Goal: Transaction & Acquisition: Purchase product/service

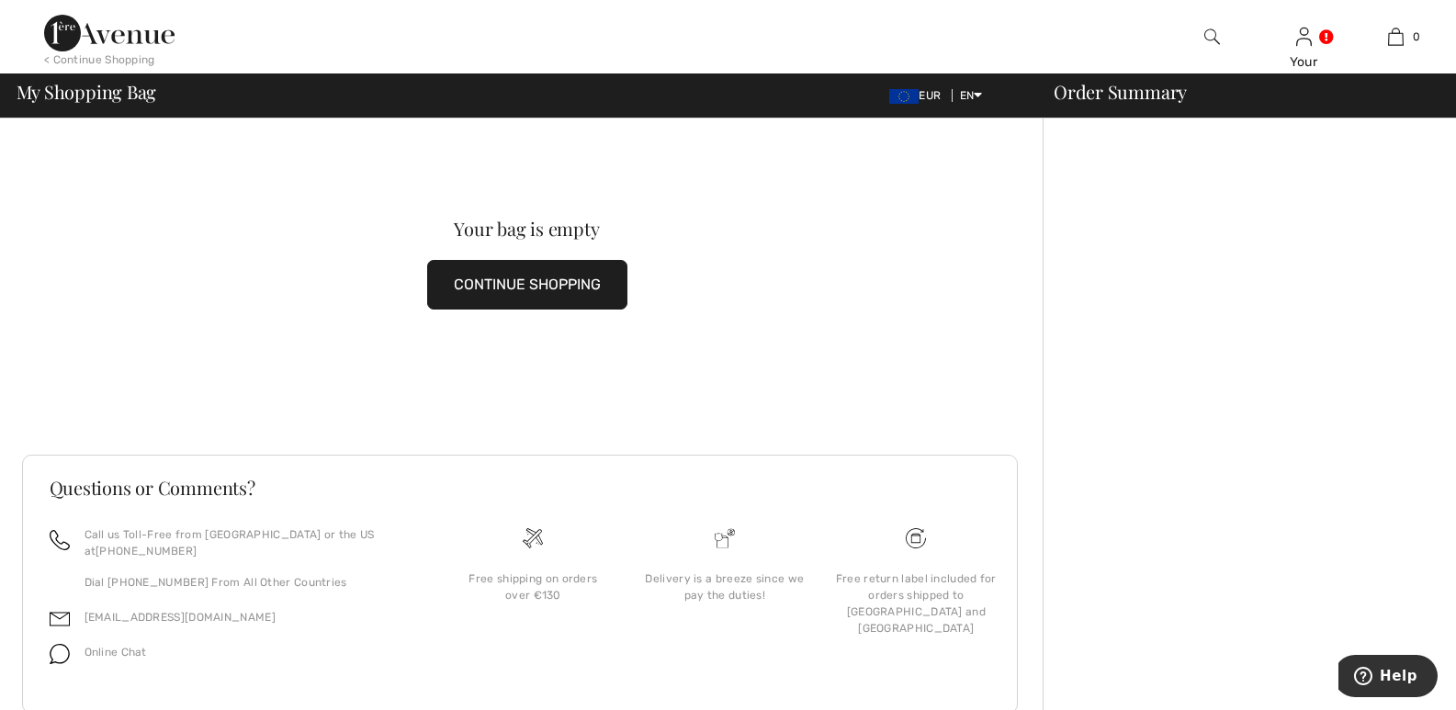
click at [511, 277] on button "CONTINUE SHOPPING" at bounding box center [527, 285] width 200 height 50
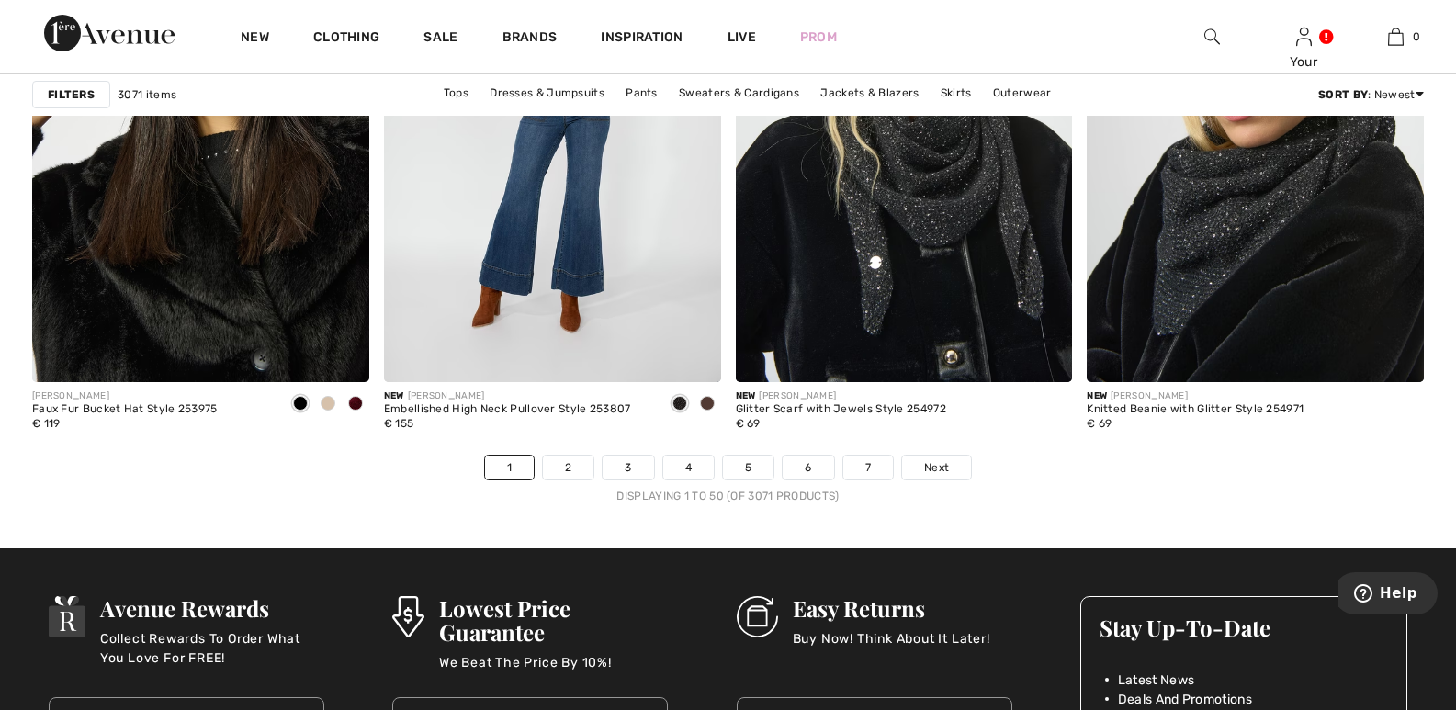
scroll to position [8838, 0]
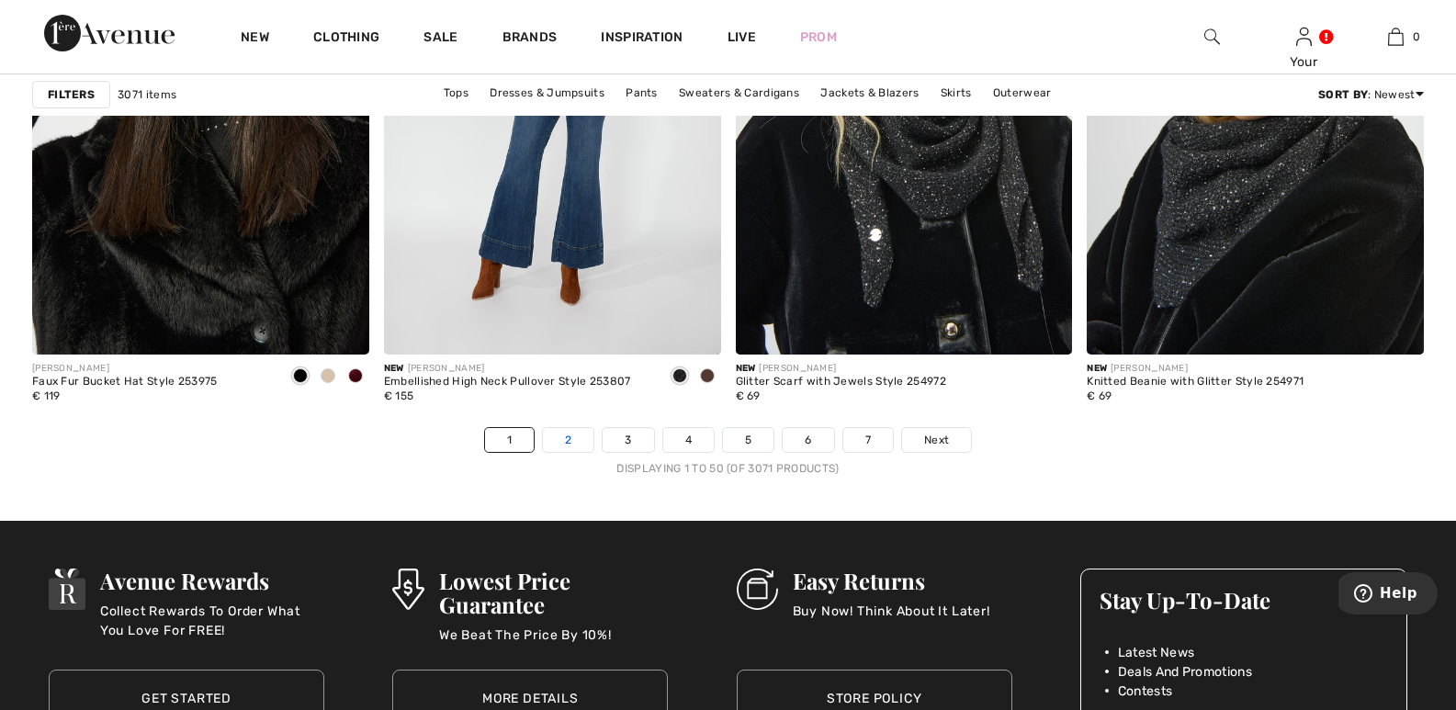
click at [569, 431] on link "2" at bounding box center [568, 440] width 51 height 24
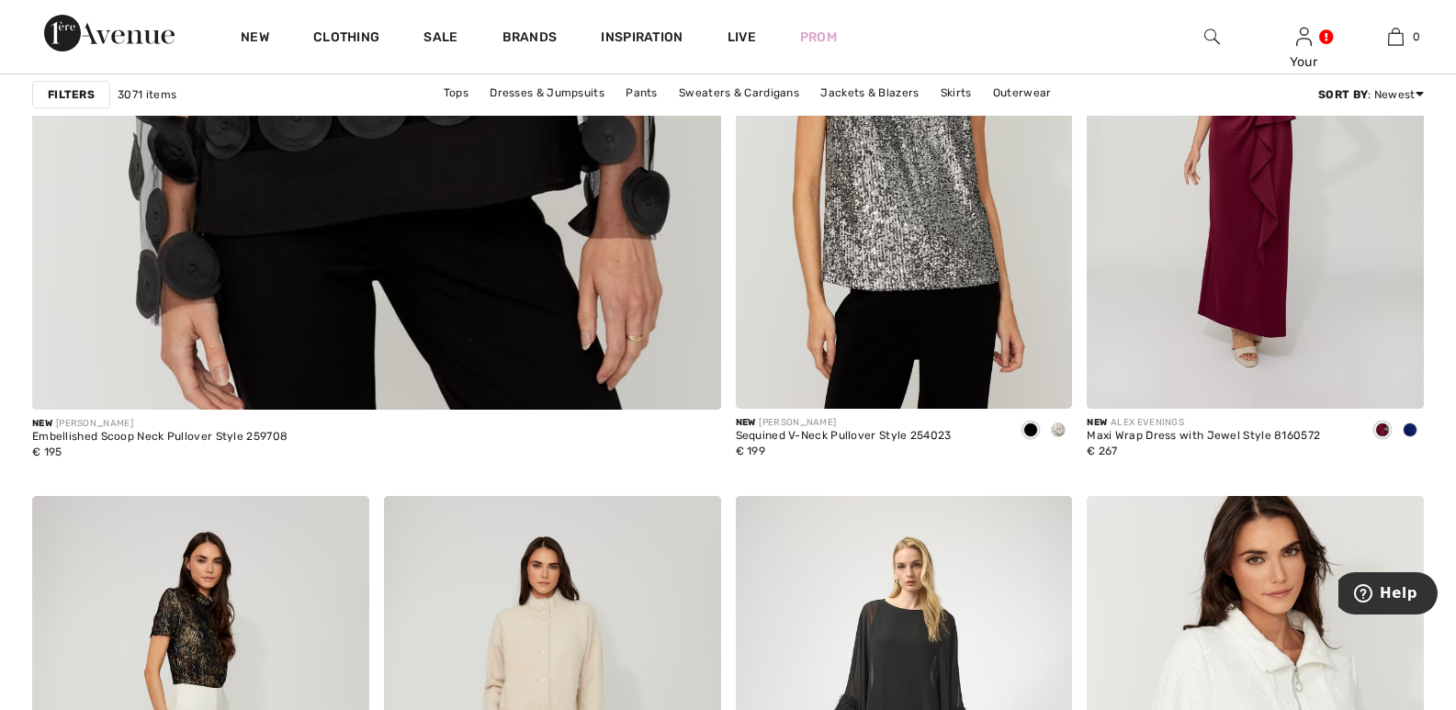
scroll to position [5607, 0]
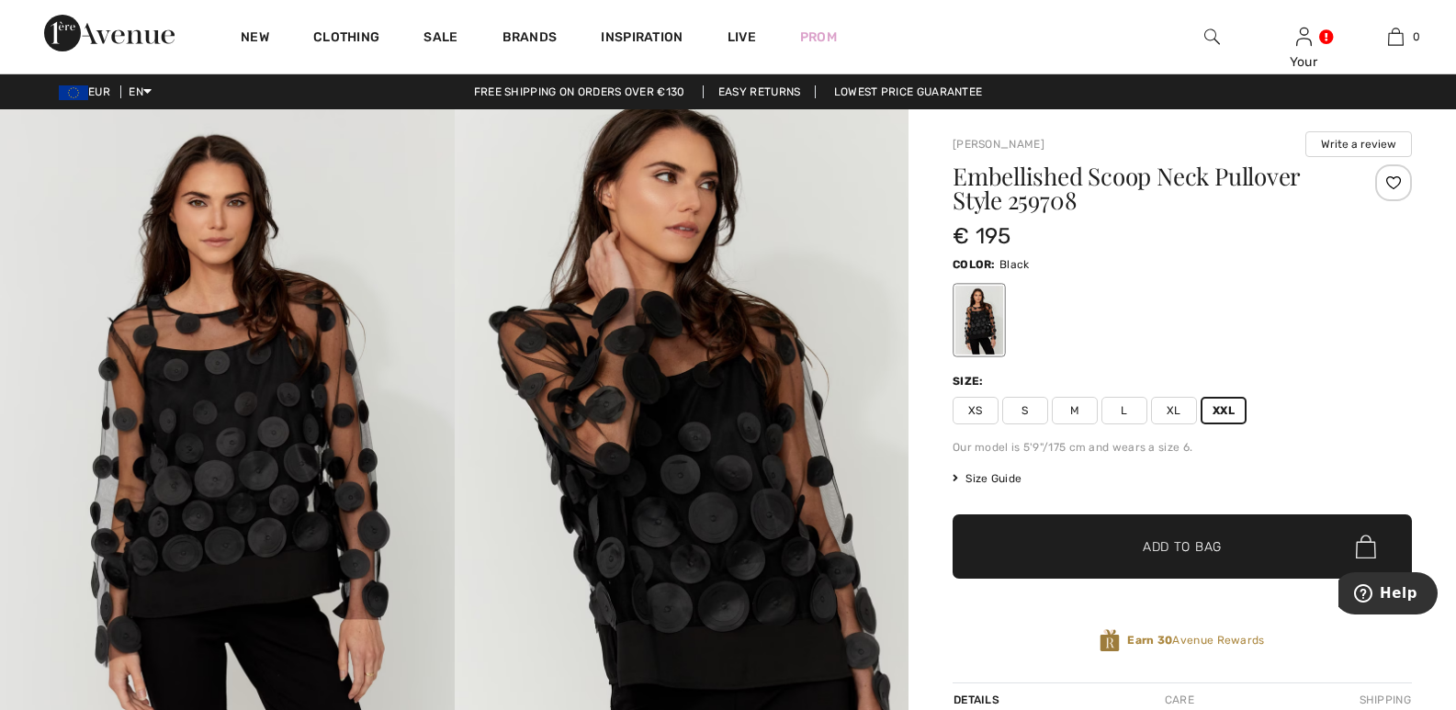
click at [1183, 543] on span "Add to Bag" at bounding box center [1182, 546] width 79 height 19
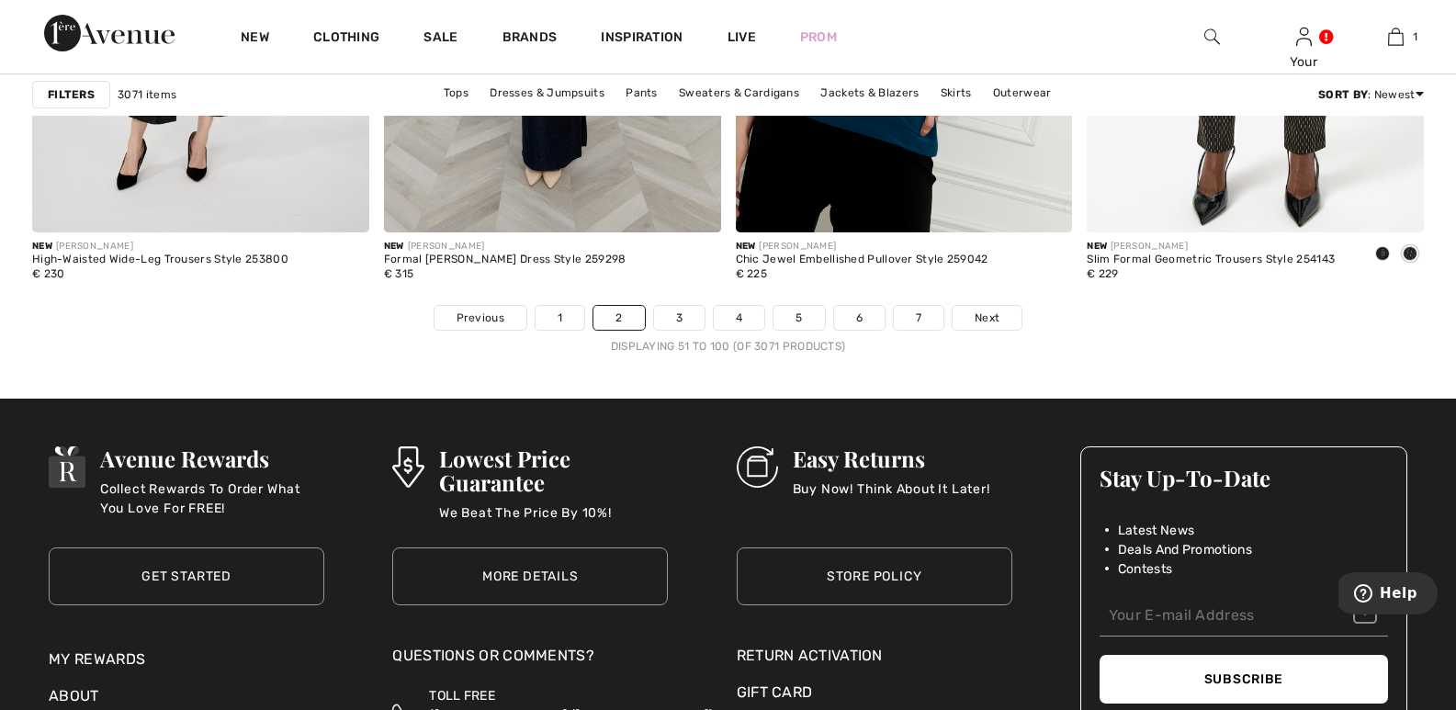
scroll to position [8906, 0]
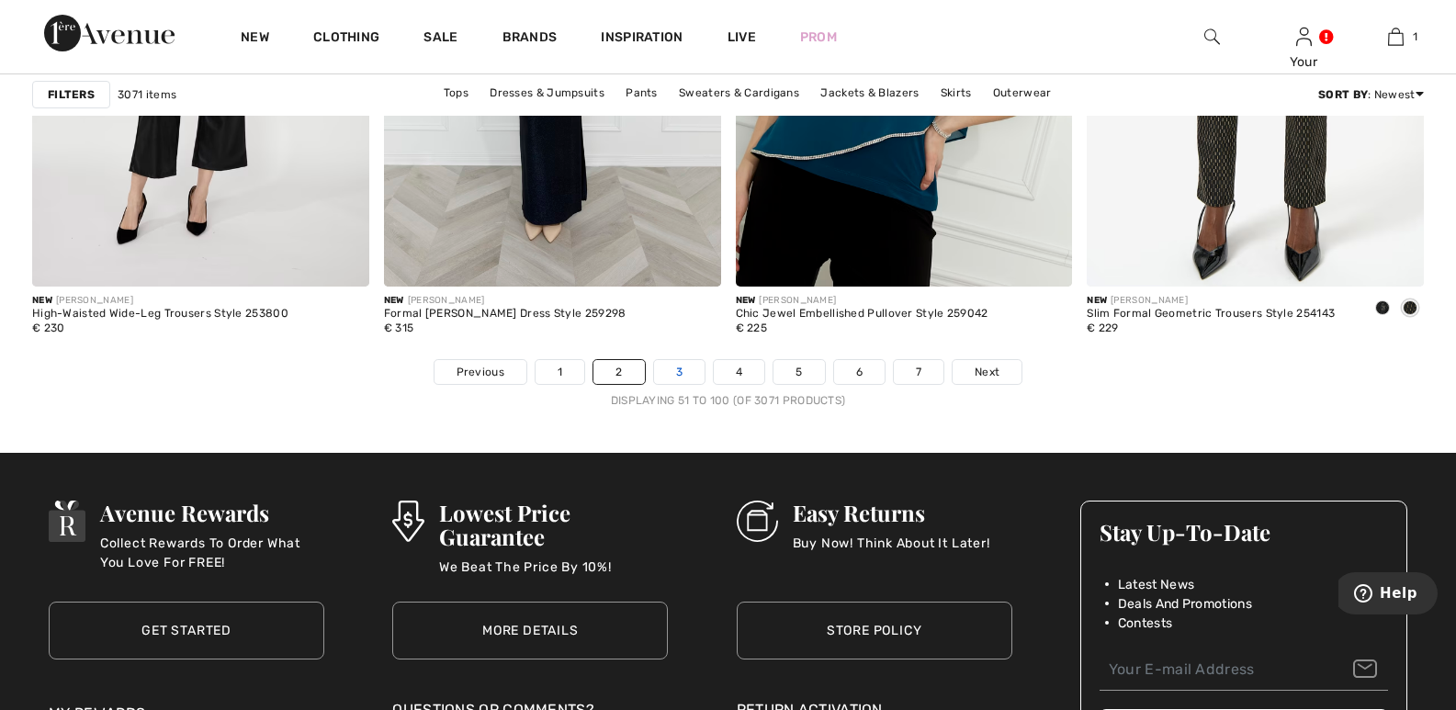
click at [684, 373] on link "3" at bounding box center [679, 372] width 51 height 24
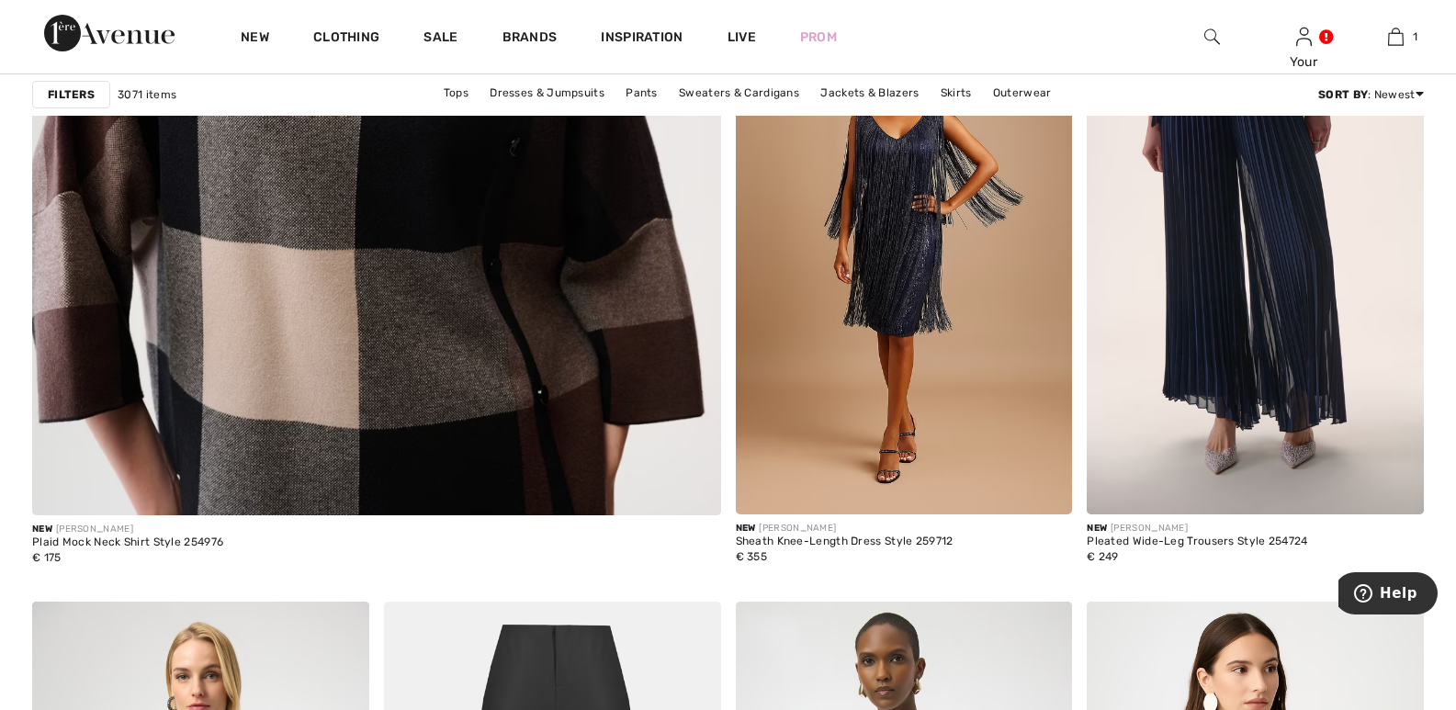
scroll to position [5500, 0]
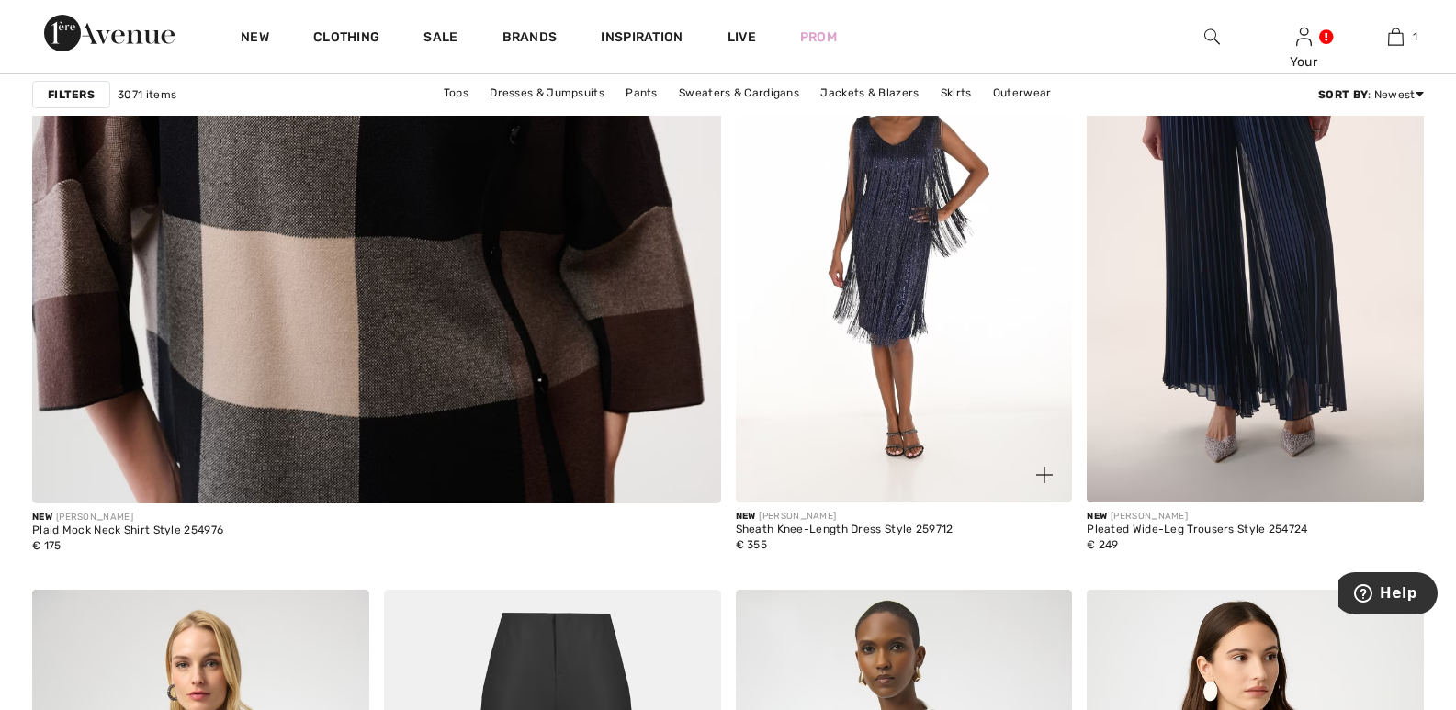
click at [886, 355] on img at bounding box center [904, 249] width 337 height 505
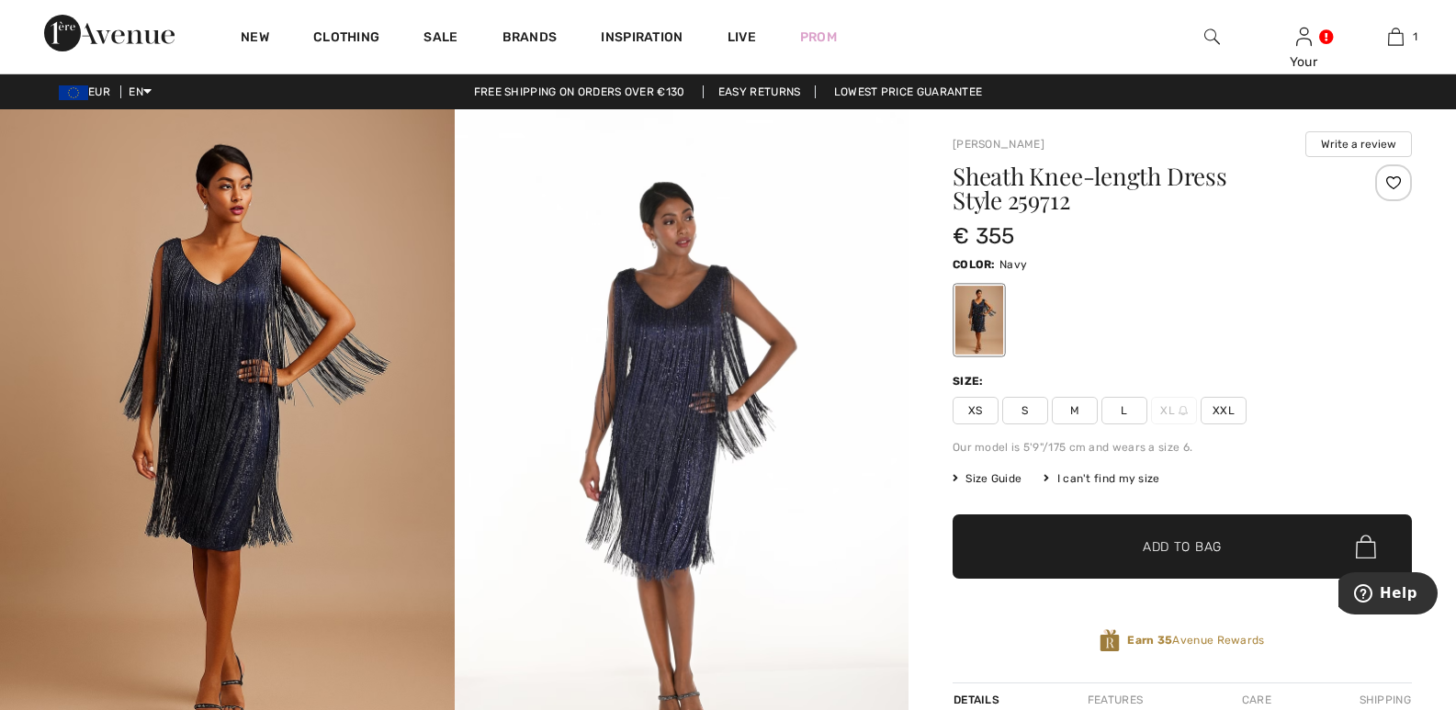
click at [1225, 407] on span "XXL" at bounding box center [1224, 411] width 46 height 28
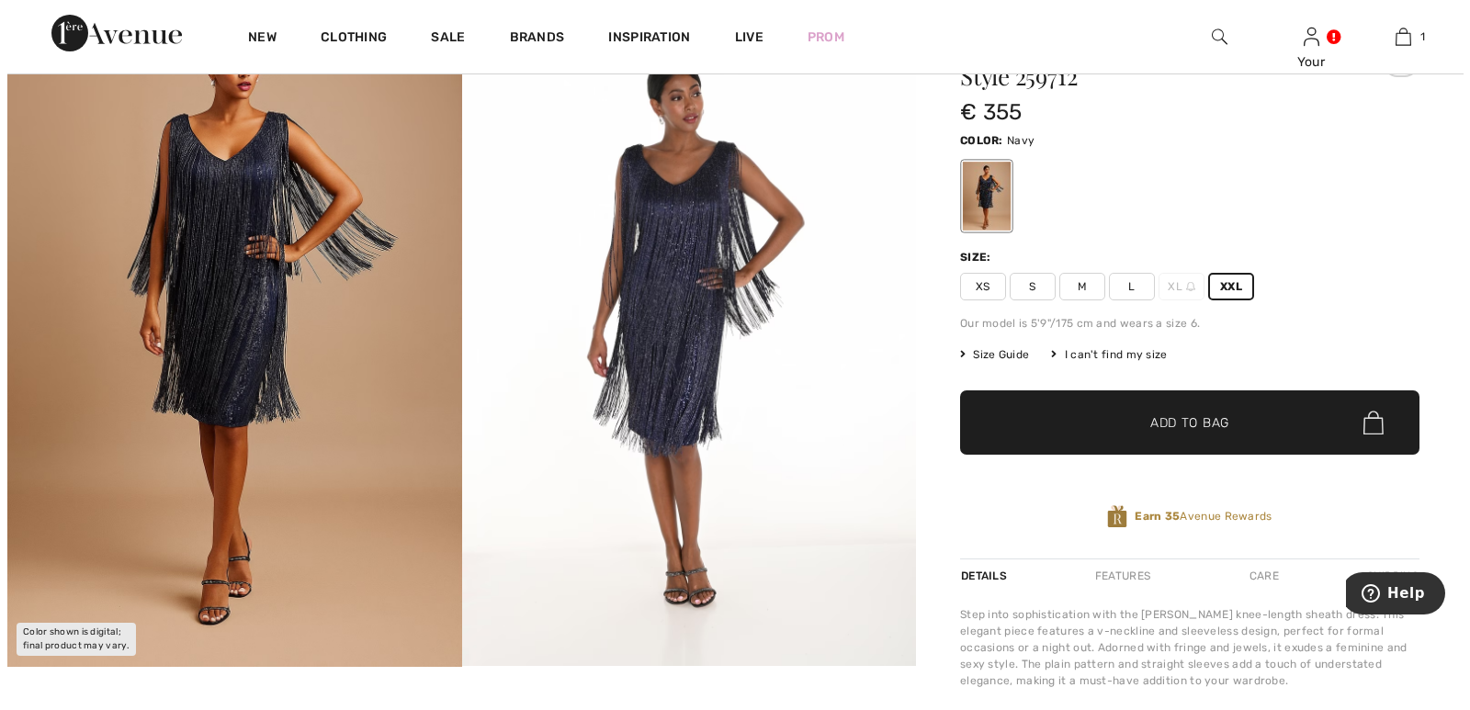
scroll to position [138, 0]
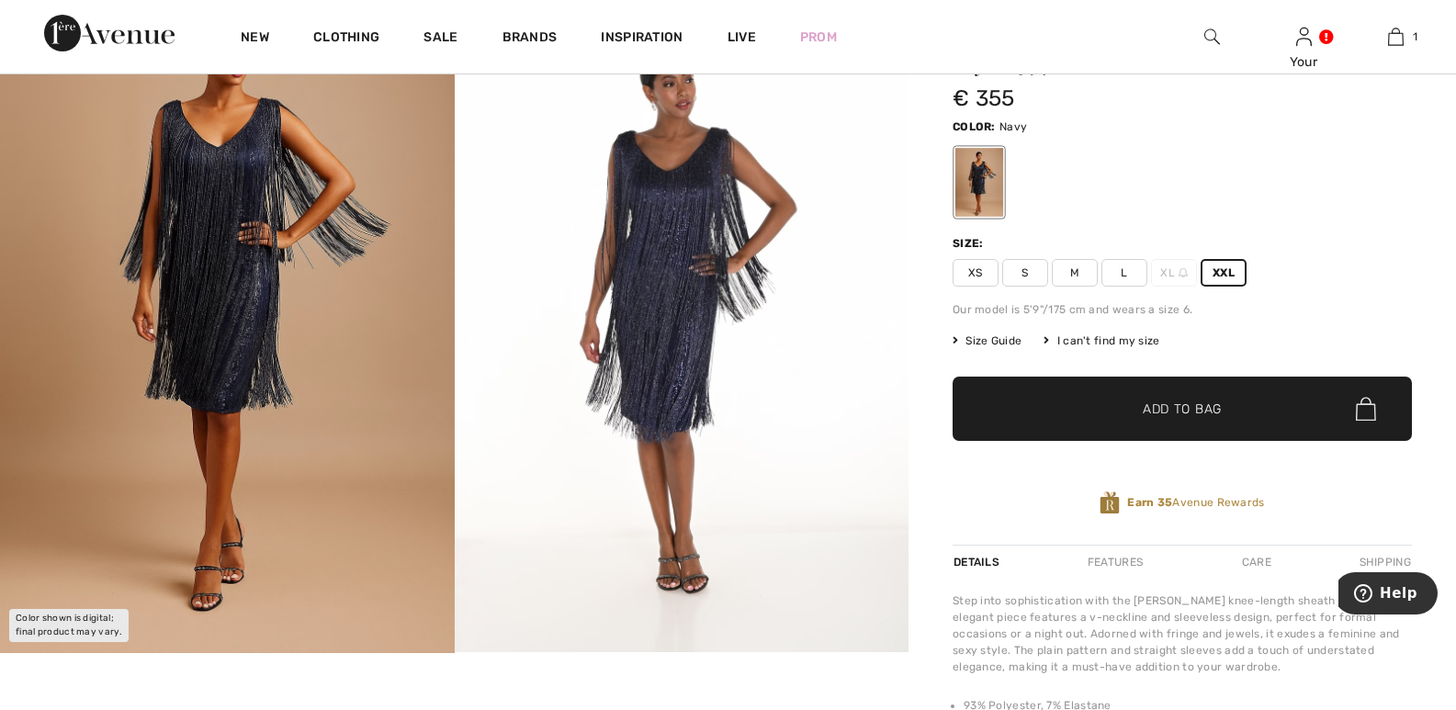
click at [993, 336] on span "Size Guide" at bounding box center [987, 341] width 69 height 17
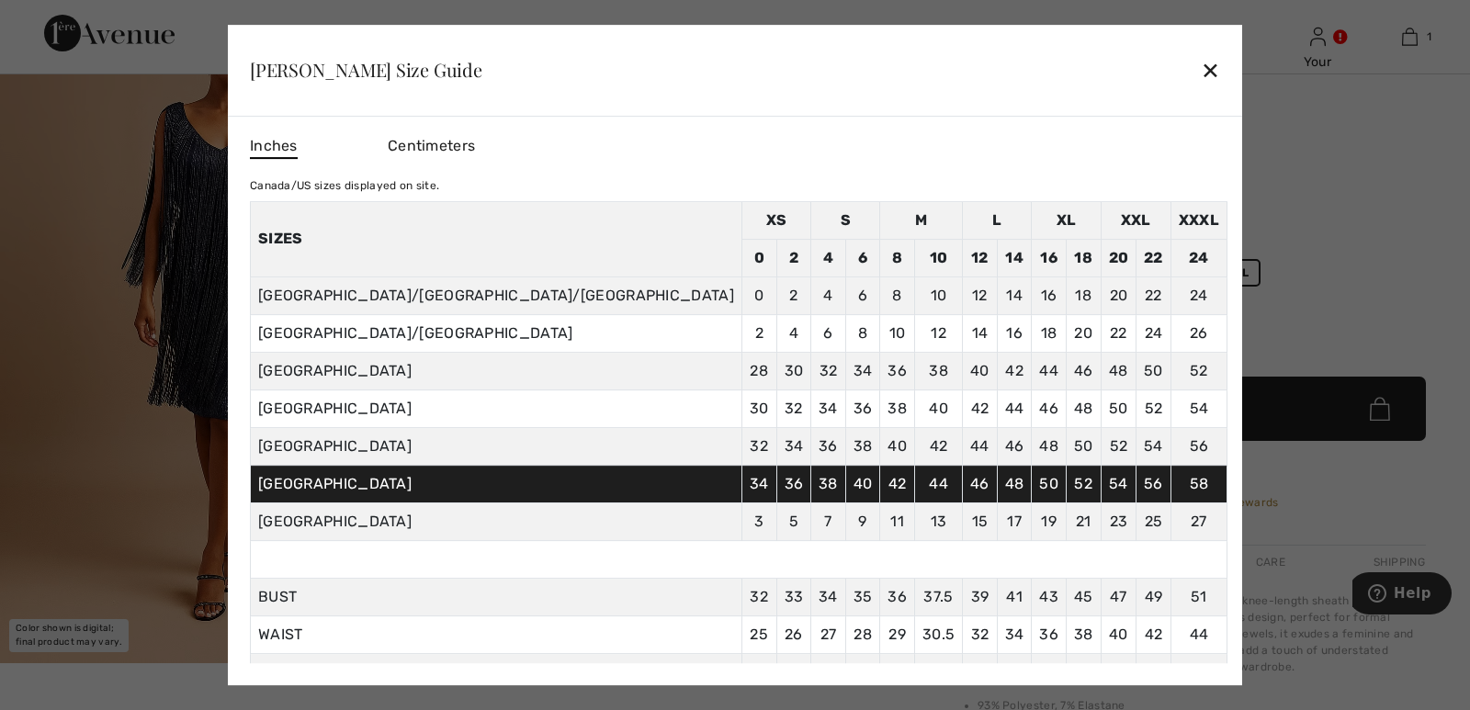
click at [1201, 71] on div "✕" at bounding box center [1210, 70] width 19 height 39
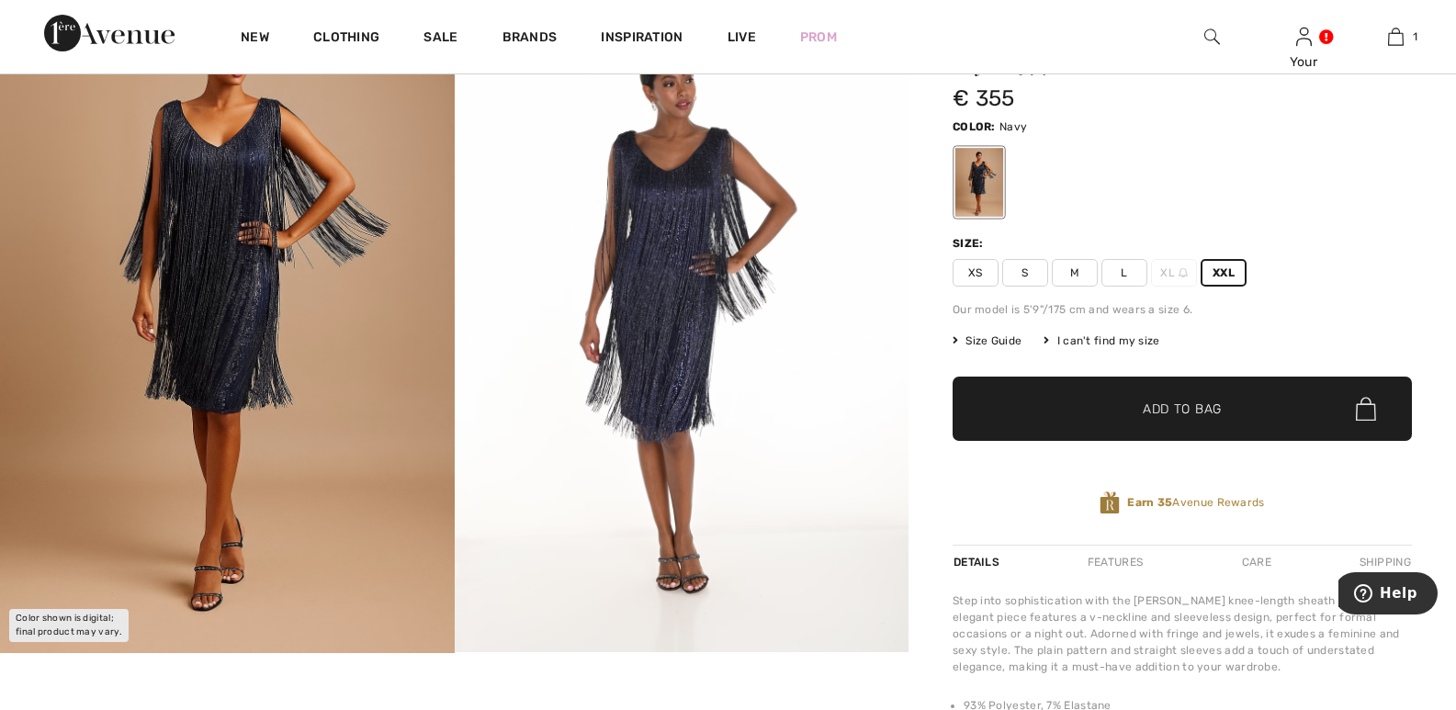
click at [1230, 267] on span "XXL" at bounding box center [1224, 273] width 46 height 28
click at [983, 332] on div "Sheath Knee-length Dress Style 259712 € 355 Color: Navy Size: XS S M L XL XXL O…" at bounding box center [1182, 286] width 459 height 518
click at [978, 336] on span "Size Guide" at bounding box center [987, 341] width 69 height 17
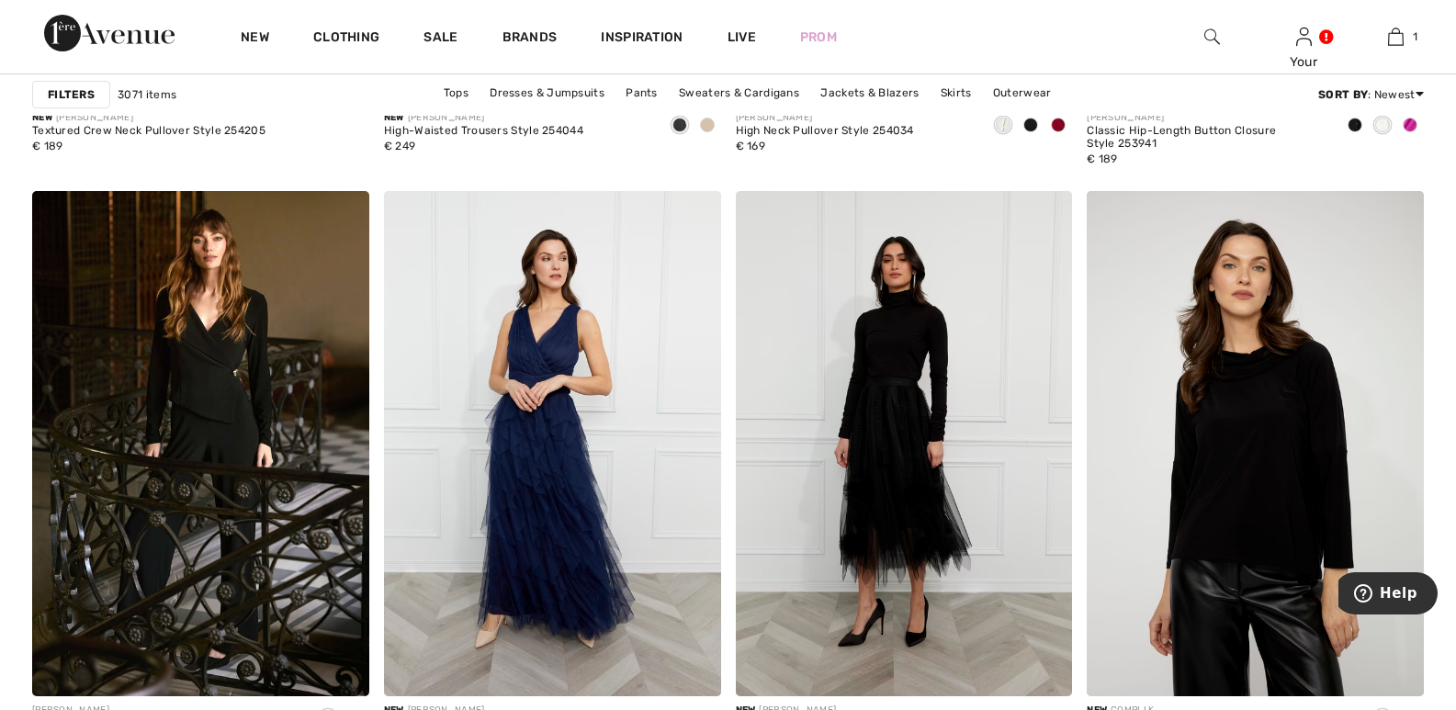
scroll to position [6681, 0]
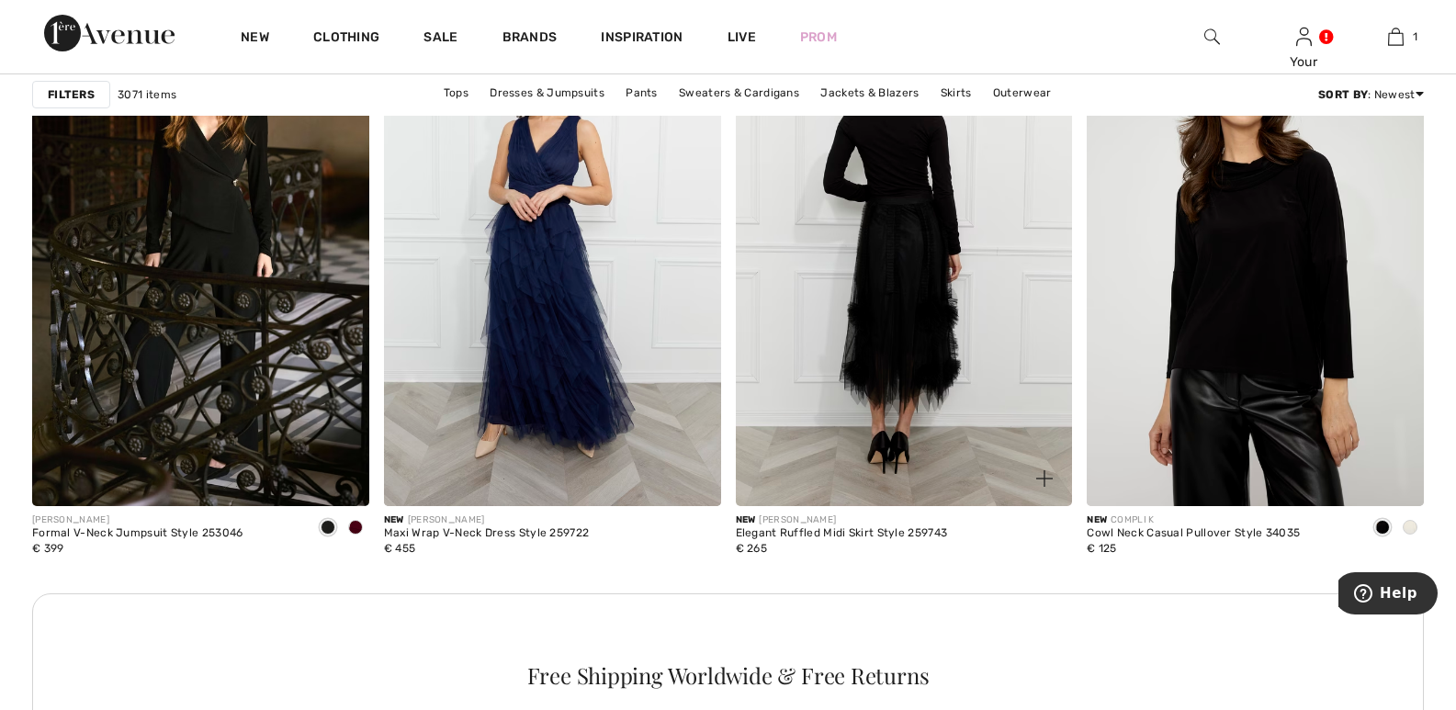
click at [890, 357] on img at bounding box center [904, 253] width 337 height 505
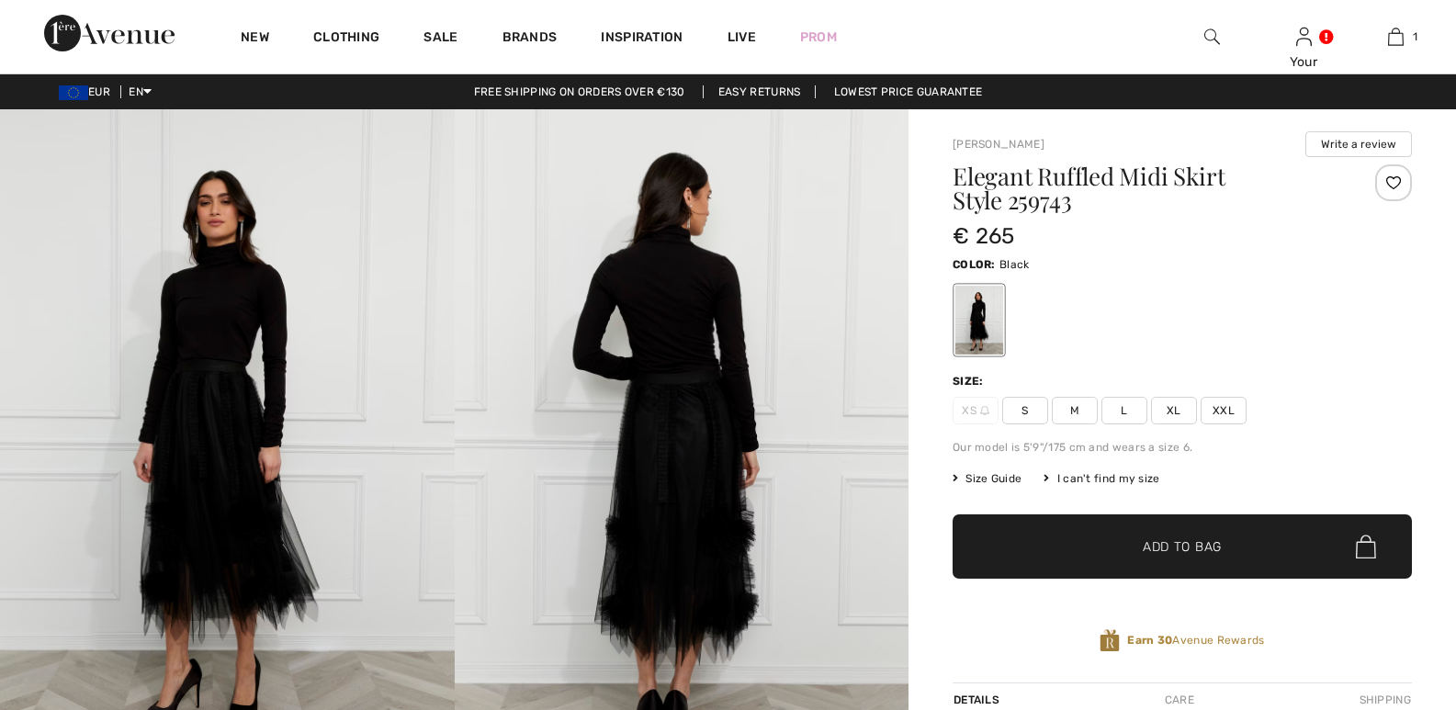
click at [1217, 395] on div "Size: XS S M L XL XXL" at bounding box center [1182, 398] width 459 height 51
click at [1227, 406] on span "XXL" at bounding box center [1224, 411] width 46 height 28
click at [1253, 546] on span "✔ Added to Bag Add to Bag" at bounding box center [1182, 547] width 459 height 64
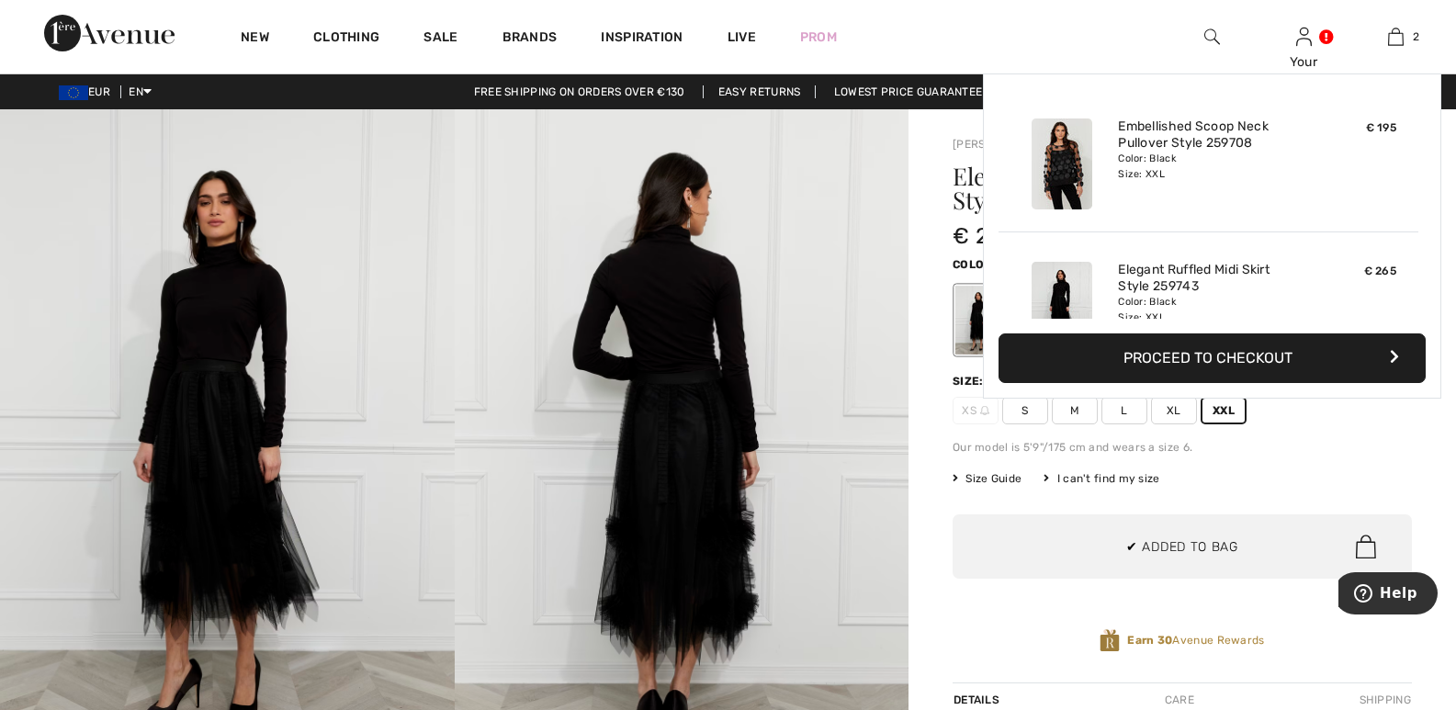
scroll to position [57, 0]
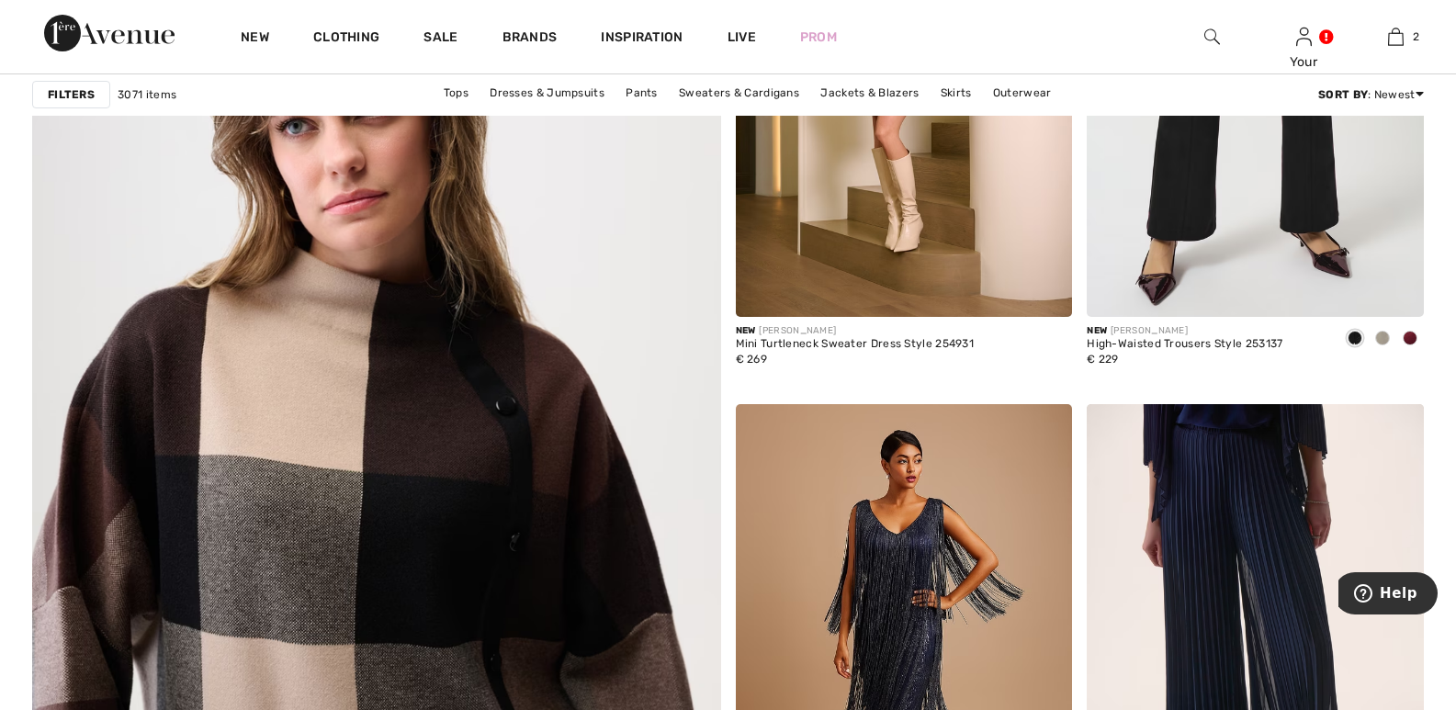
scroll to position [5365, 0]
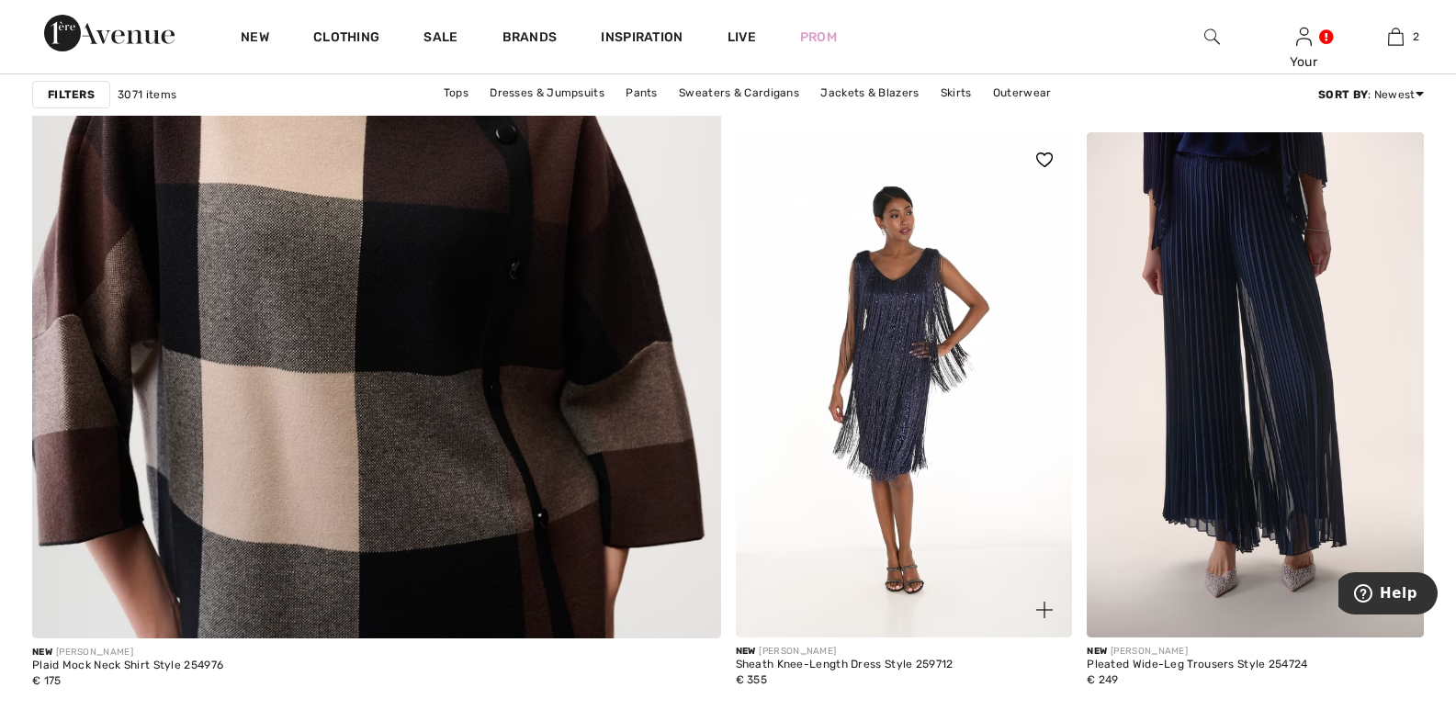
click at [846, 446] on img at bounding box center [904, 384] width 337 height 505
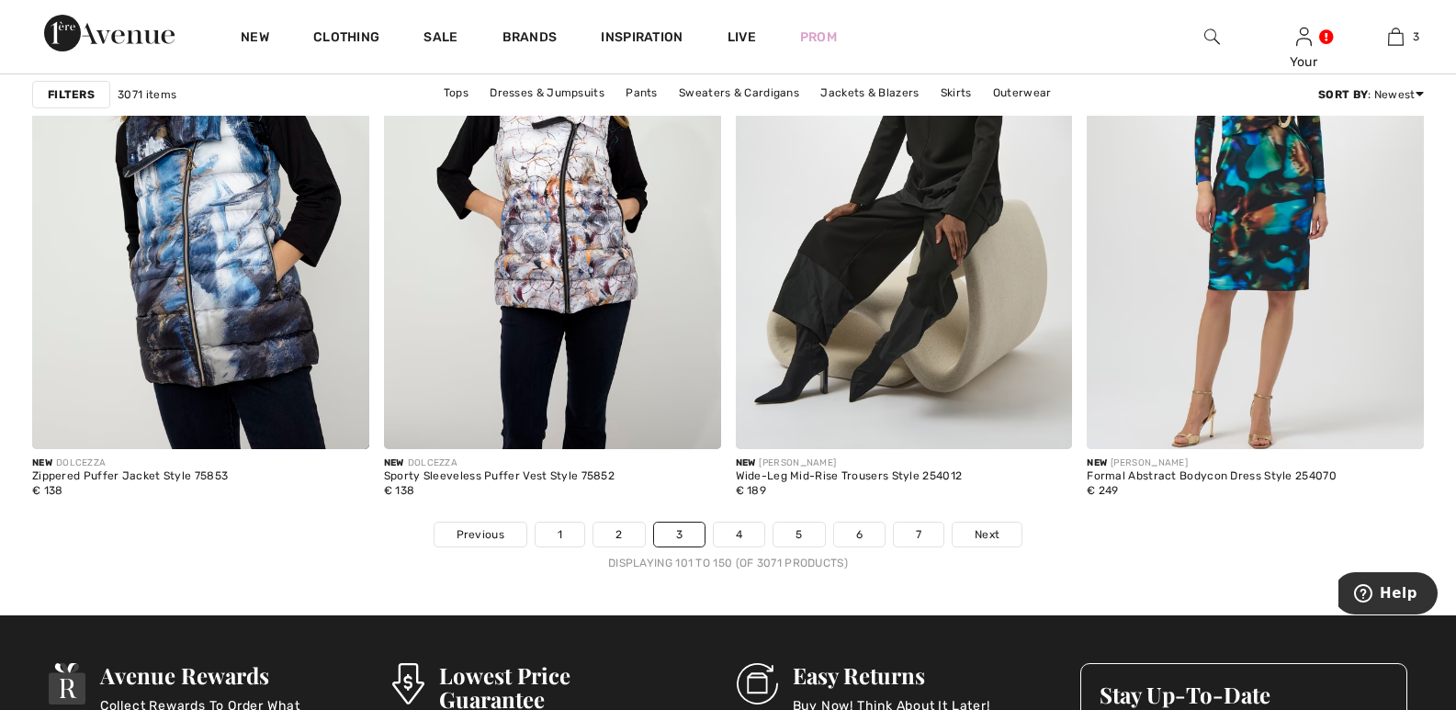
scroll to position [8817, 0]
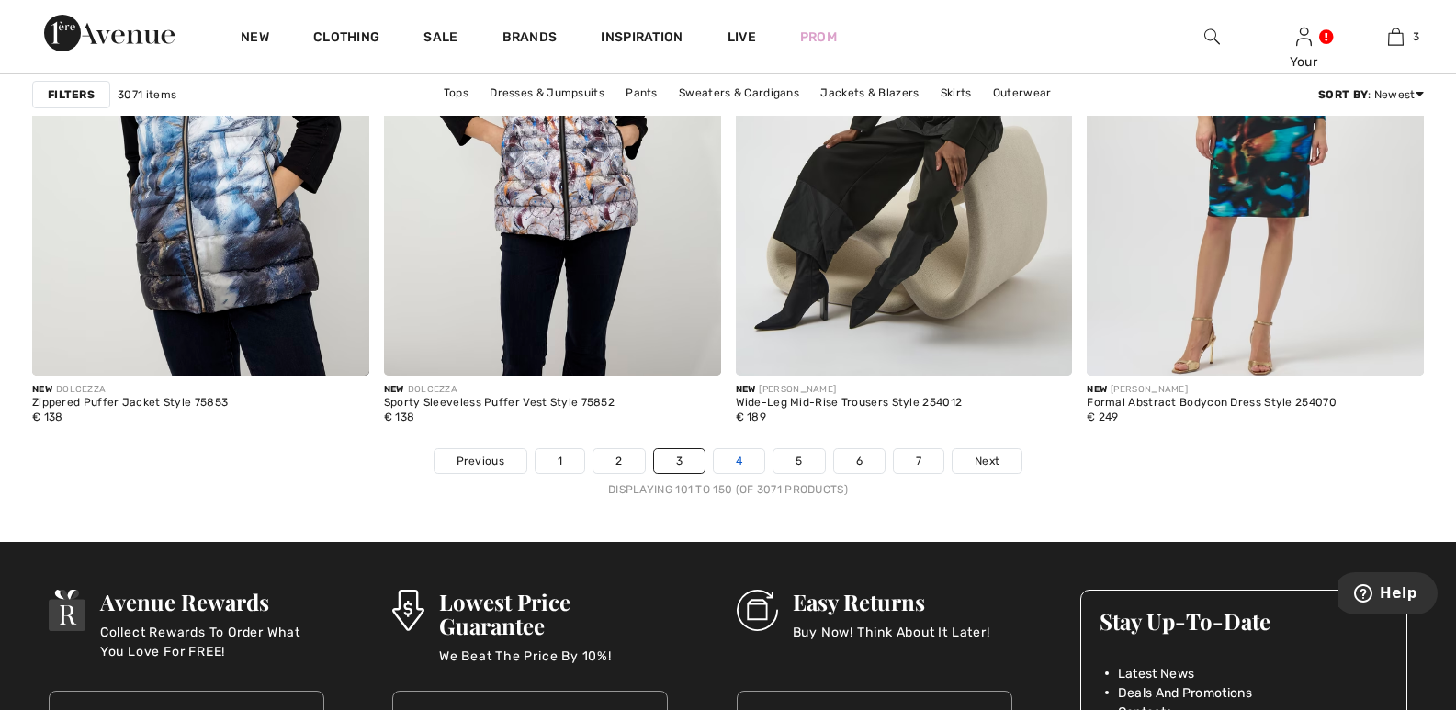
click at [737, 458] on link "4" at bounding box center [739, 461] width 51 height 24
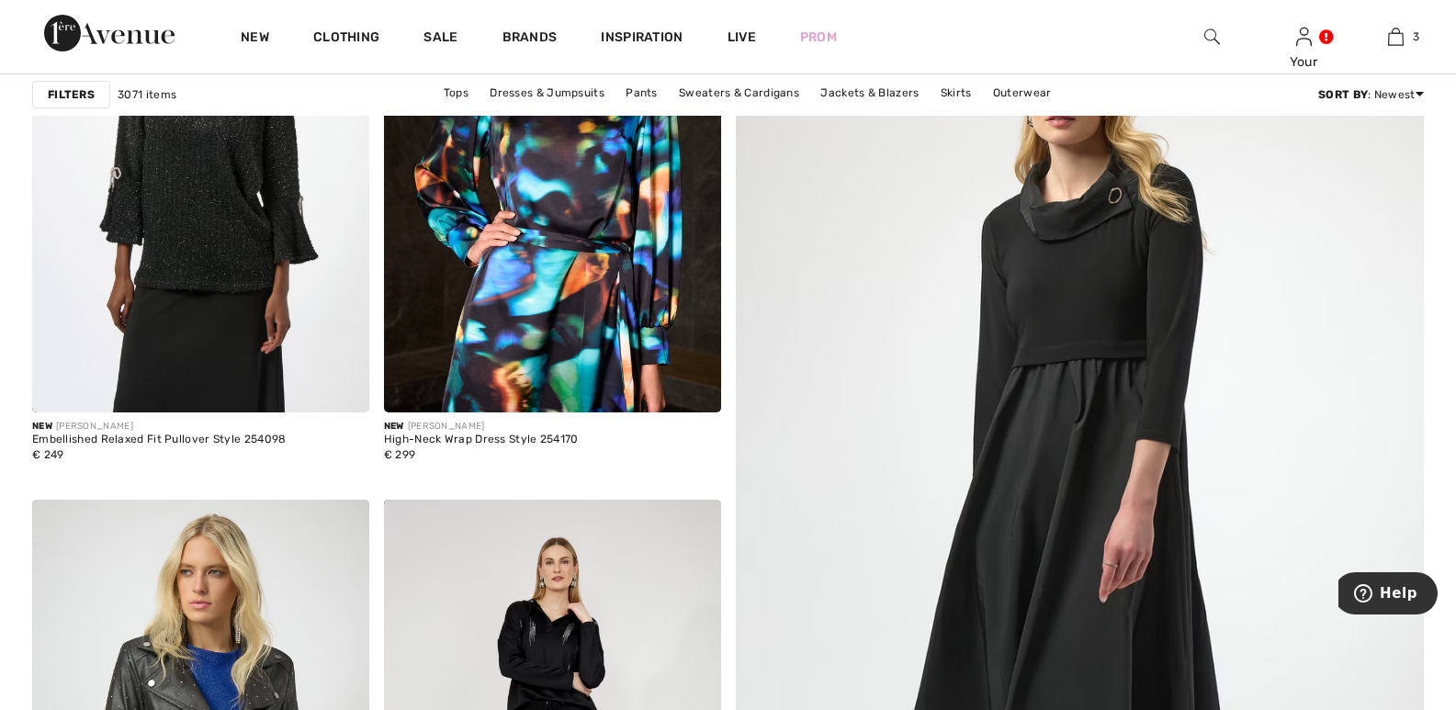
scroll to position [223, 0]
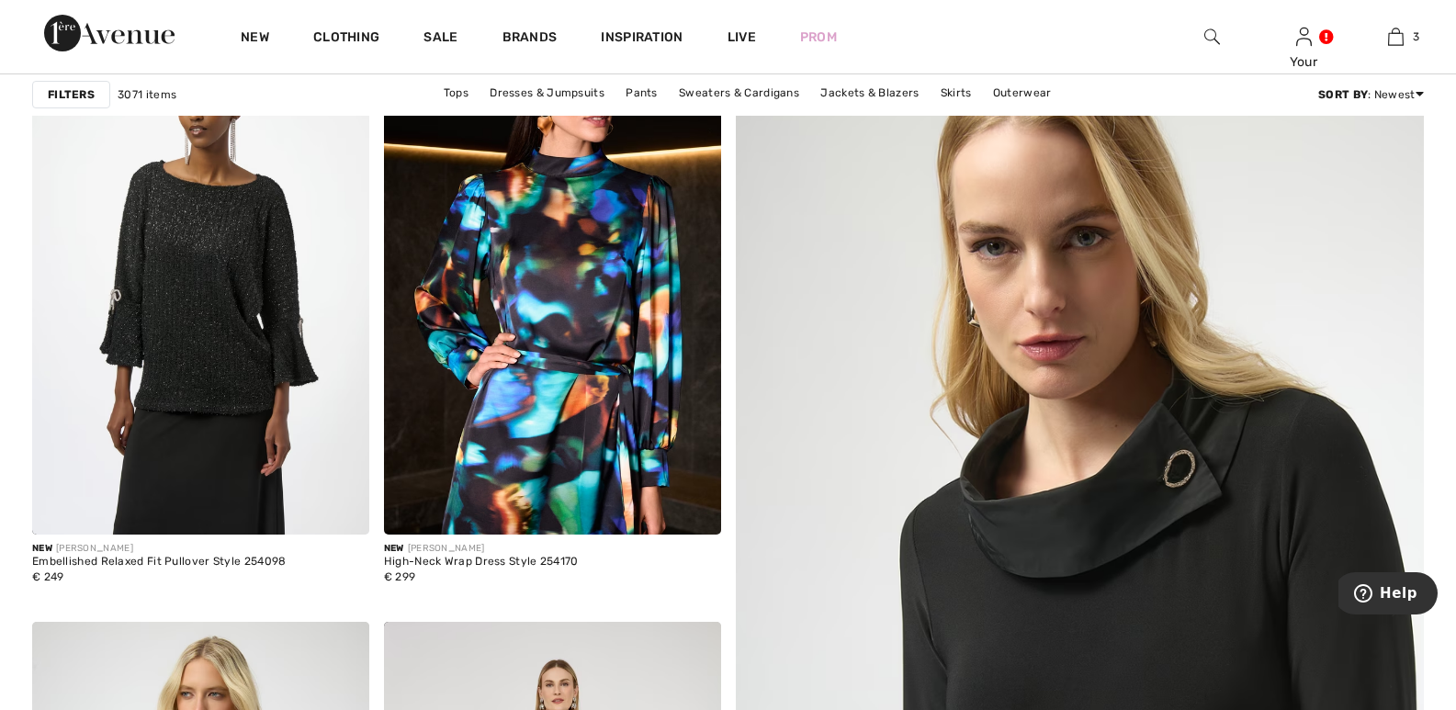
click at [1137, 348] on img at bounding box center [1080, 648] width 826 height 1239
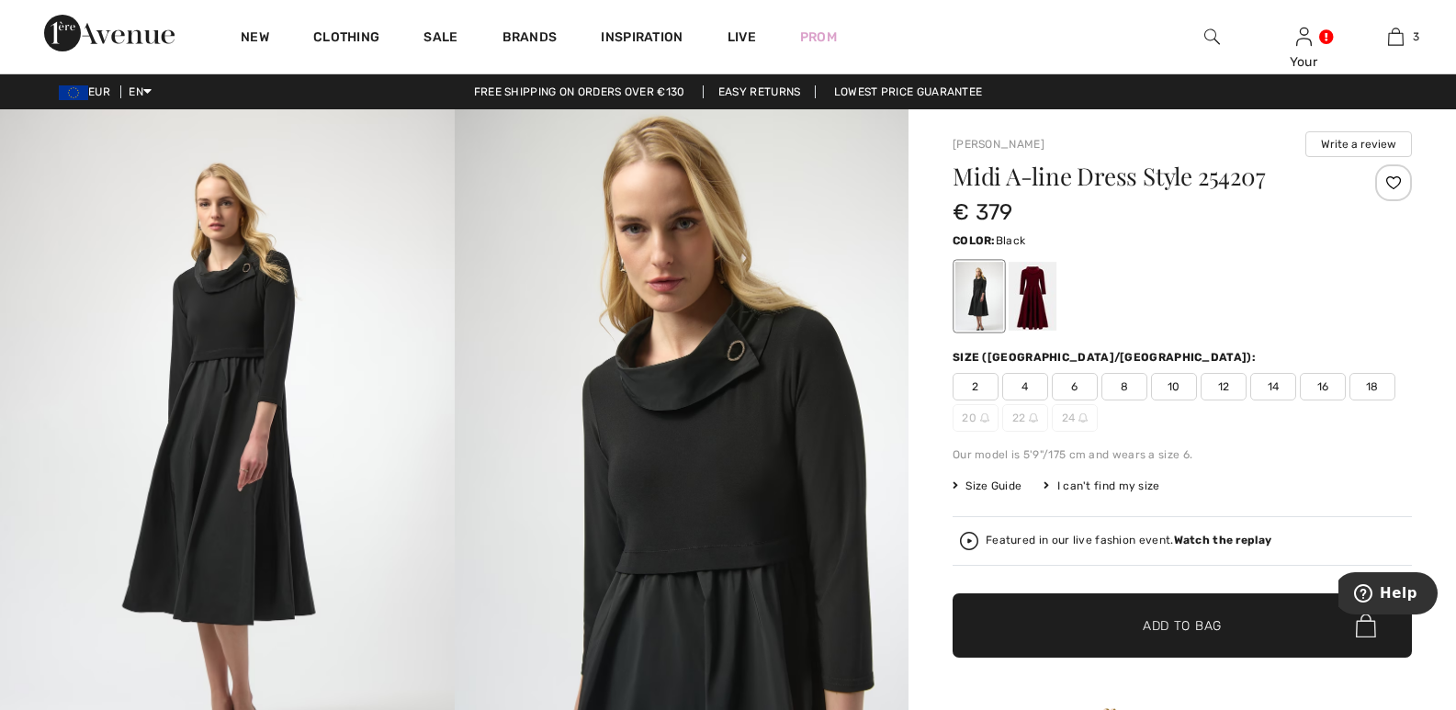
click at [1373, 384] on span "18" at bounding box center [1373, 387] width 46 height 28
click at [1215, 618] on span "Add to Bag" at bounding box center [1182, 625] width 79 height 19
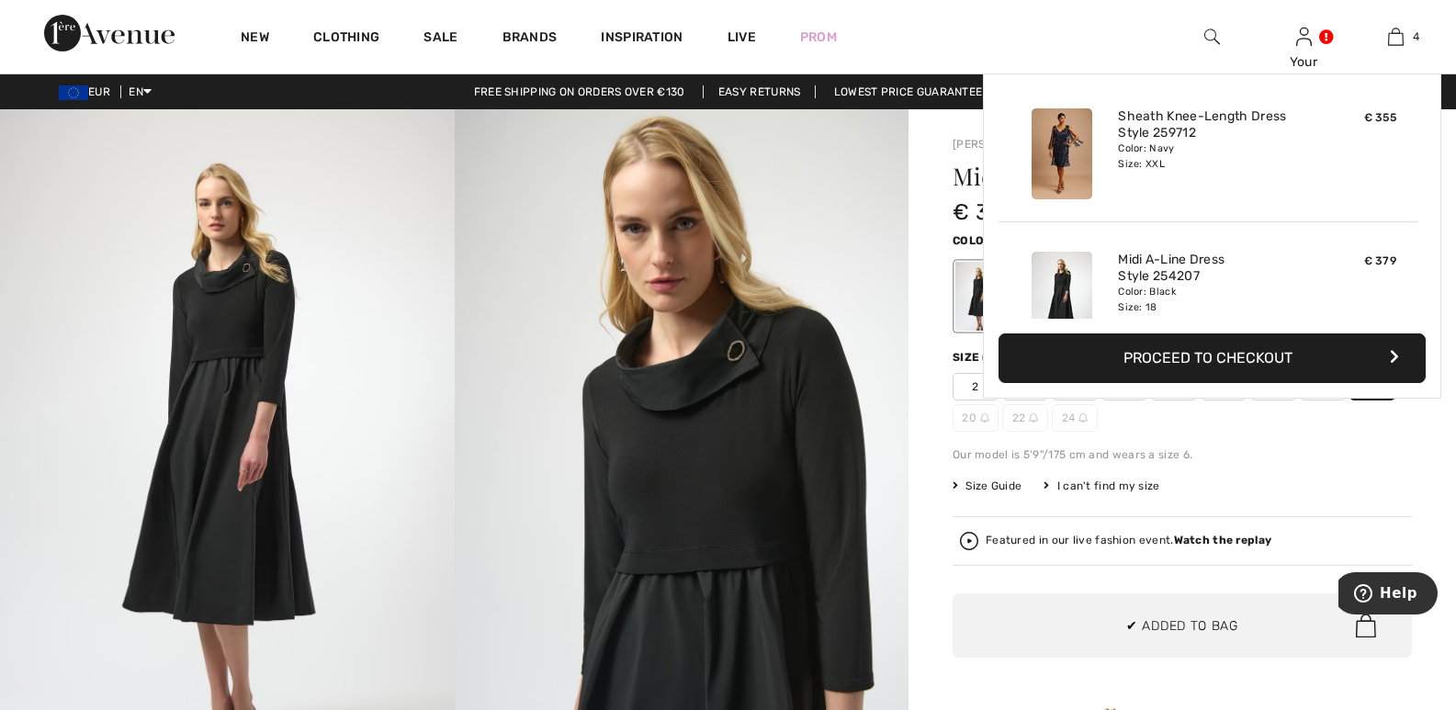
scroll to position [344, 0]
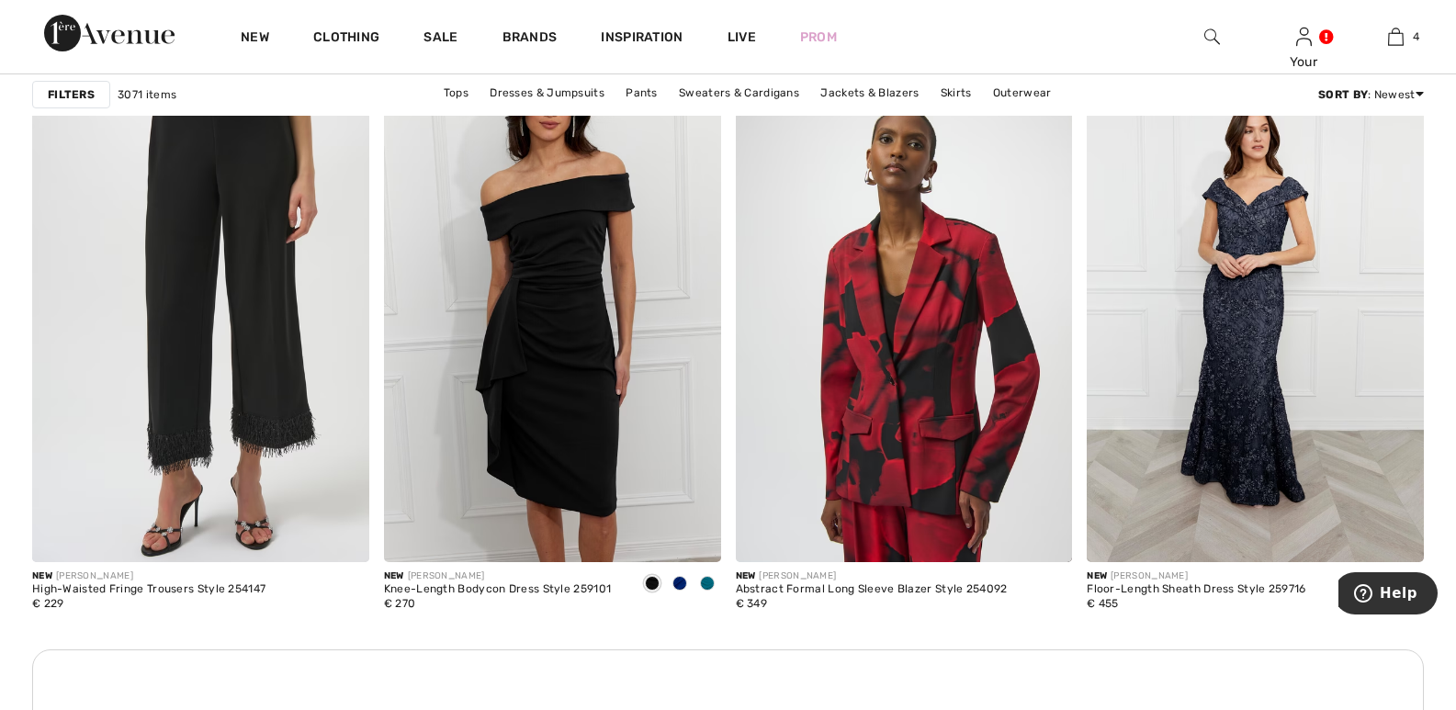
scroll to position [2002, 0]
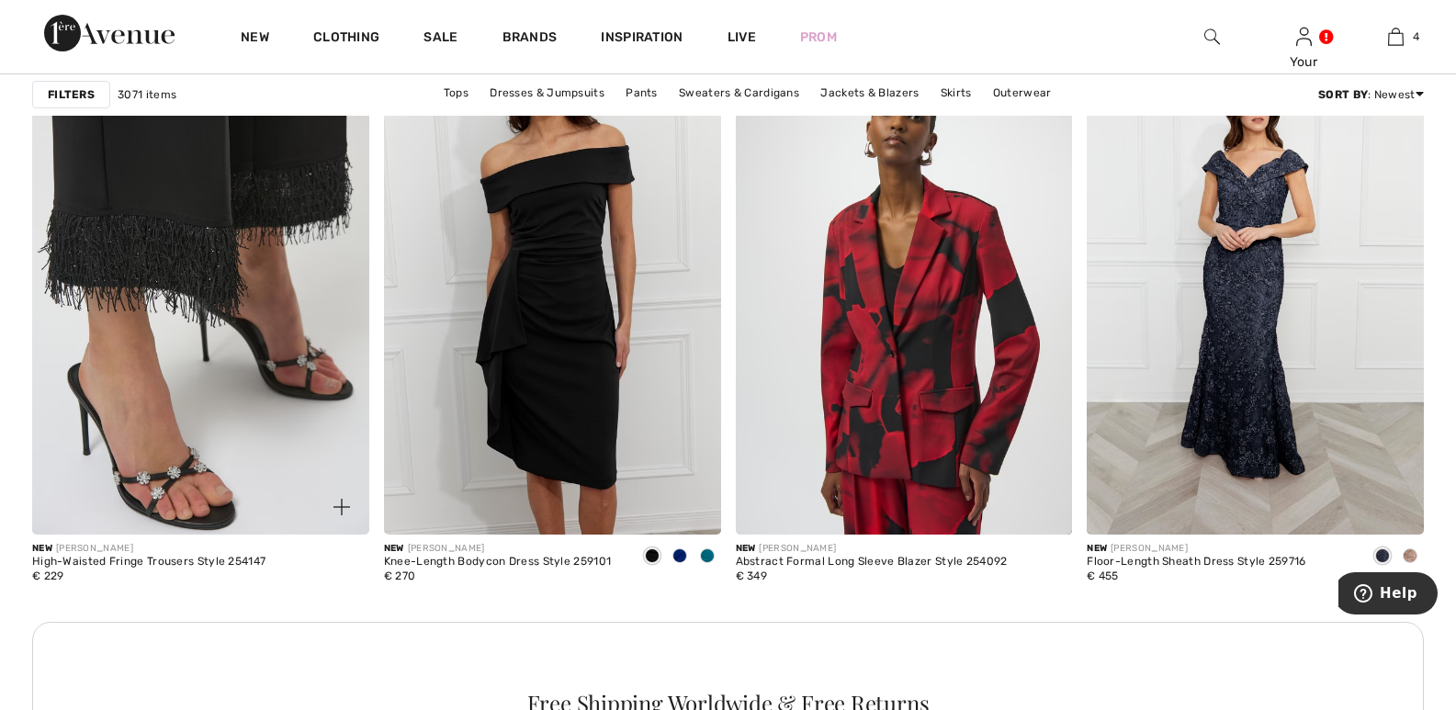
click at [168, 258] on img at bounding box center [200, 280] width 337 height 505
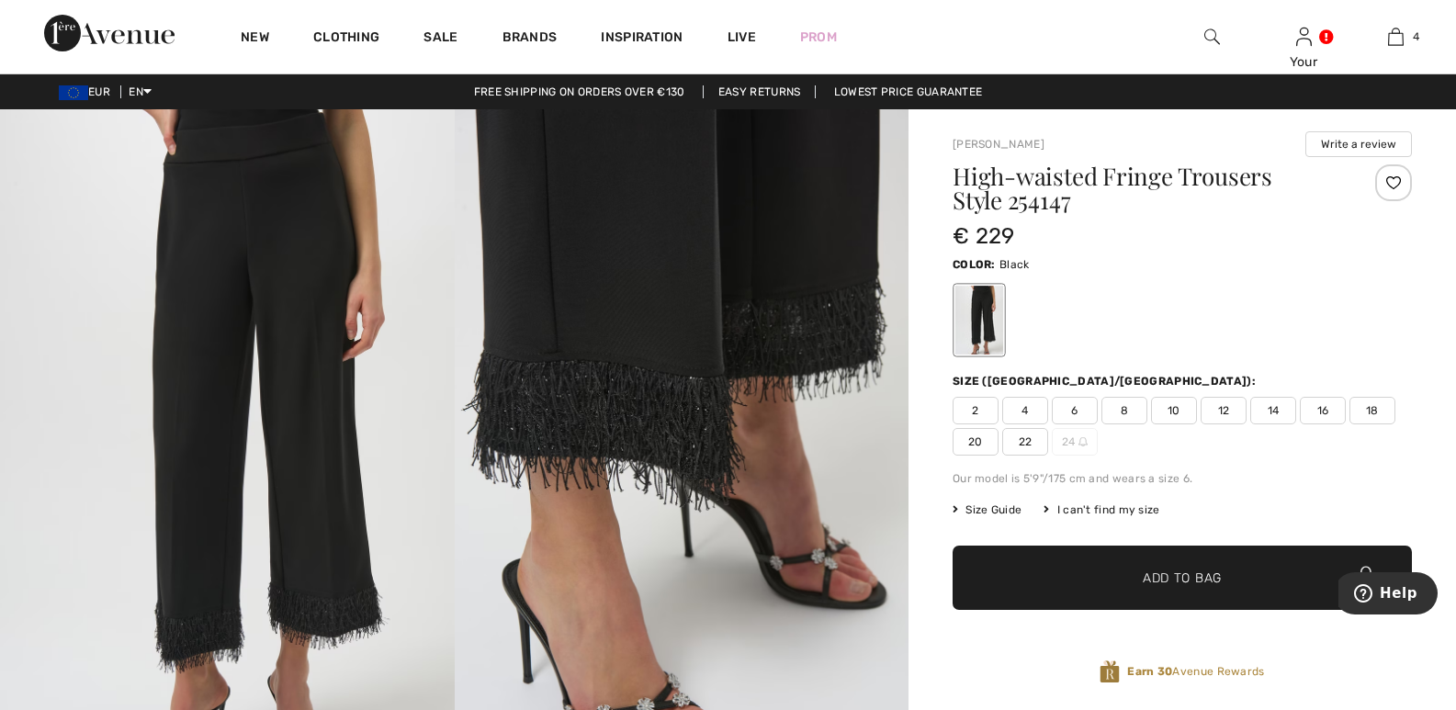
click at [611, 245] on img at bounding box center [682, 449] width 455 height 681
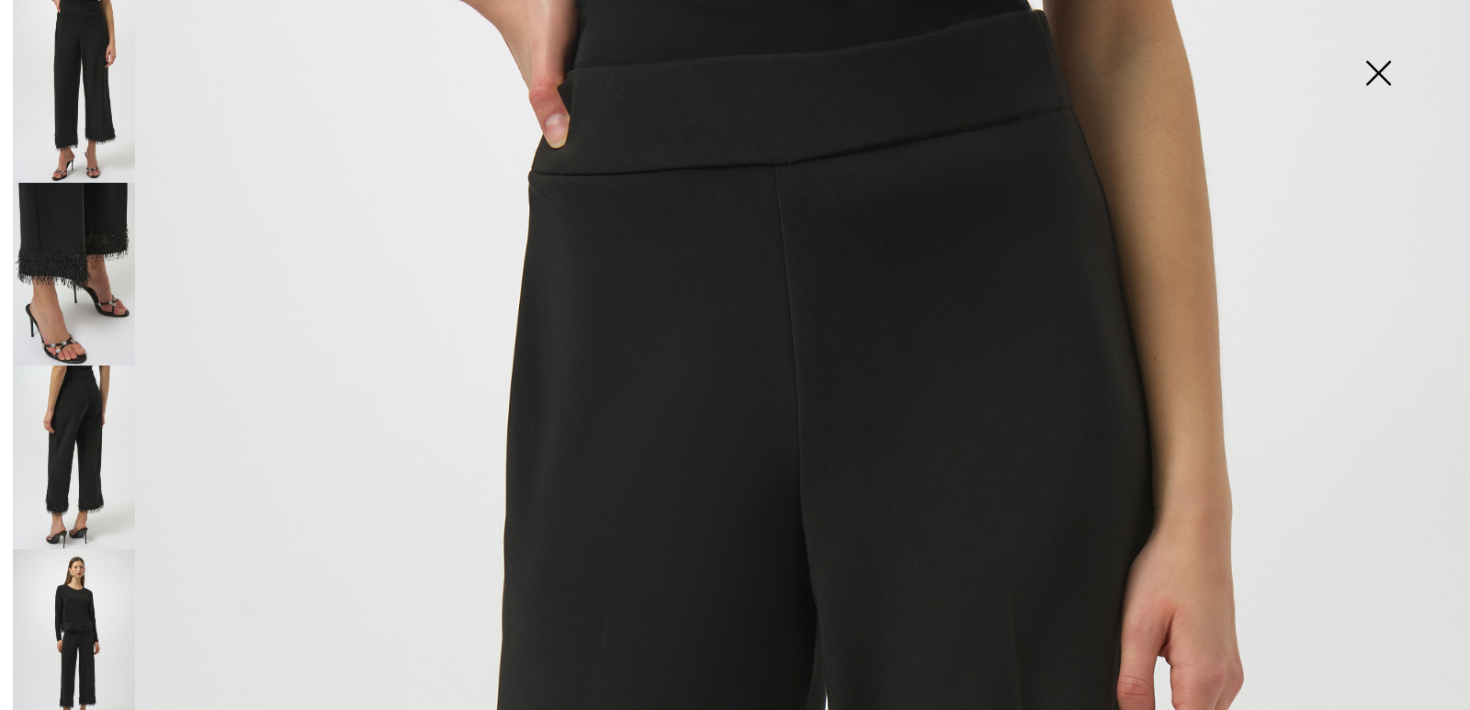
click at [69, 620] on img at bounding box center [74, 640] width 122 height 183
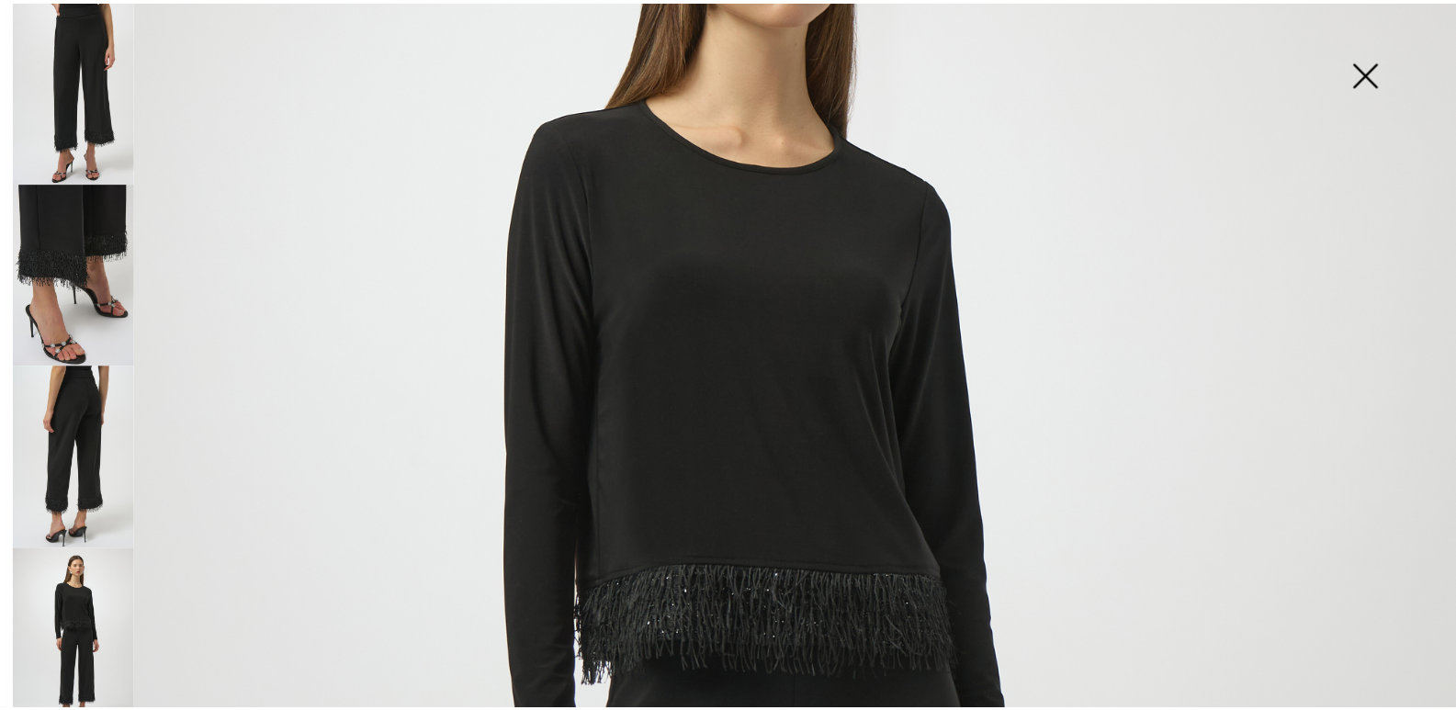
scroll to position [213, 0]
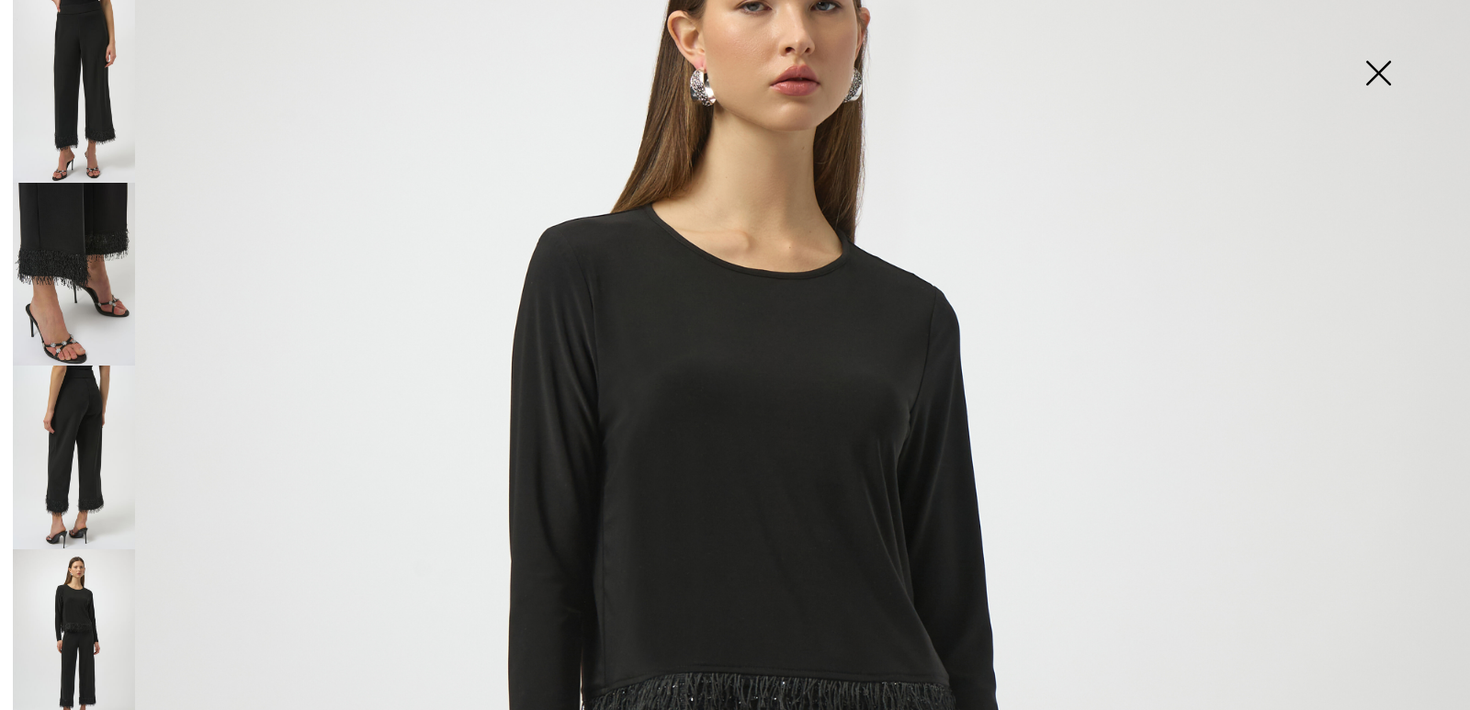
click at [1378, 58] on img at bounding box center [1378, 75] width 92 height 95
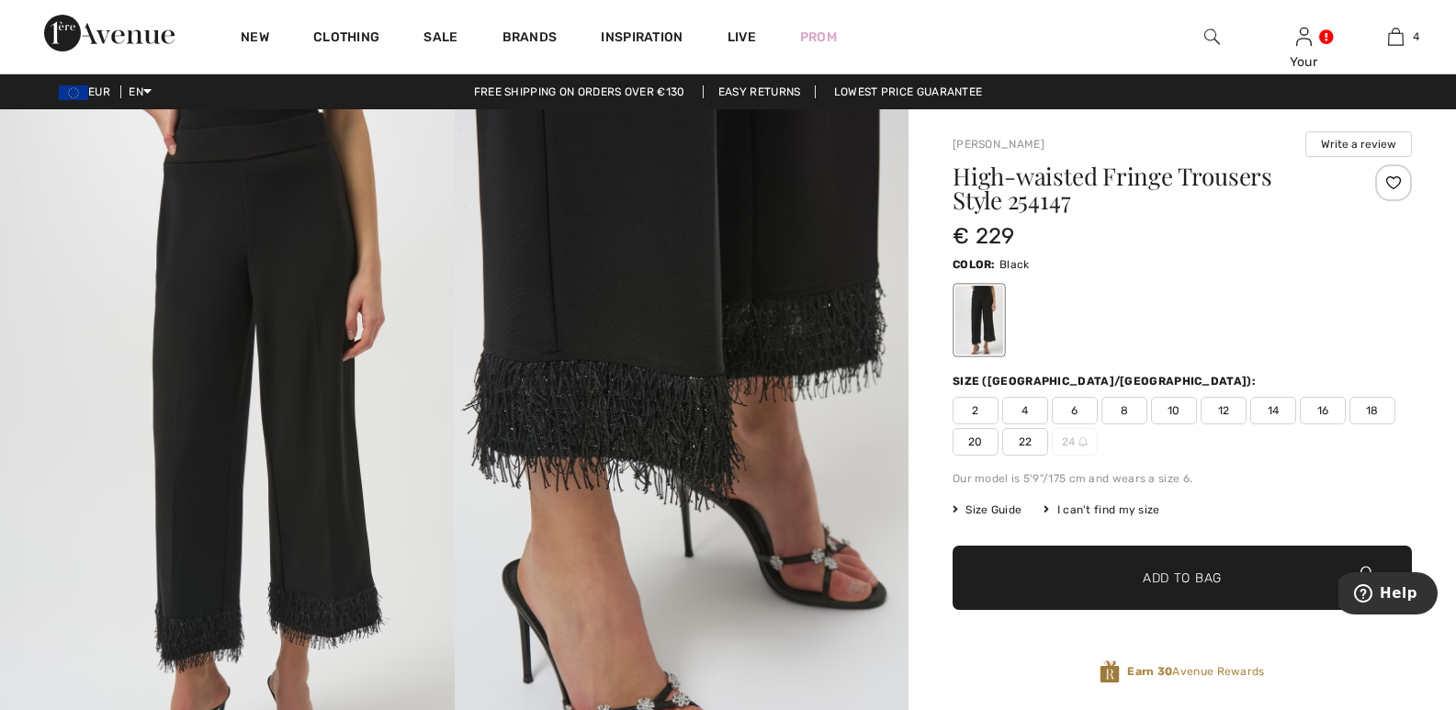
click at [1290, 512] on div "Size Guide I can't find my size Select Size US 2 US 4 US 6 US 8 US 10 US 12 US …" at bounding box center [1182, 510] width 459 height 17
click at [1266, 399] on span "14" at bounding box center [1273, 411] width 46 height 28
click at [1189, 558] on span "✔ Added to Bag Add to Bag" at bounding box center [1182, 578] width 459 height 64
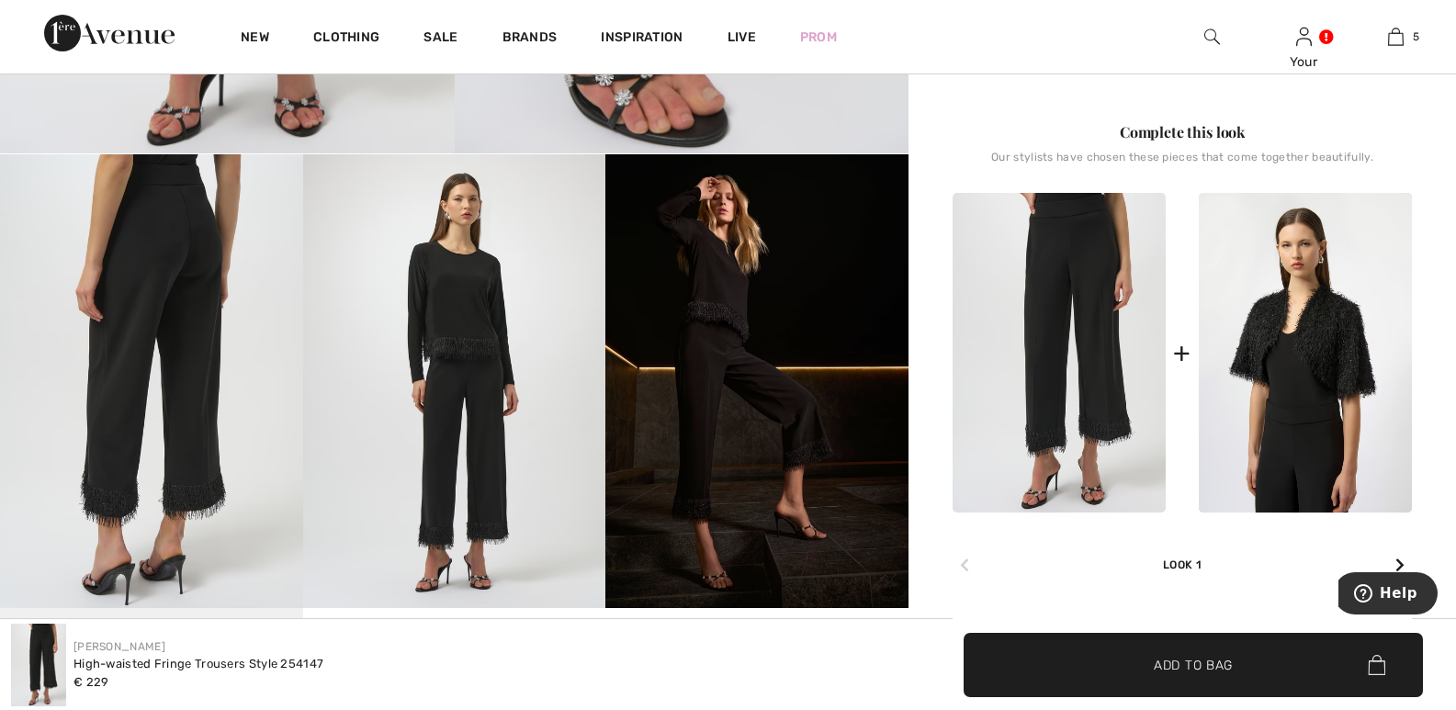
scroll to position [716, 0]
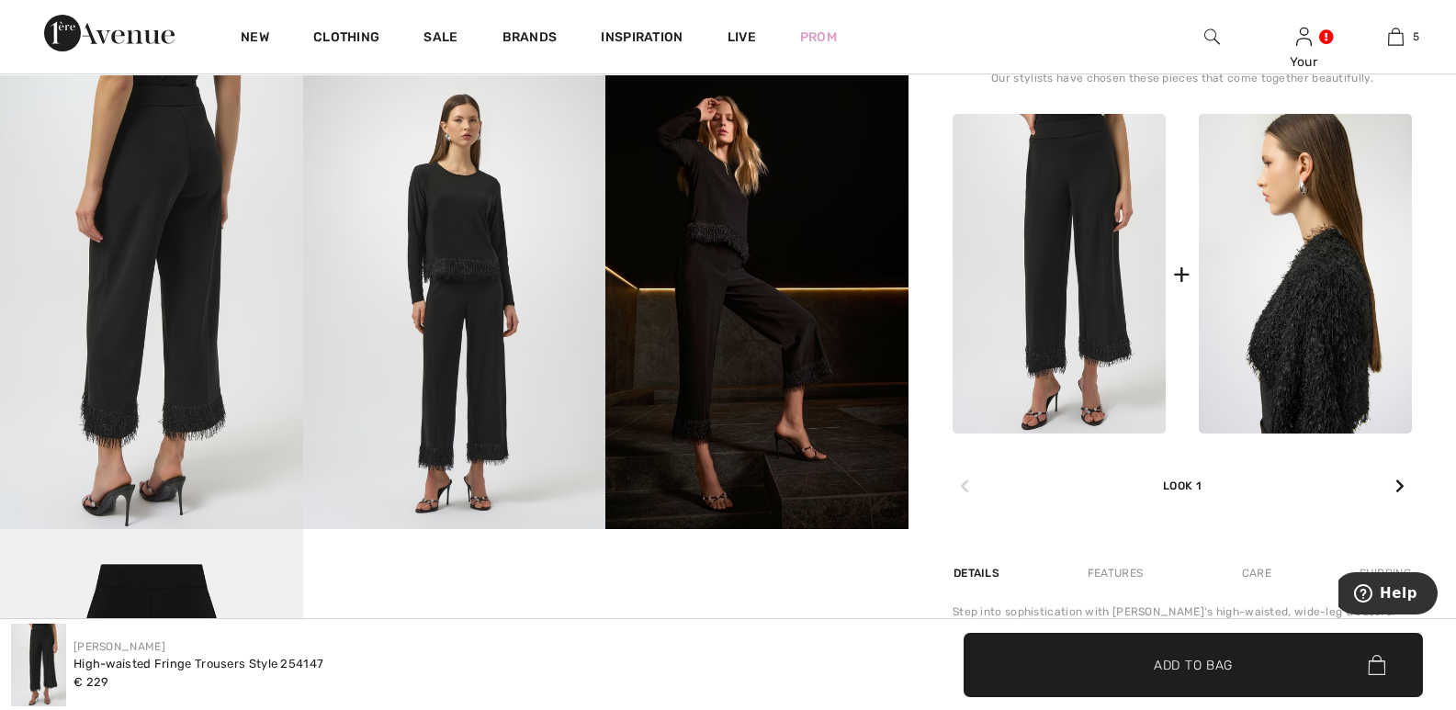
click at [1352, 234] on img at bounding box center [1305, 274] width 213 height 320
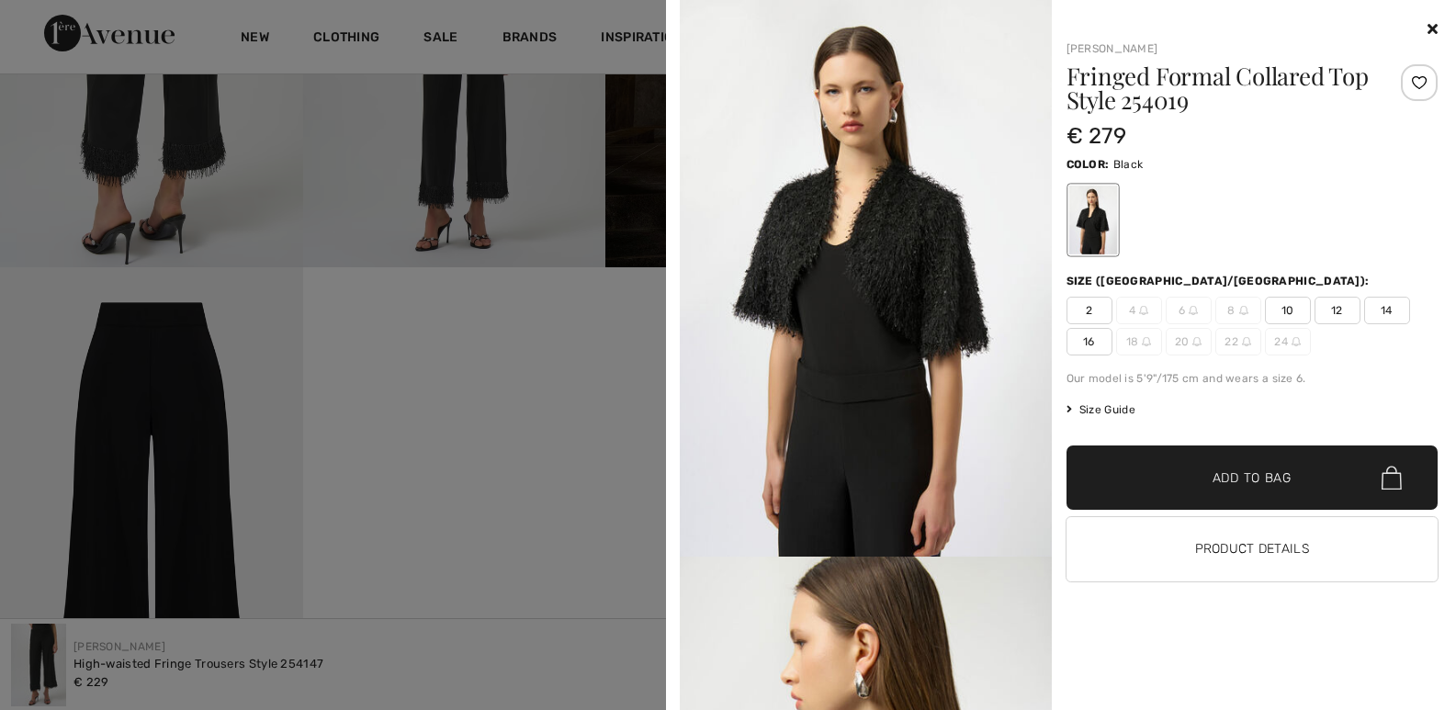
scroll to position [955, 0]
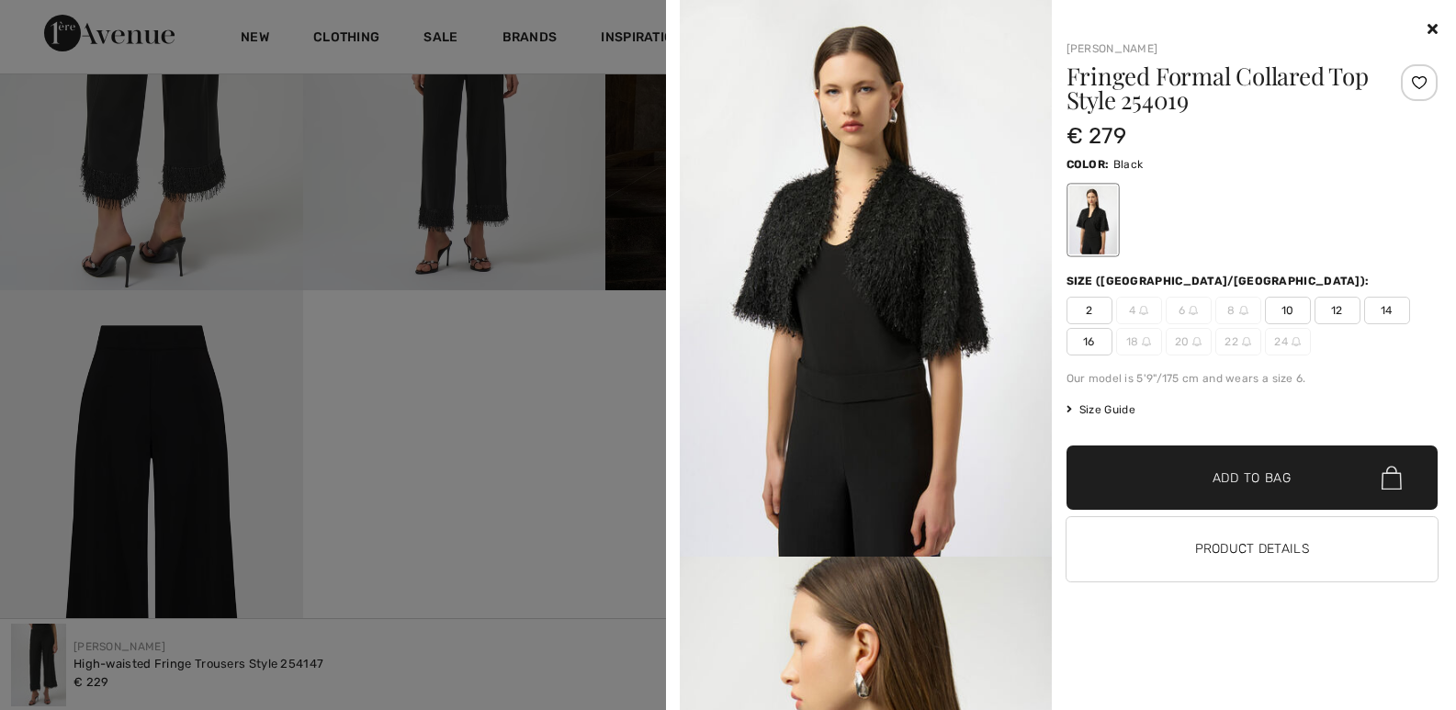
click at [1430, 26] on icon at bounding box center [1433, 28] width 10 height 15
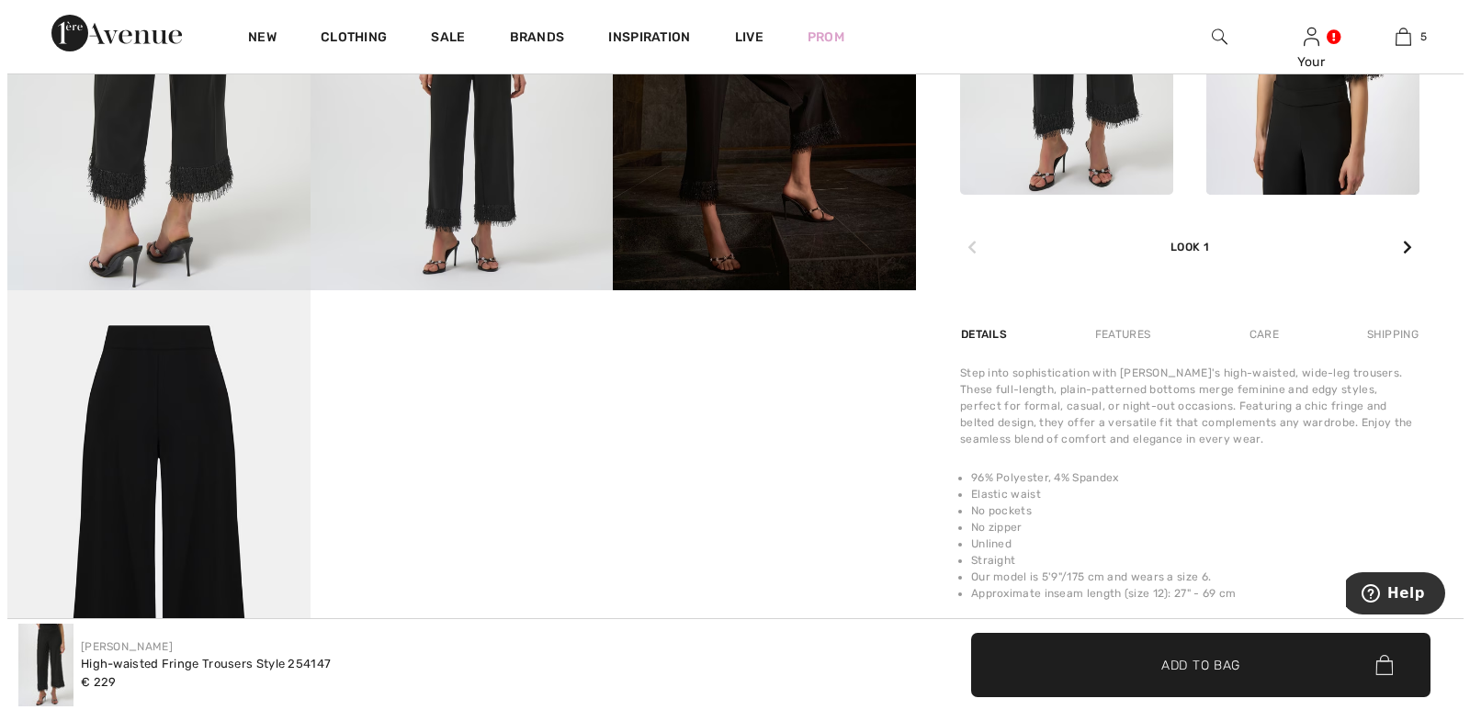
scroll to position [409, 0]
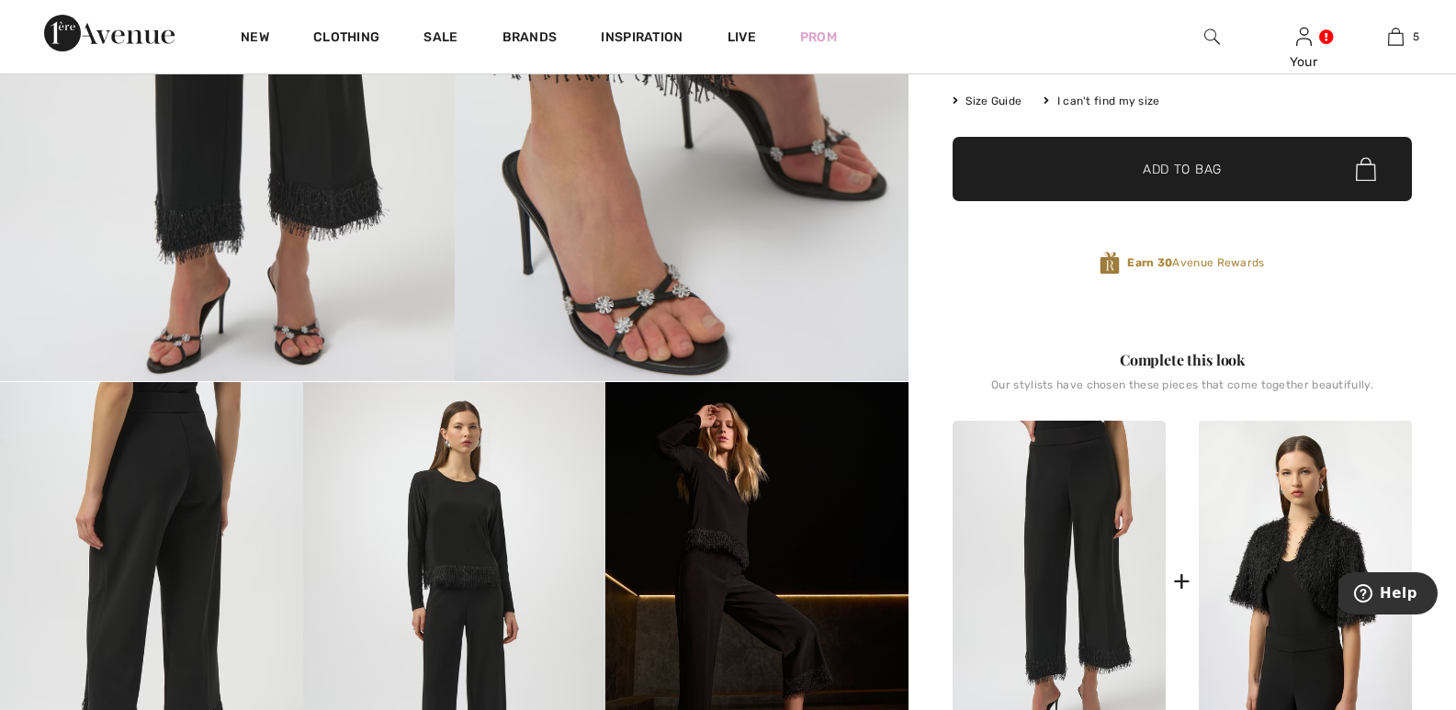
click at [462, 479] on img at bounding box center [454, 609] width 303 height 454
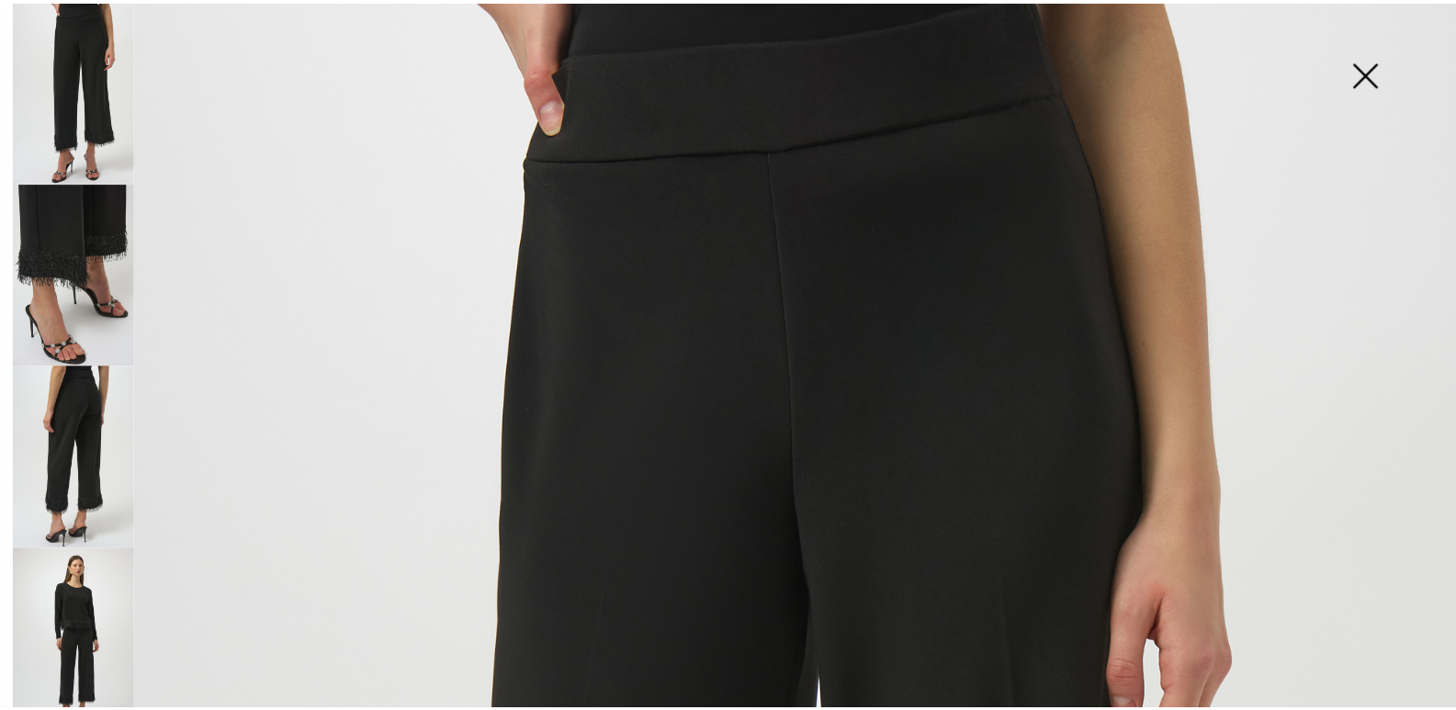
scroll to position [0, 0]
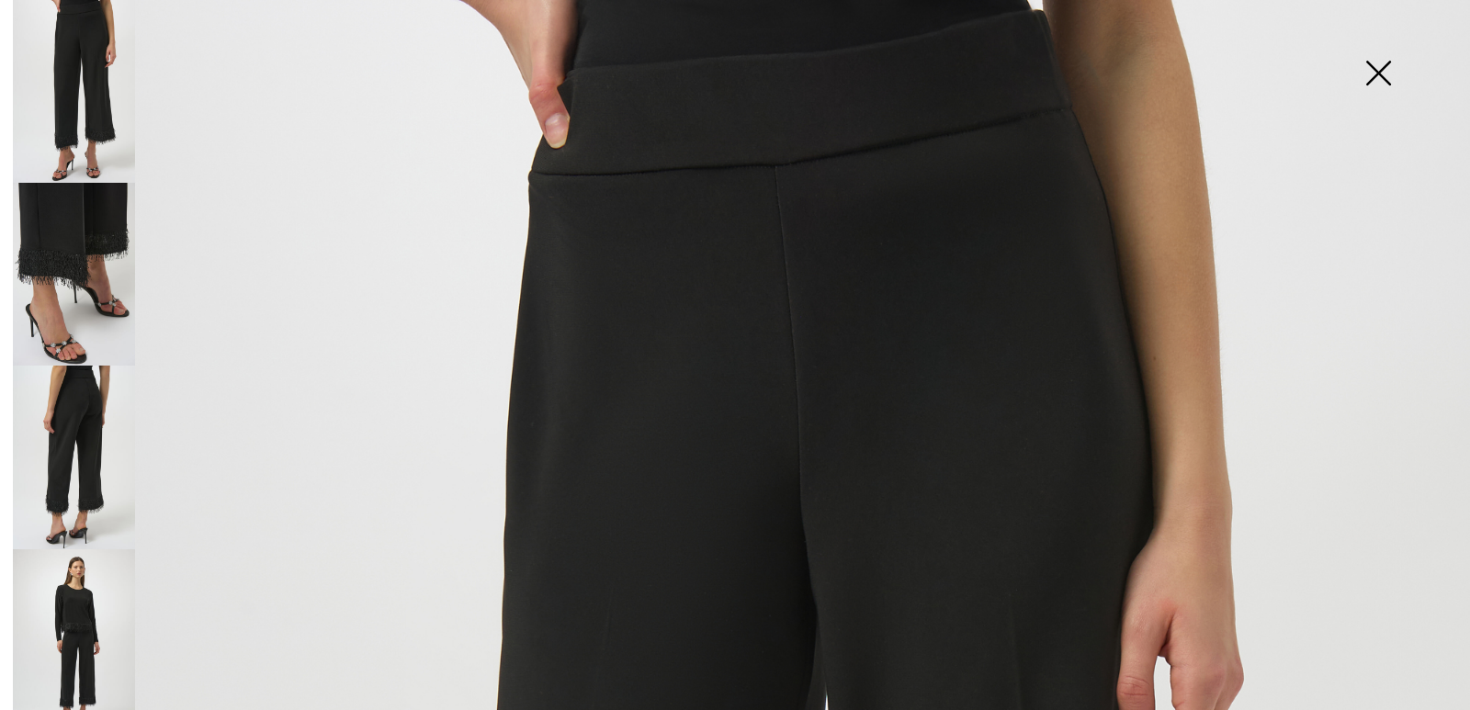
click at [1376, 68] on img at bounding box center [1378, 75] width 92 height 95
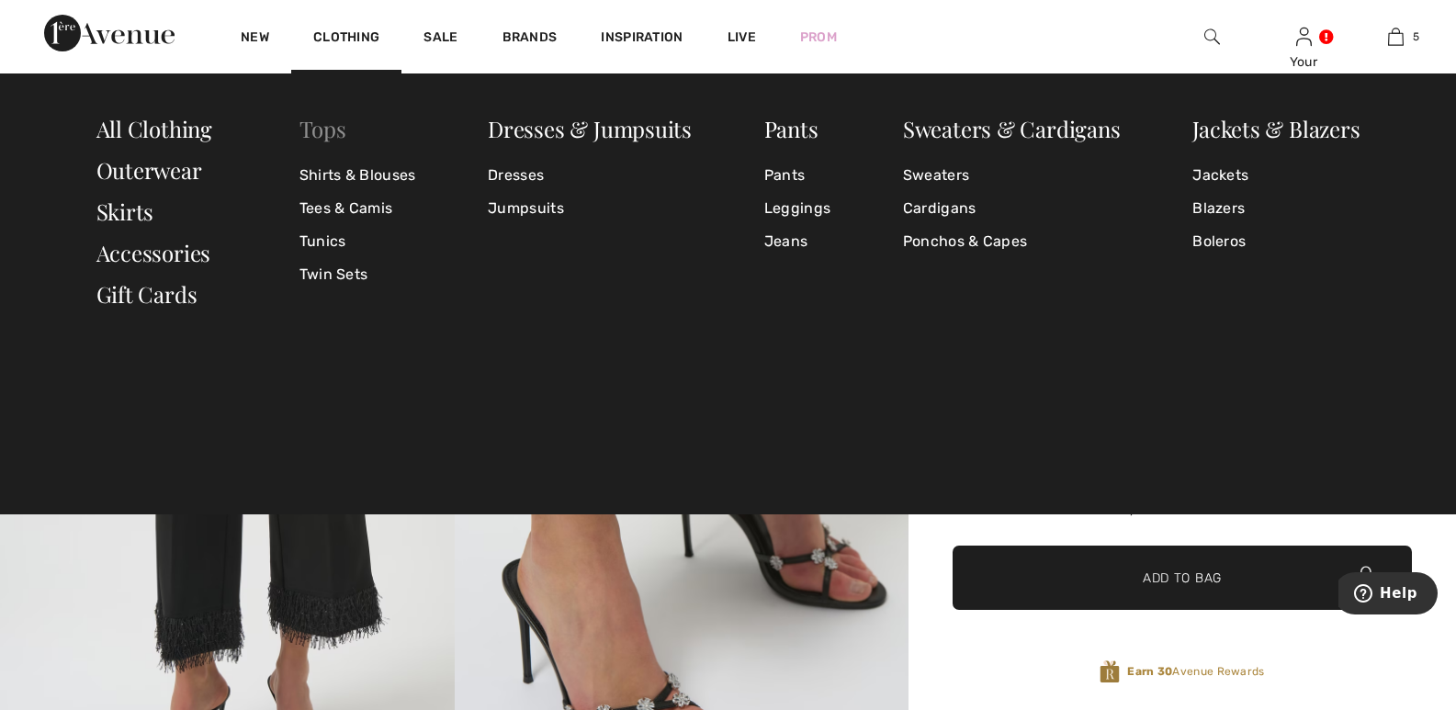
click at [326, 130] on link "Tops" at bounding box center [323, 128] width 47 height 29
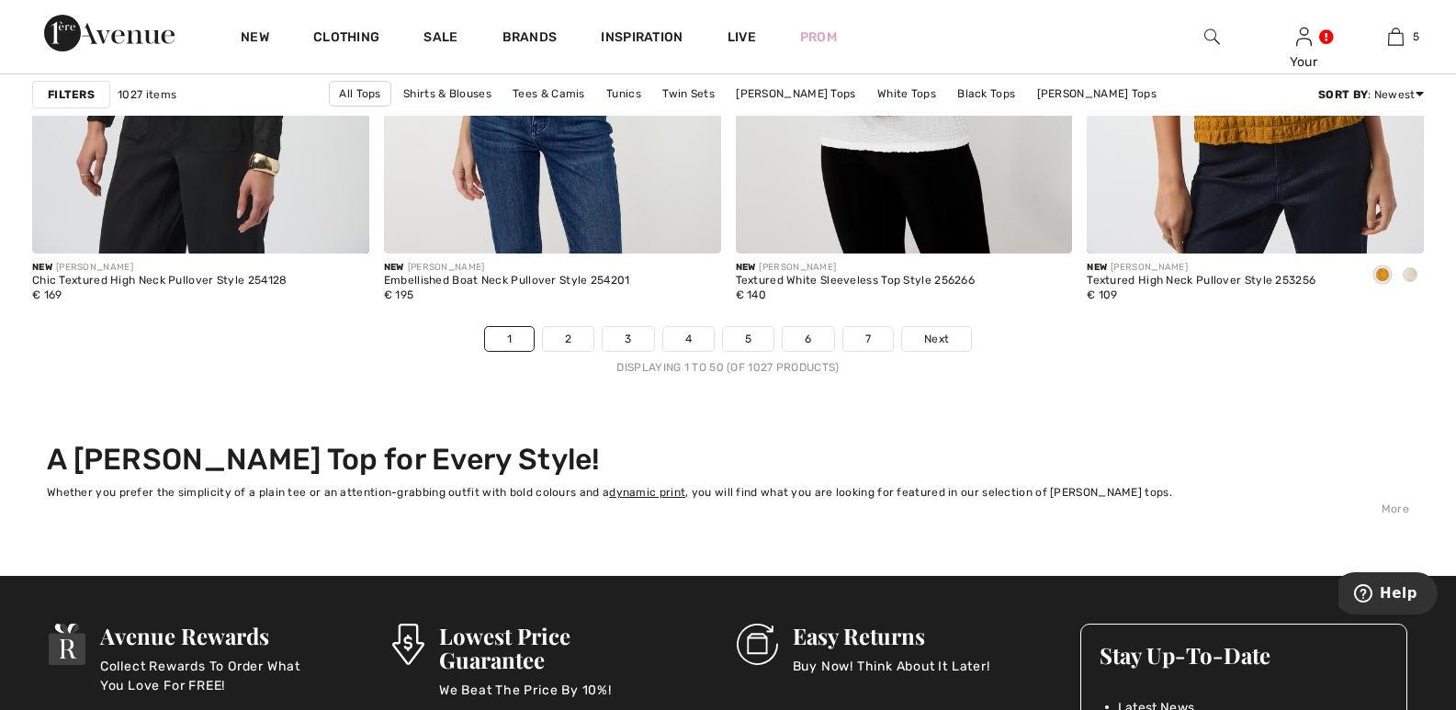
scroll to position [9016, 0]
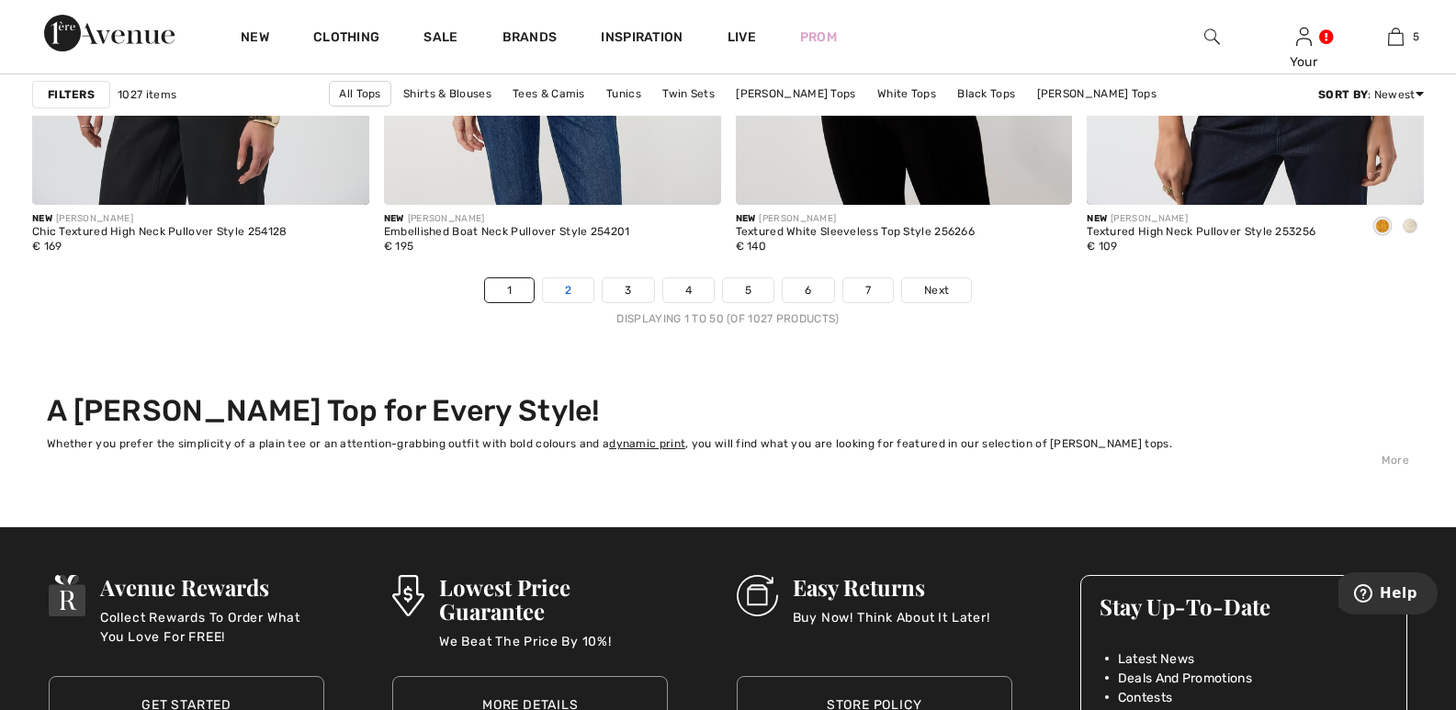
click at [560, 285] on link "2" at bounding box center [568, 290] width 51 height 24
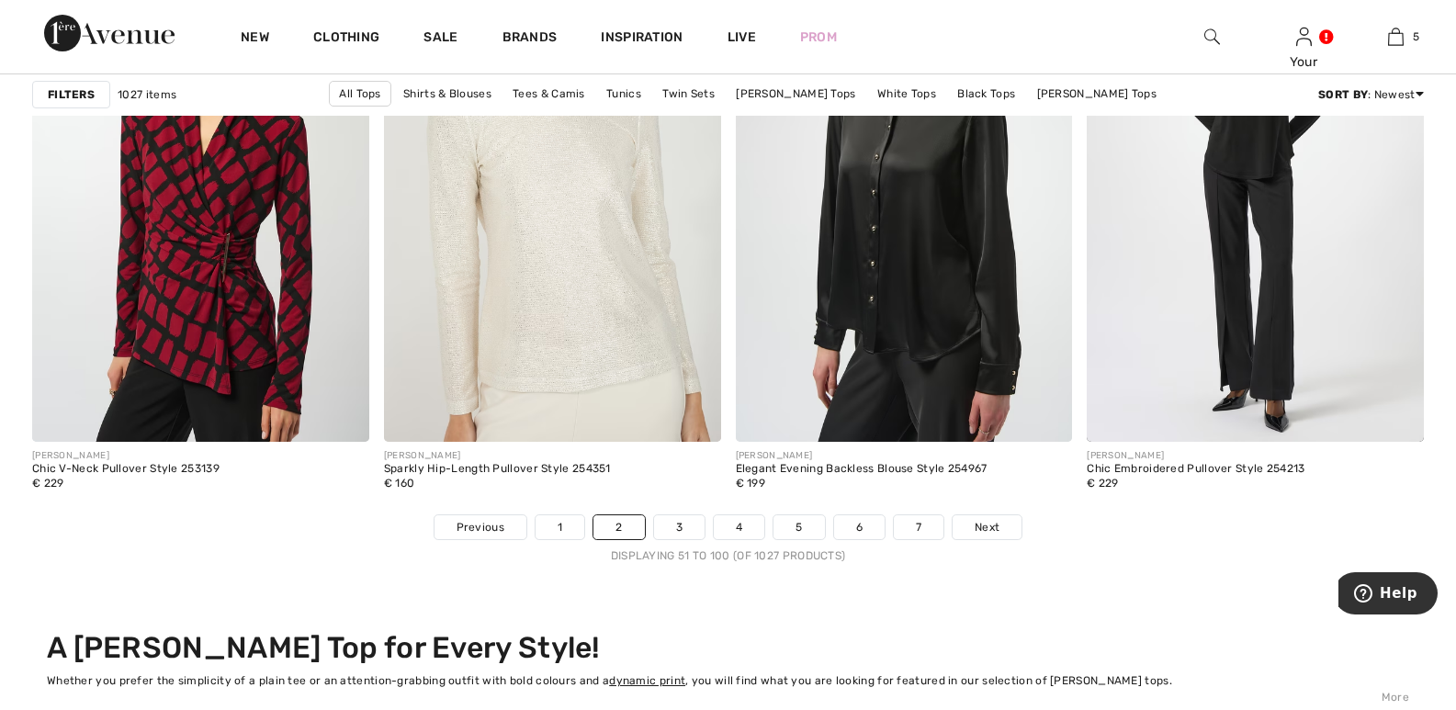
scroll to position [8917, 0]
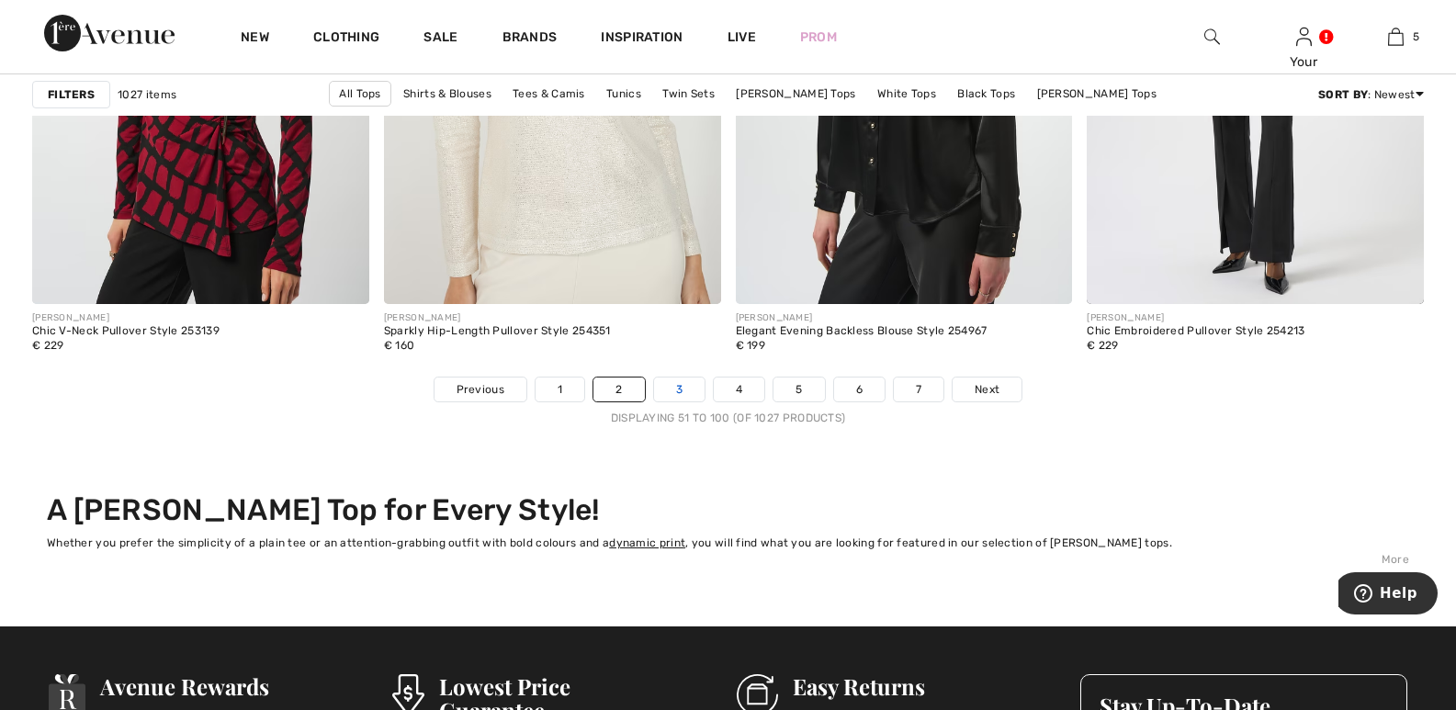
click at [674, 391] on link "3" at bounding box center [679, 390] width 51 height 24
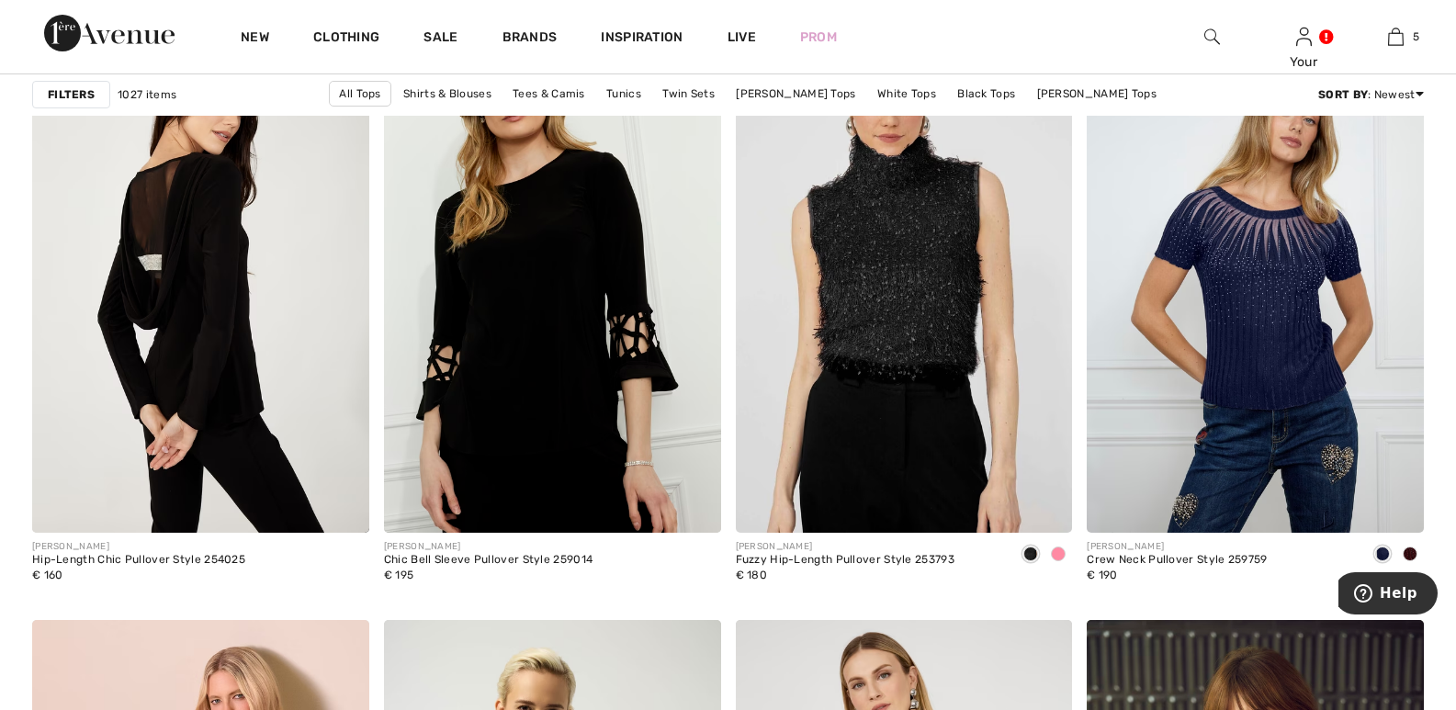
scroll to position [1452, 0]
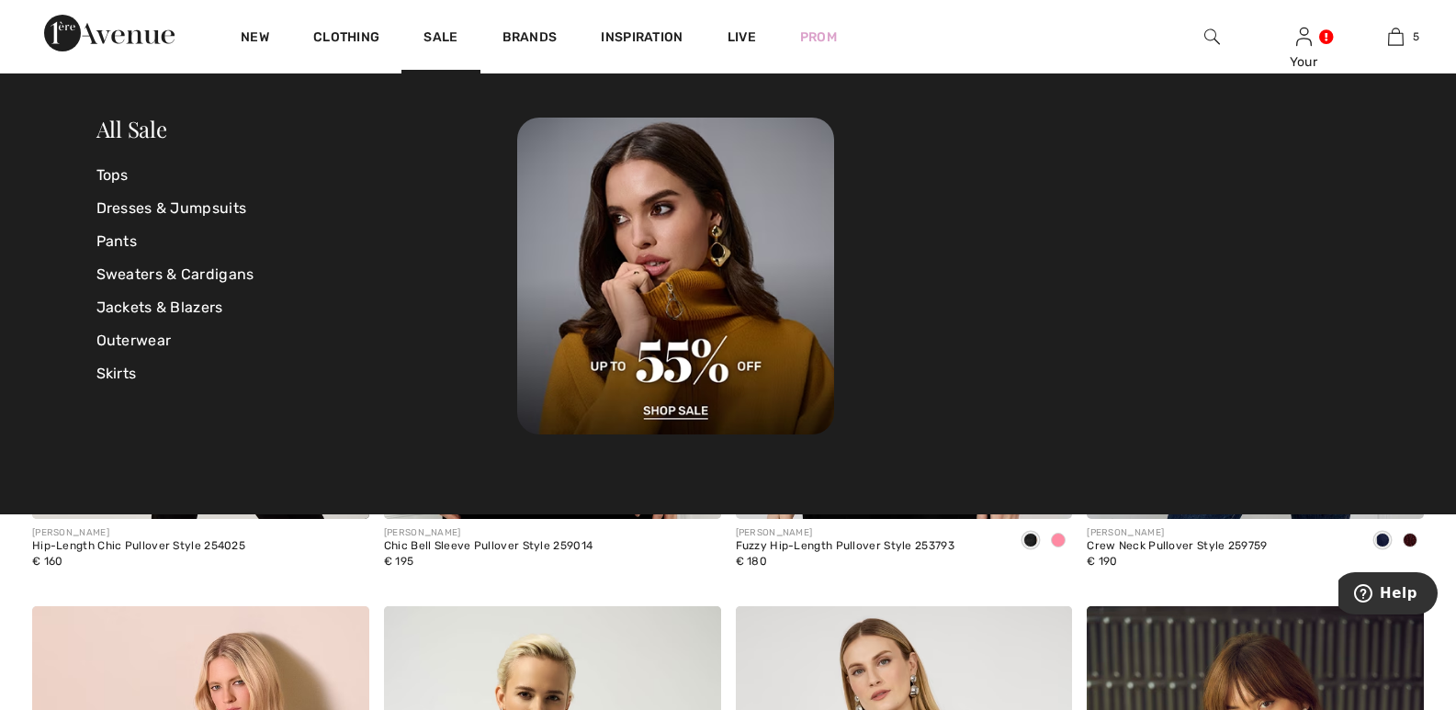
click at [1180, 155] on div at bounding box center [938, 276] width 843 height 317
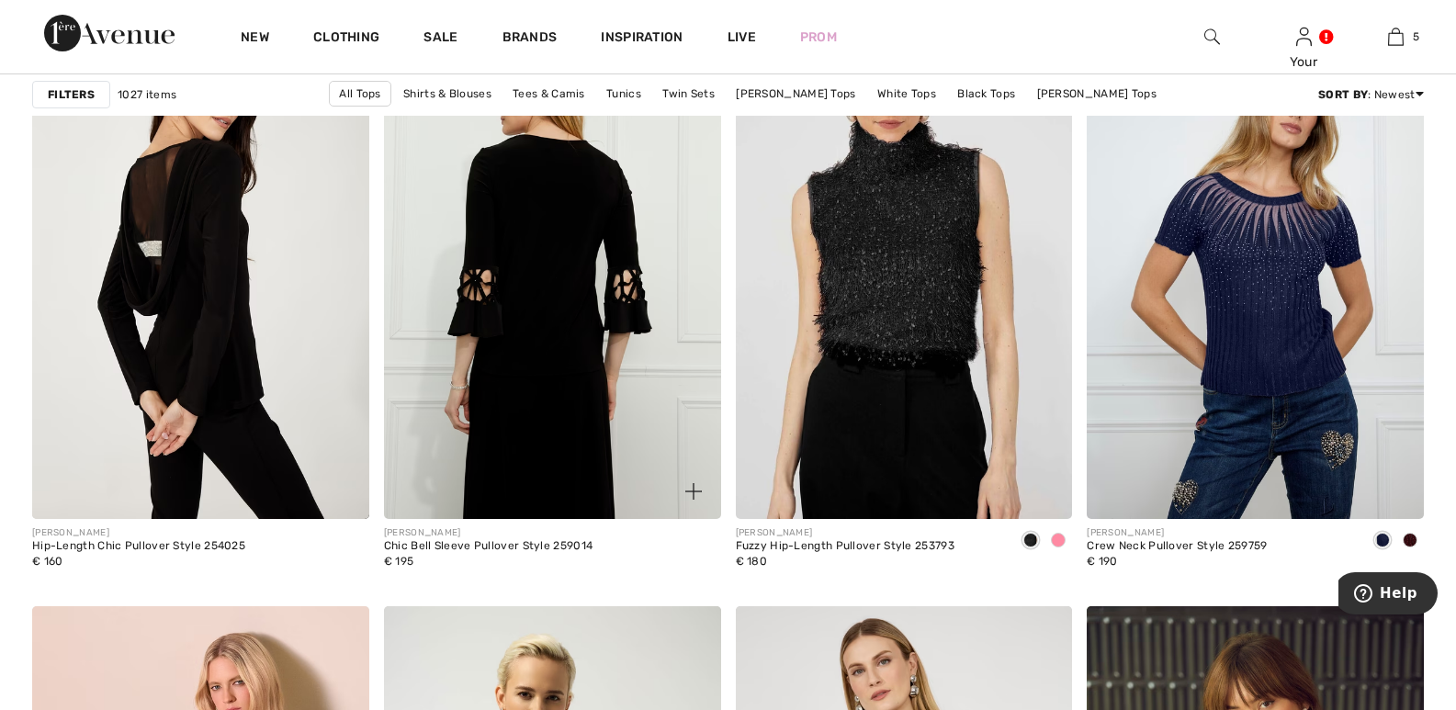
click at [488, 248] on img at bounding box center [552, 266] width 337 height 505
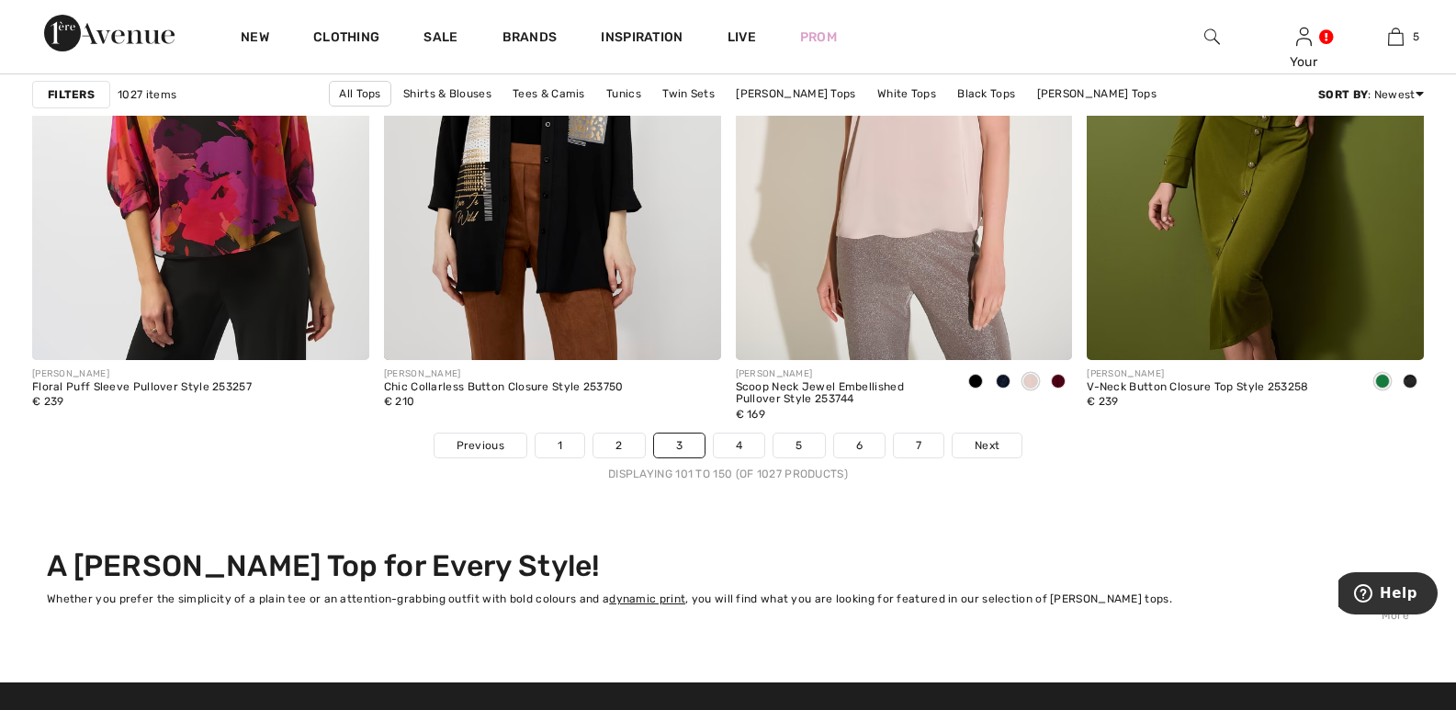
scroll to position [8947, 0]
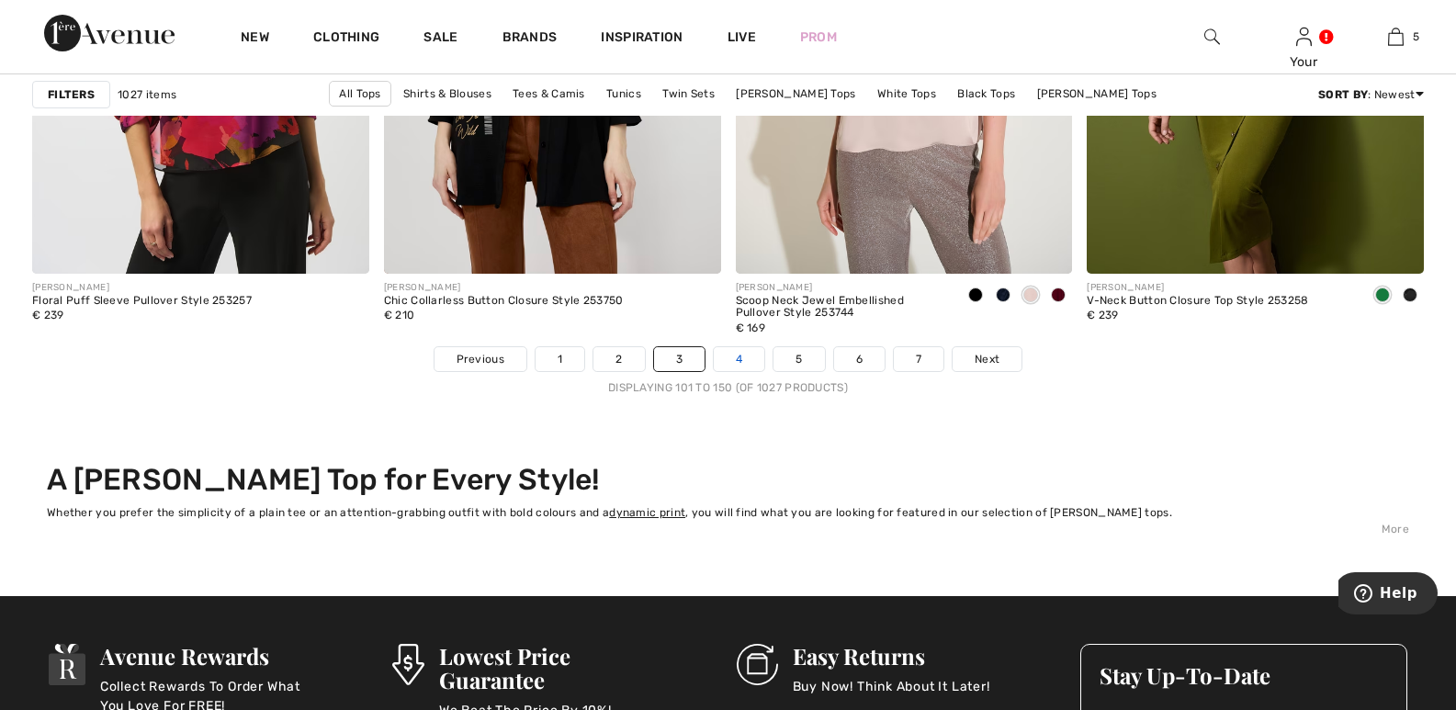
click at [740, 348] on link "4" at bounding box center [739, 359] width 51 height 24
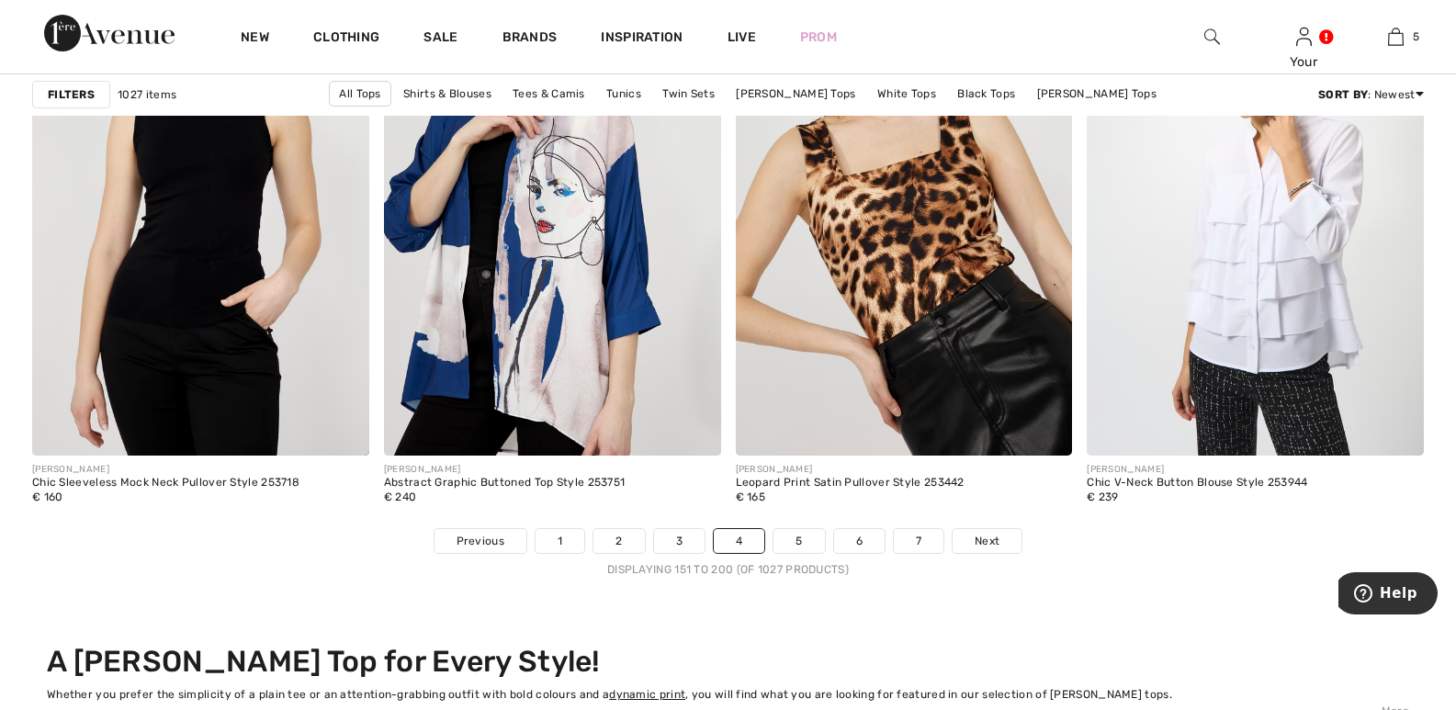
scroll to position [8930, 0]
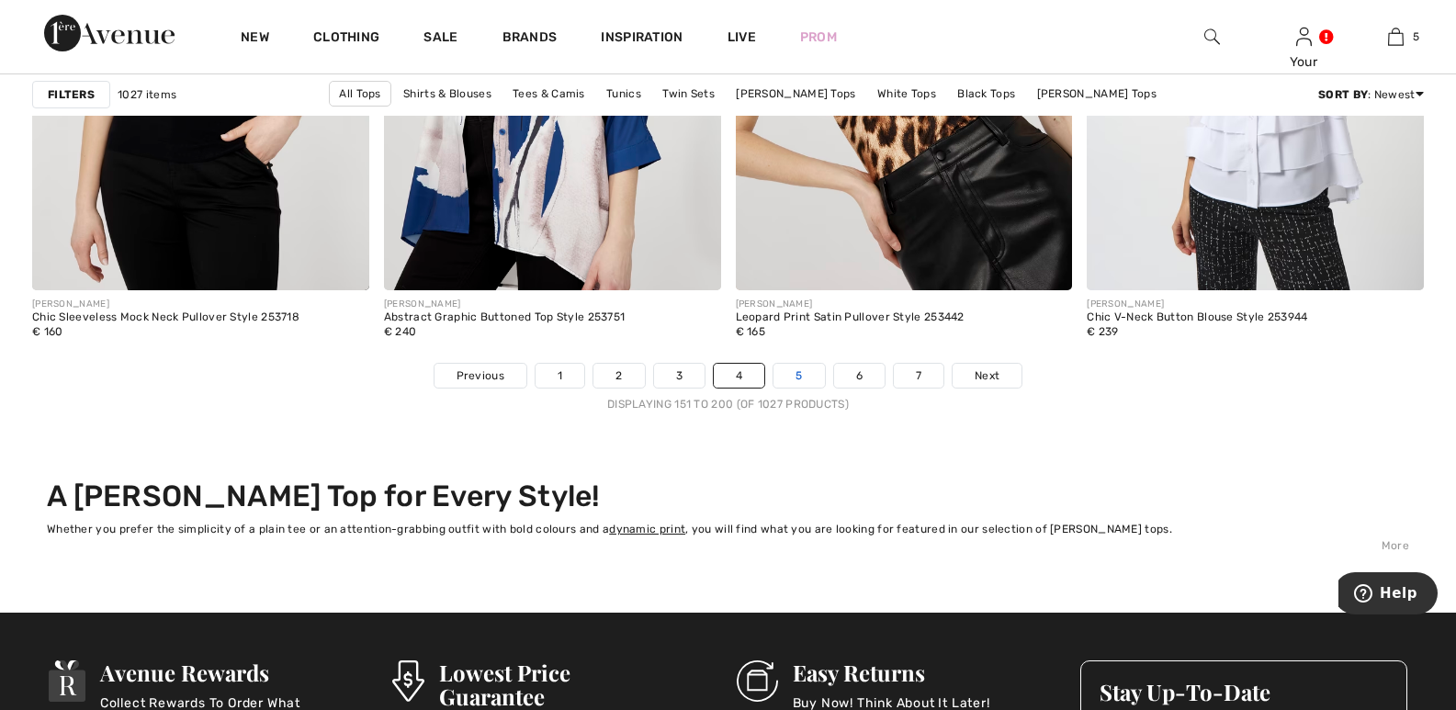
click at [797, 371] on link "5" at bounding box center [799, 376] width 51 height 24
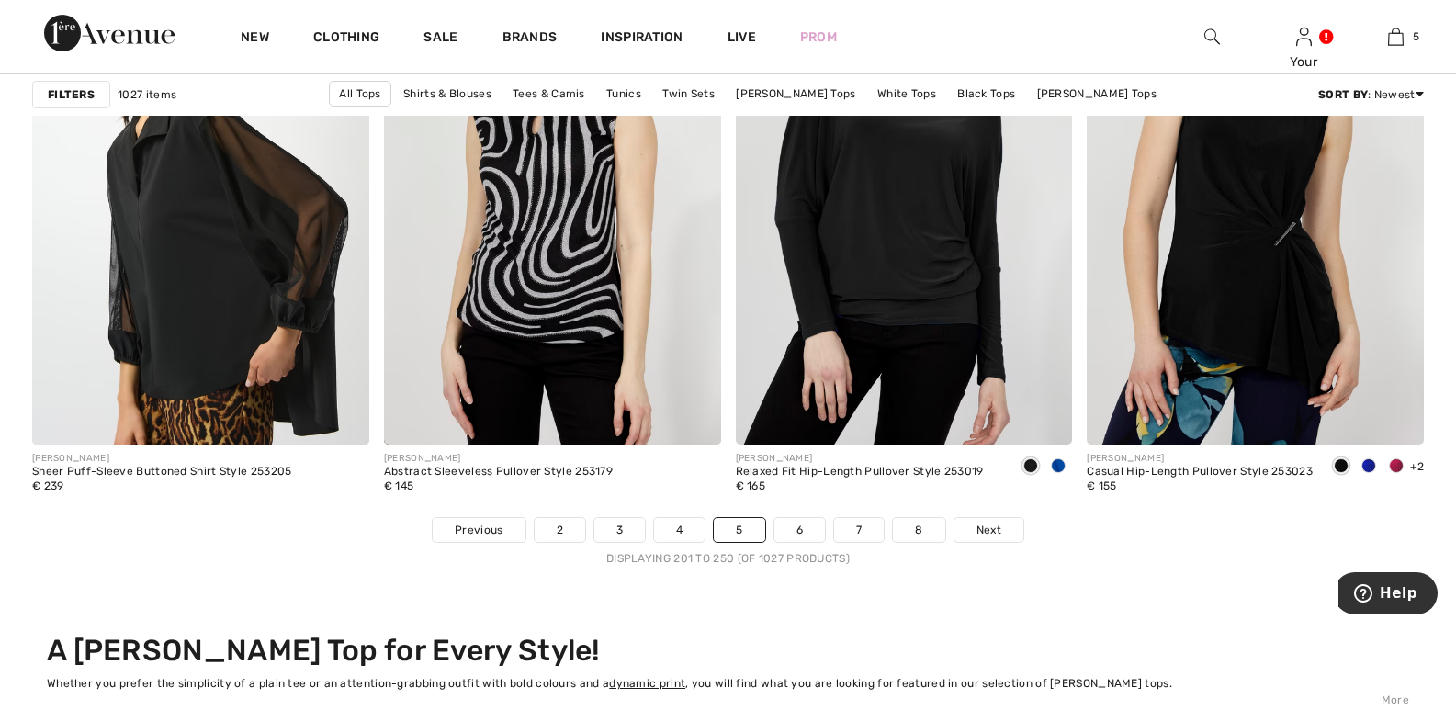
scroll to position [8788, 0]
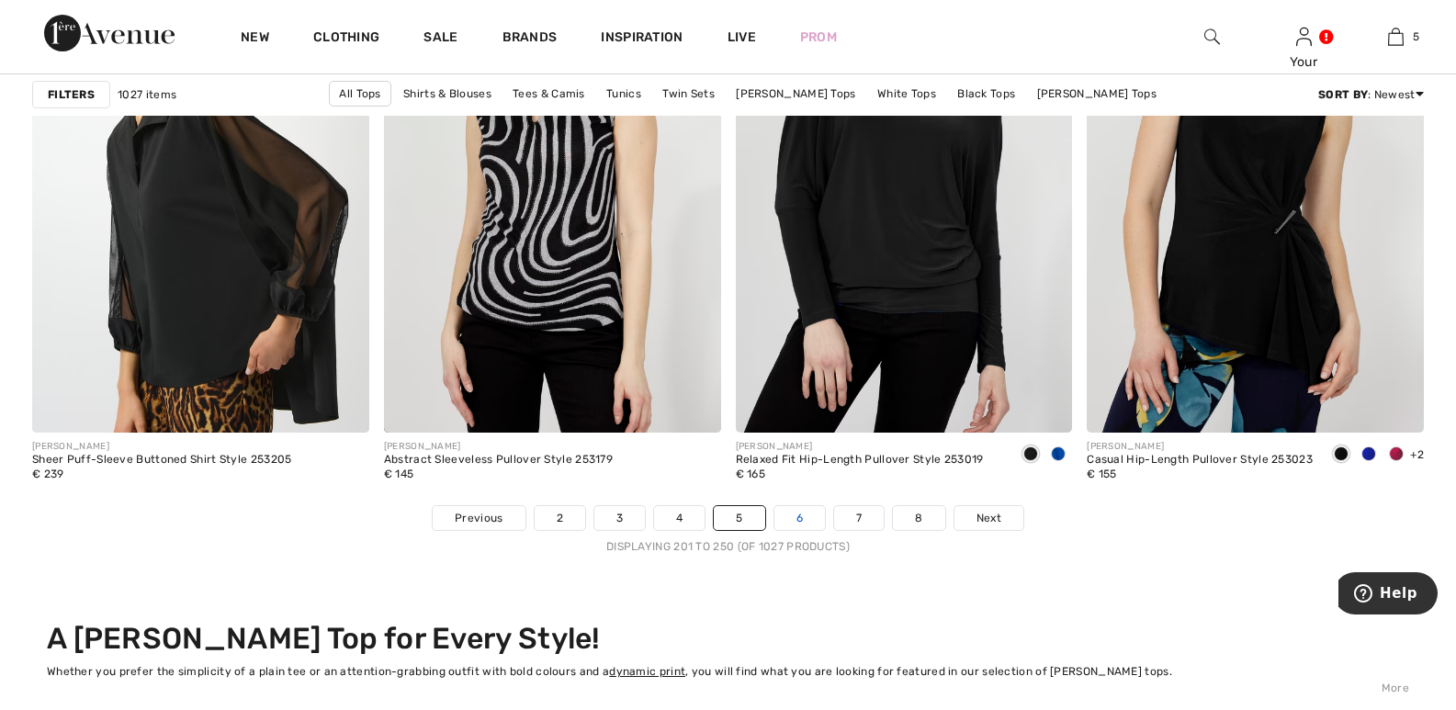
click at [795, 514] on link "6" at bounding box center [800, 518] width 51 height 24
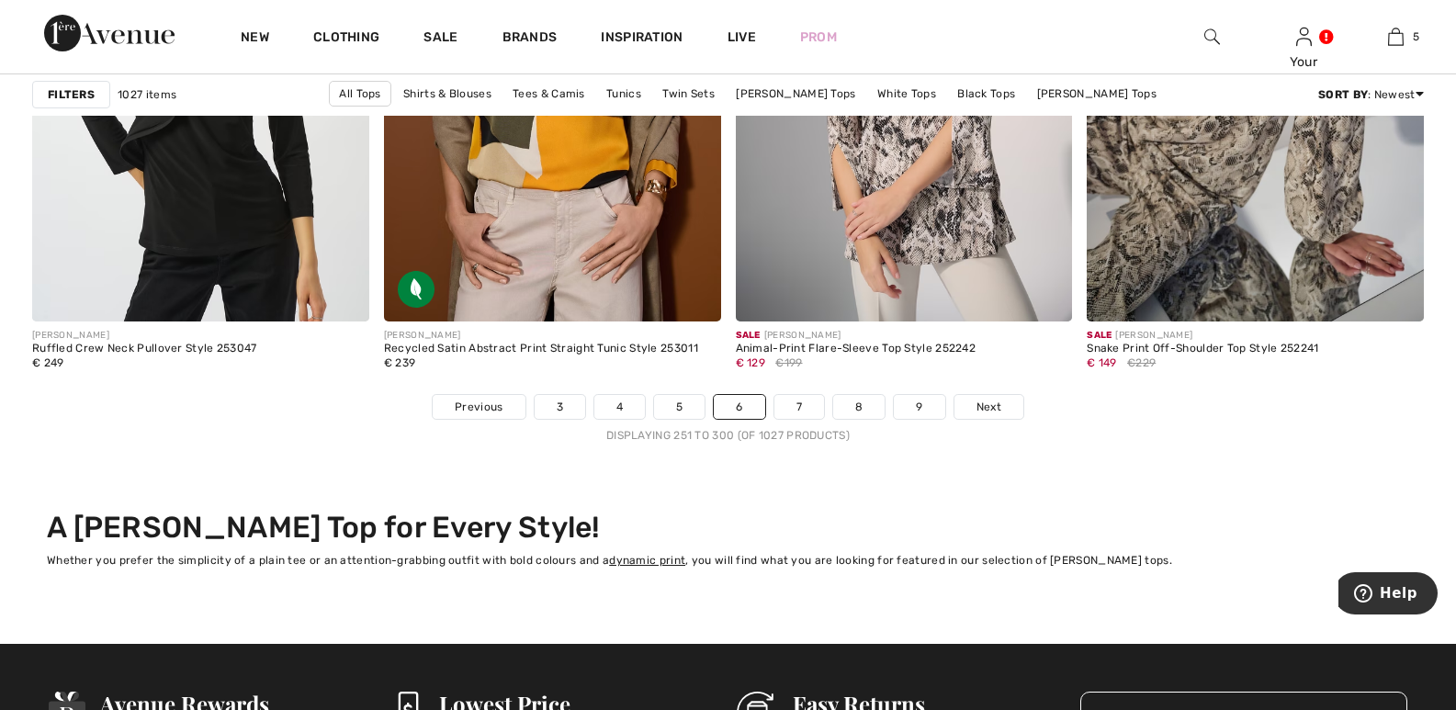
scroll to position [8911, 0]
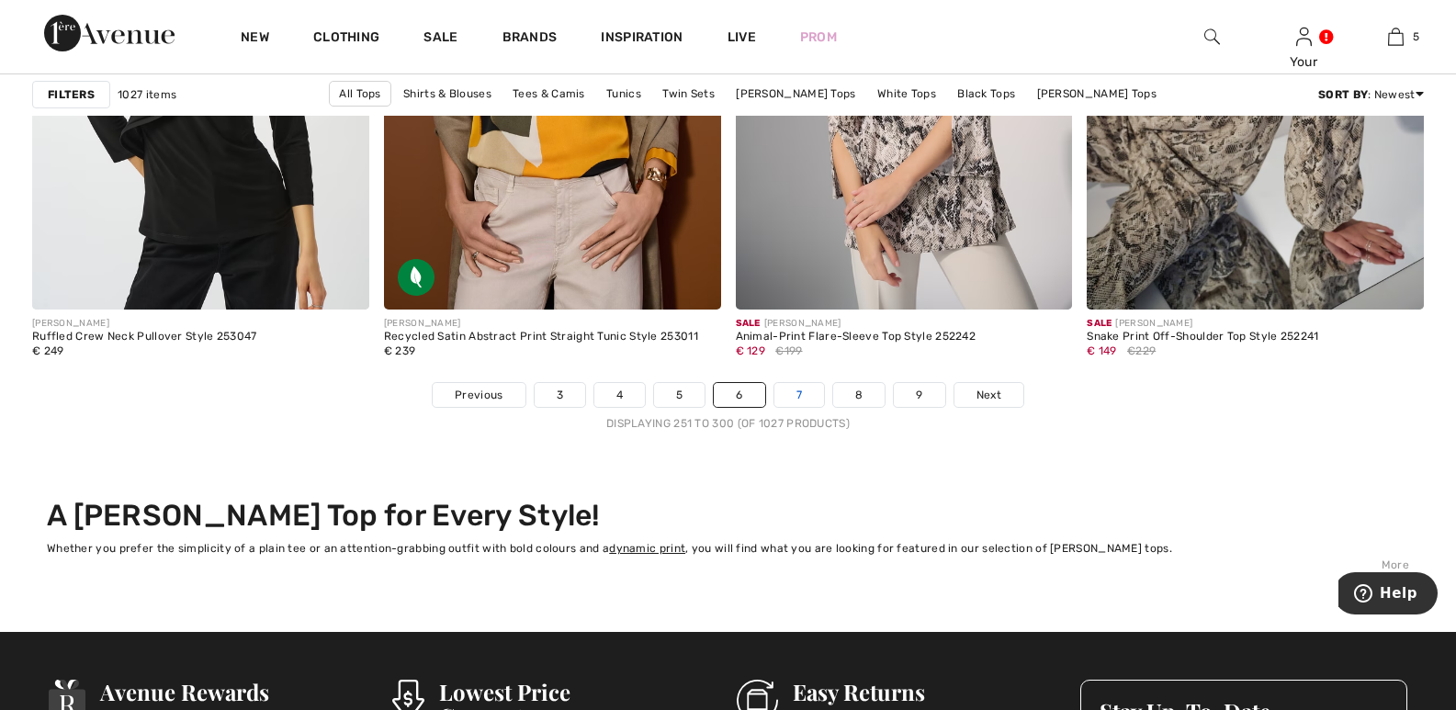
click at [797, 391] on link "7" at bounding box center [800, 395] width 50 height 24
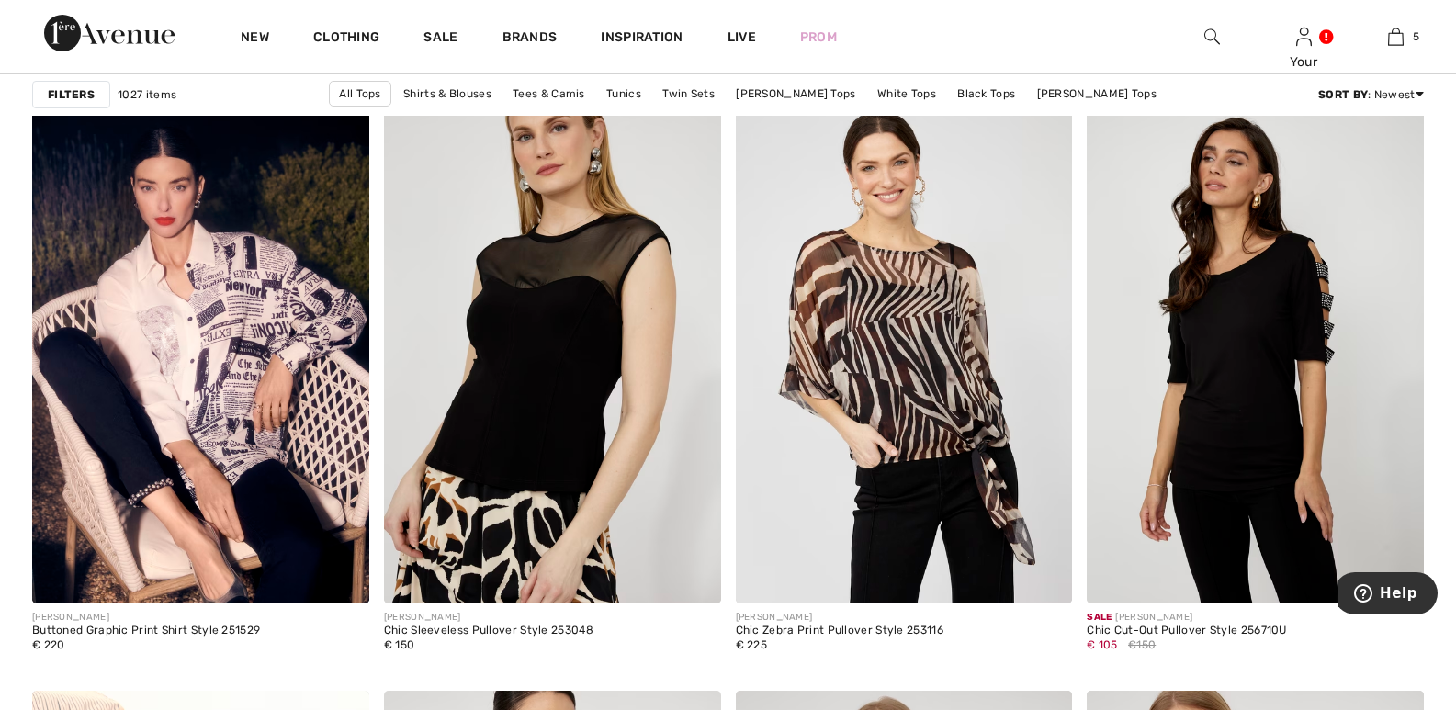
scroll to position [3400, 0]
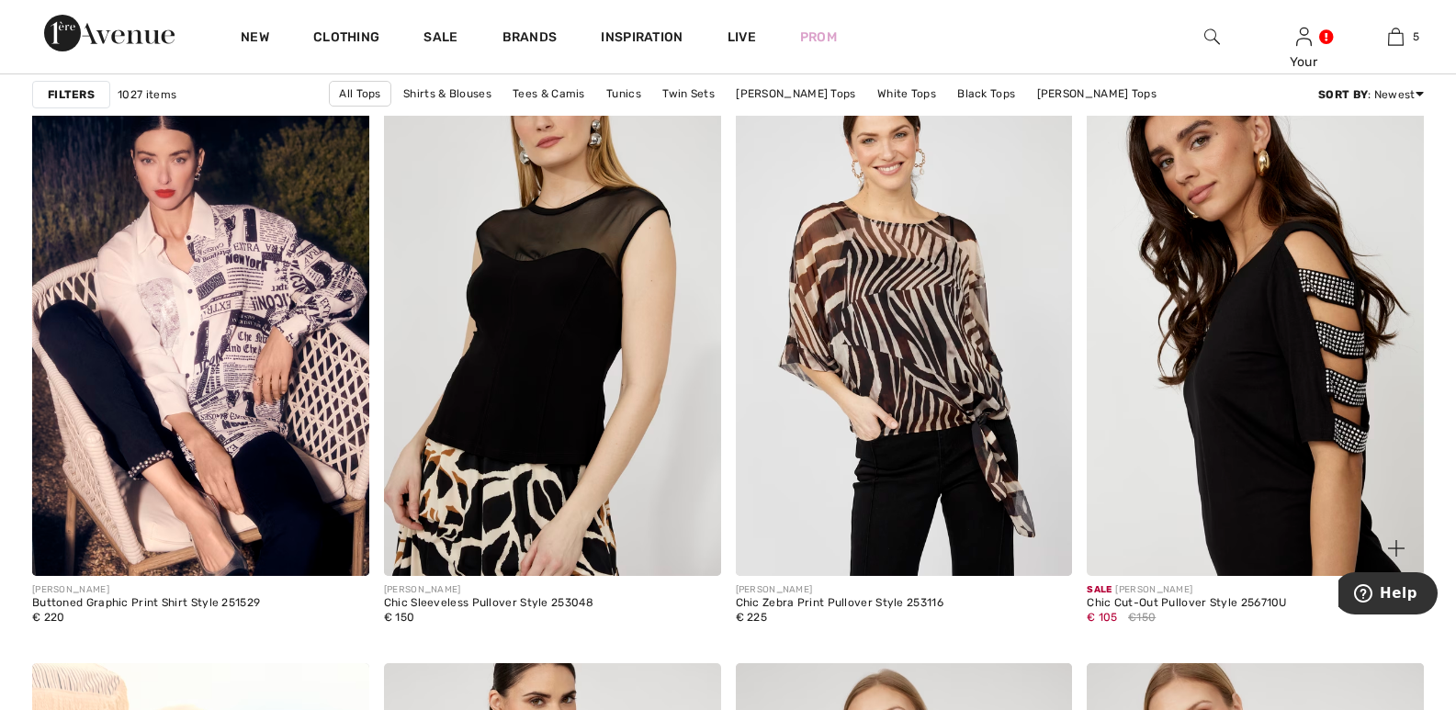
click at [1272, 300] on img at bounding box center [1255, 323] width 337 height 505
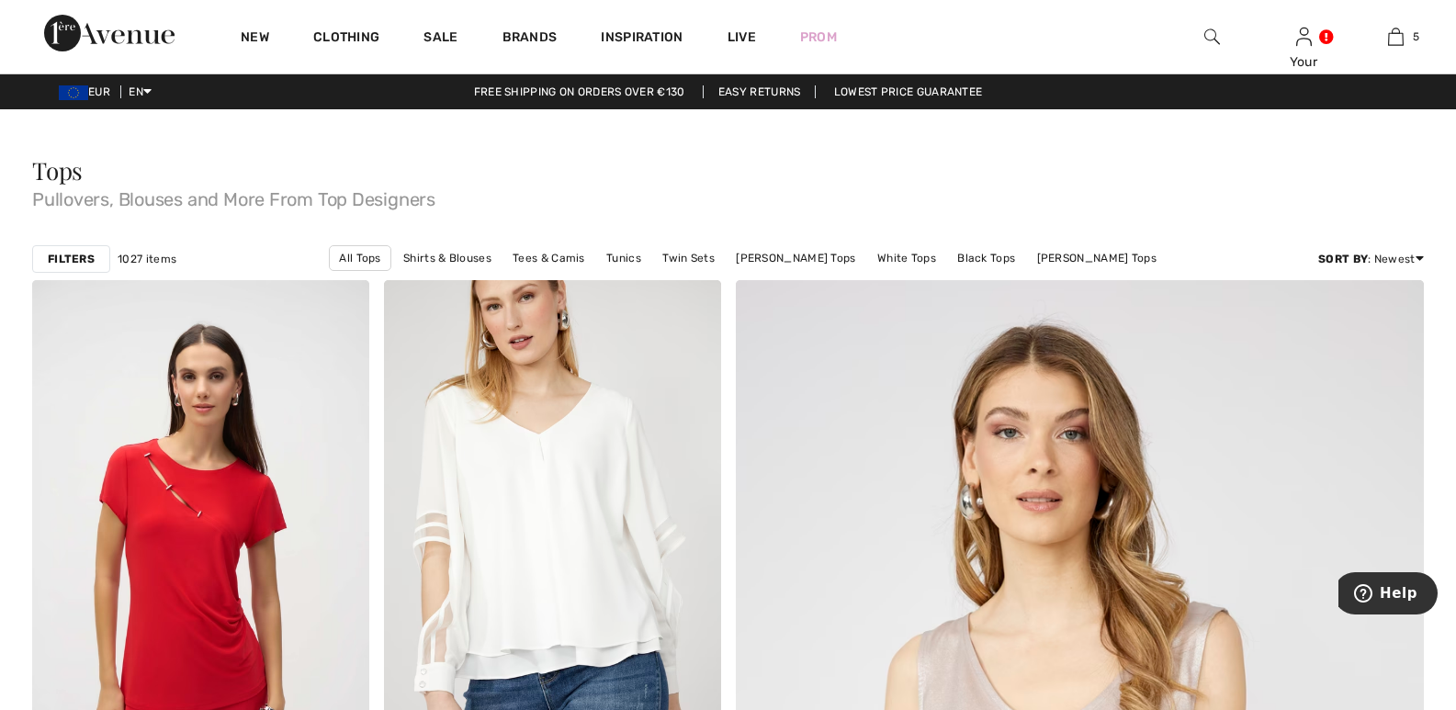
click at [1206, 29] on img at bounding box center [1212, 37] width 16 height 22
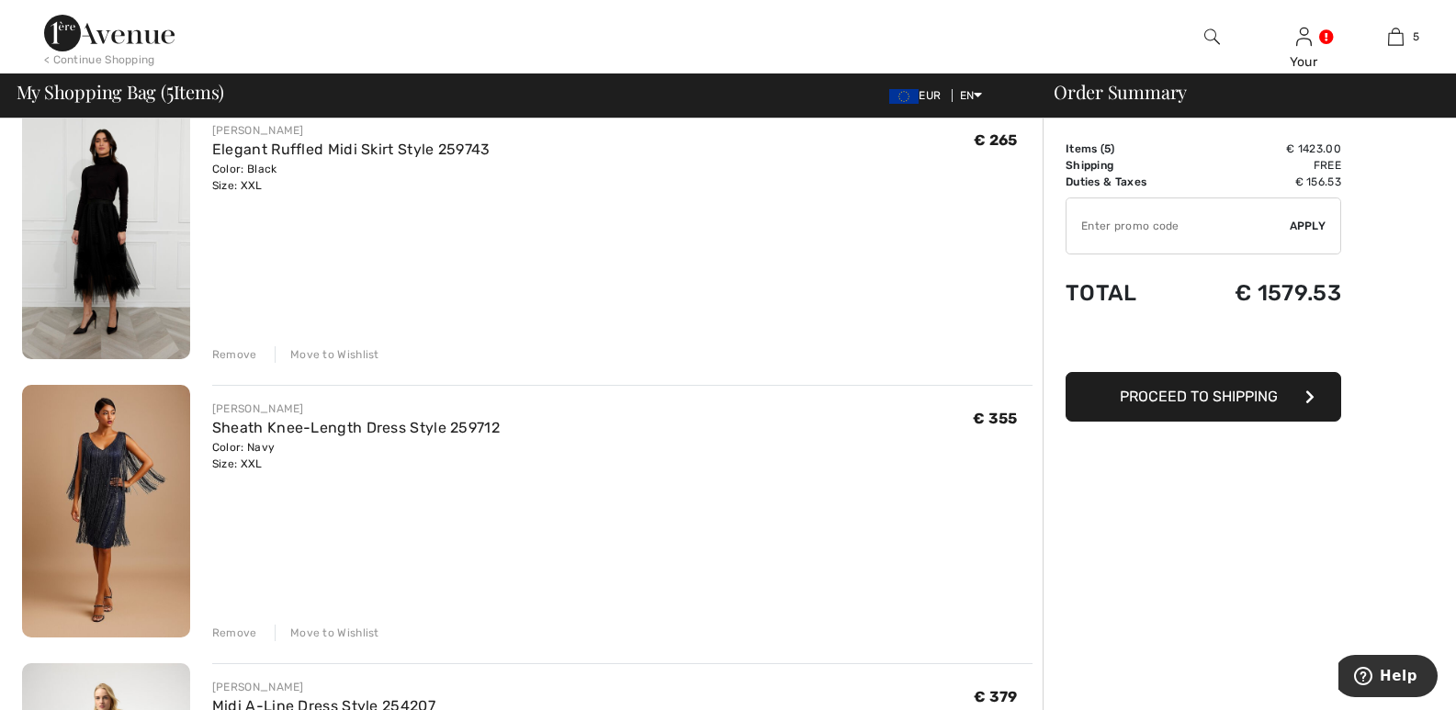
scroll to position [545, 0]
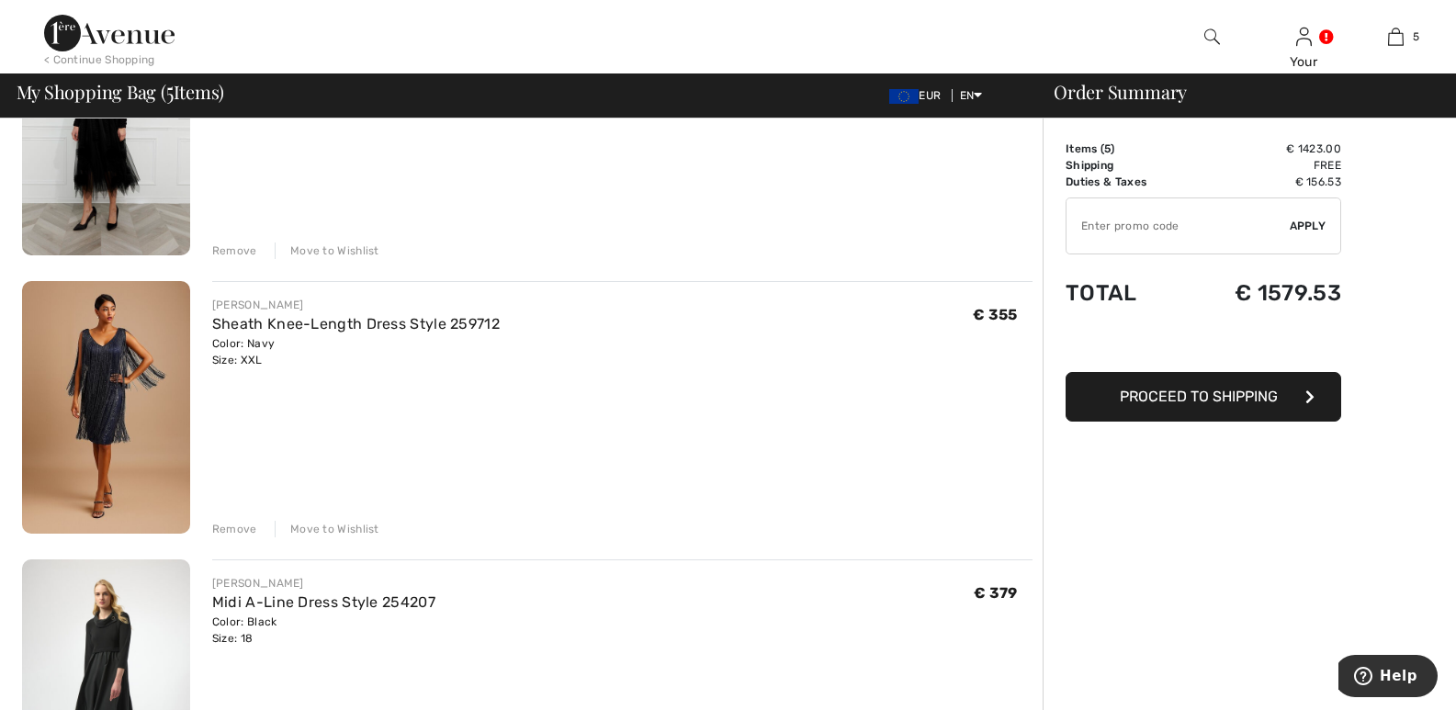
click at [224, 525] on div "Remove" at bounding box center [234, 529] width 45 height 17
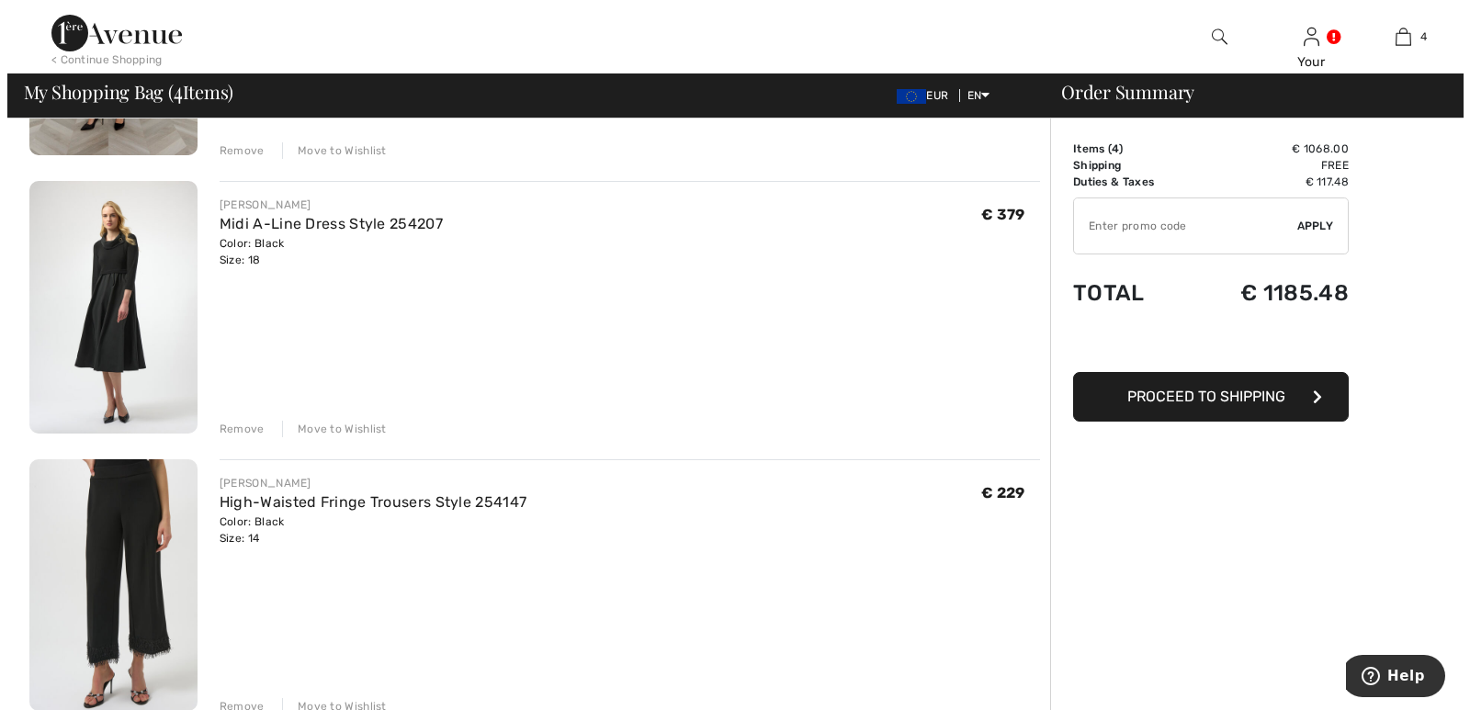
scroll to position [852, 0]
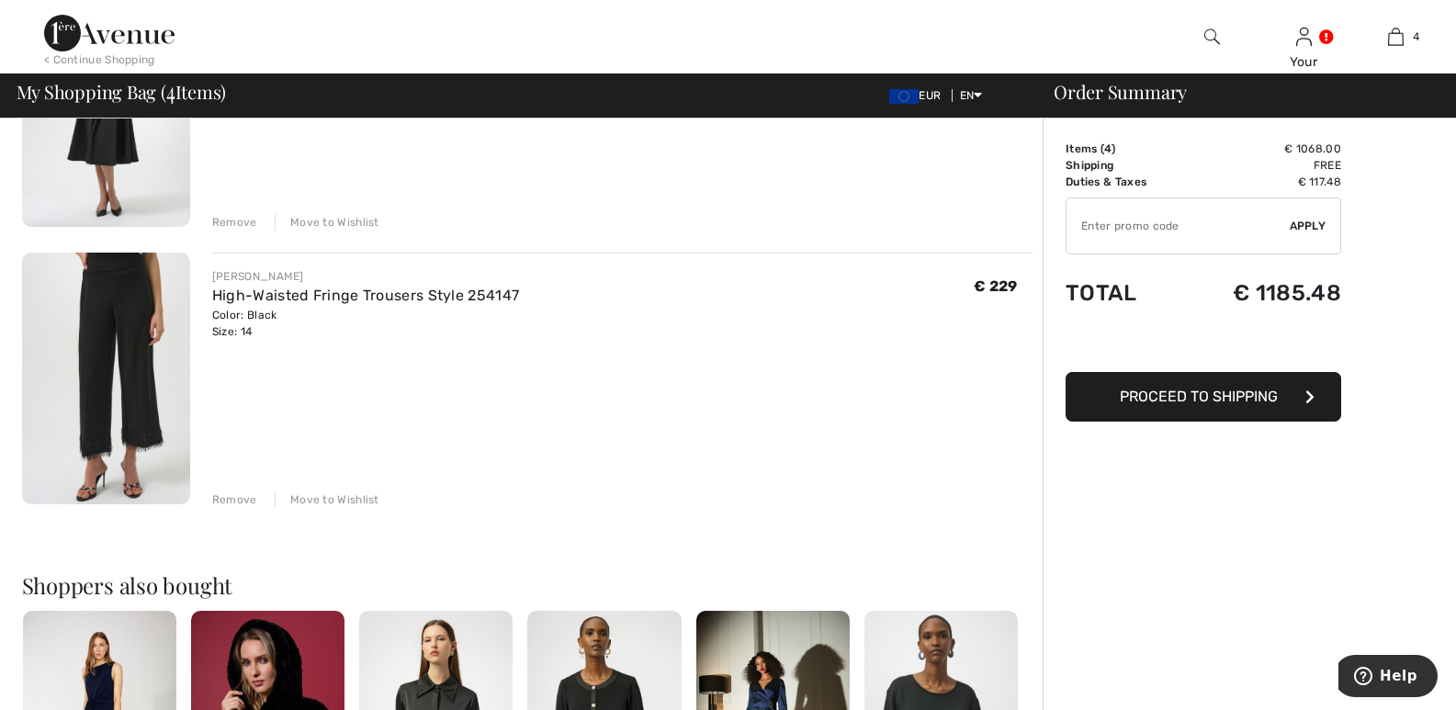
click at [1215, 36] on img at bounding box center [1212, 37] width 16 height 22
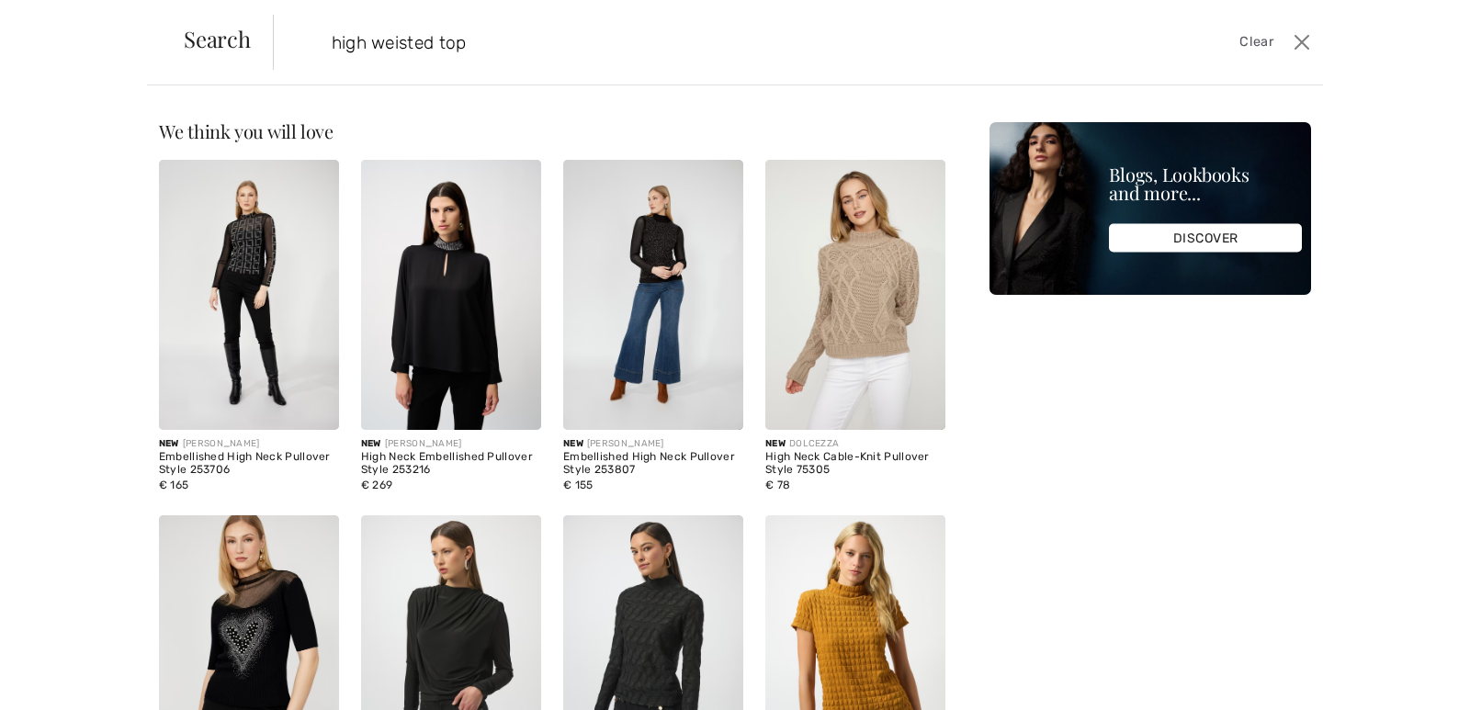
type input "high weisted top"
click at [1258, 34] on span "Clear" at bounding box center [1256, 42] width 34 height 20
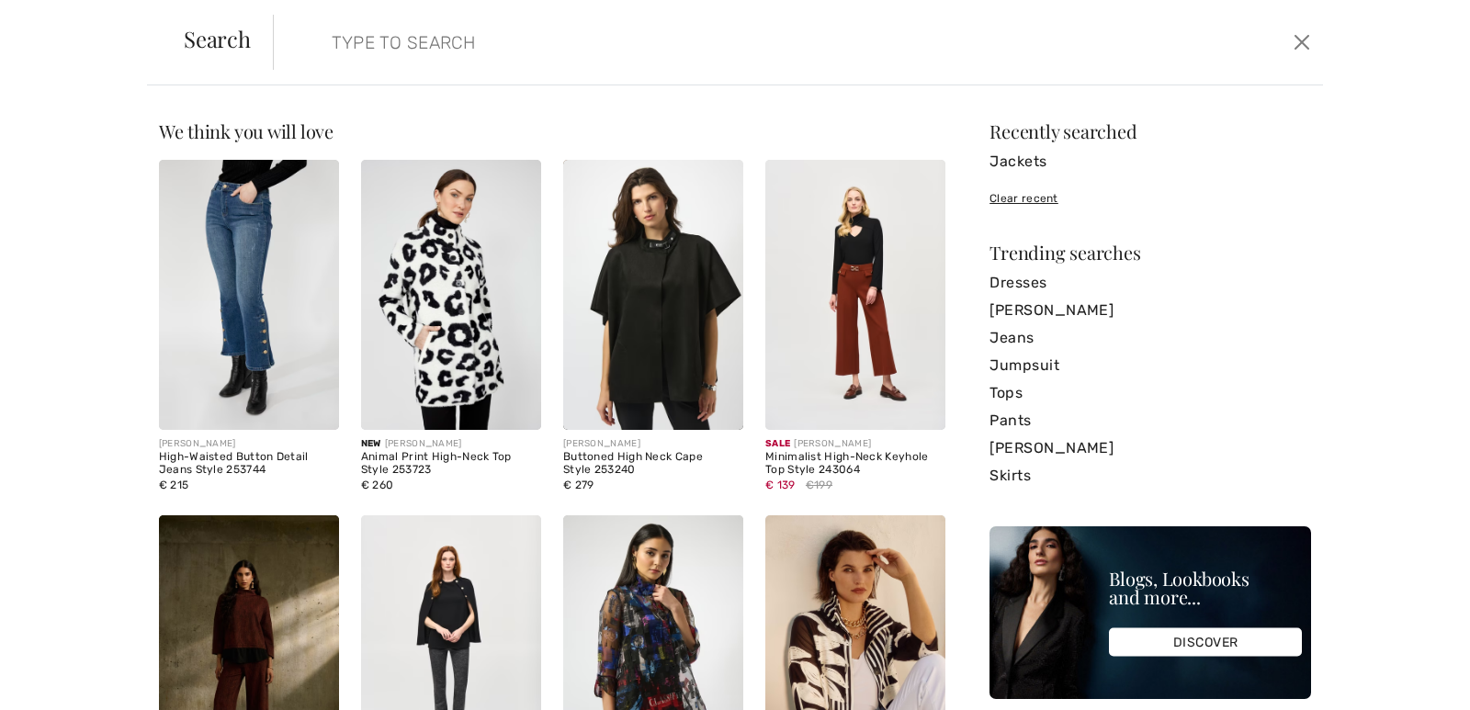
click at [523, 32] on input "search" at bounding box center [682, 42] width 728 height 55
click at [490, 59] on input "search" at bounding box center [682, 42] width 728 height 55
click at [481, 51] on input "search" at bounding box center [682, 42] width 728 height 55
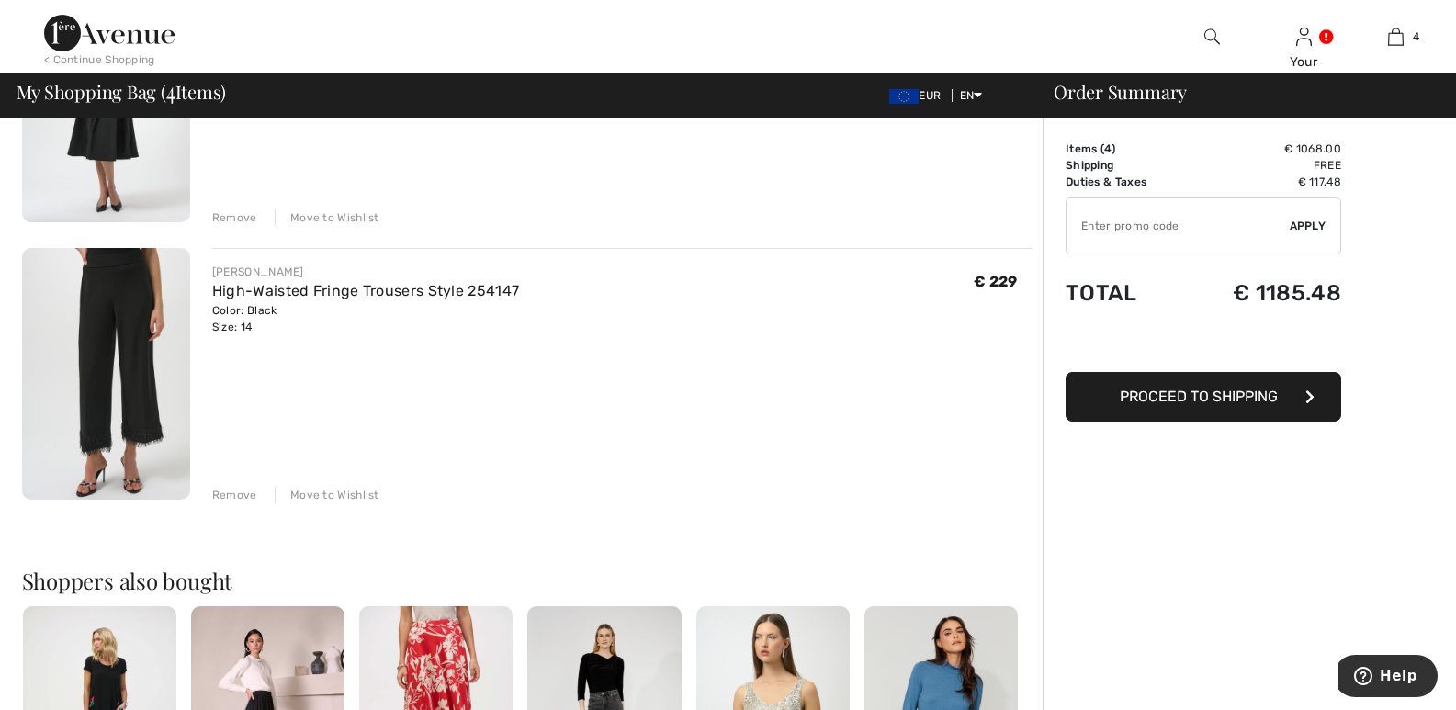
scroll to position [811, 0]
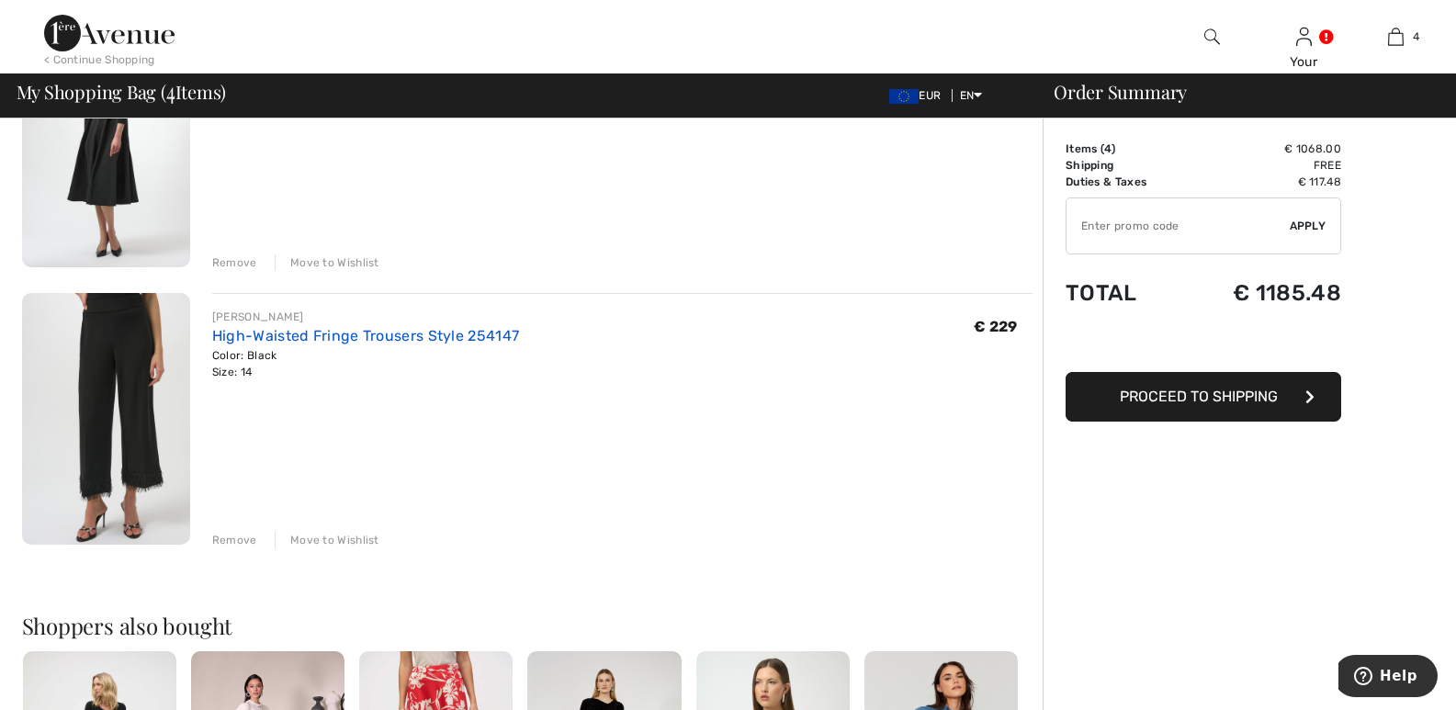
click at [441, 335] on link "High-Waisted Fringe Trousers Style 254147" at bounding box center [365, 335] width 307 height 17
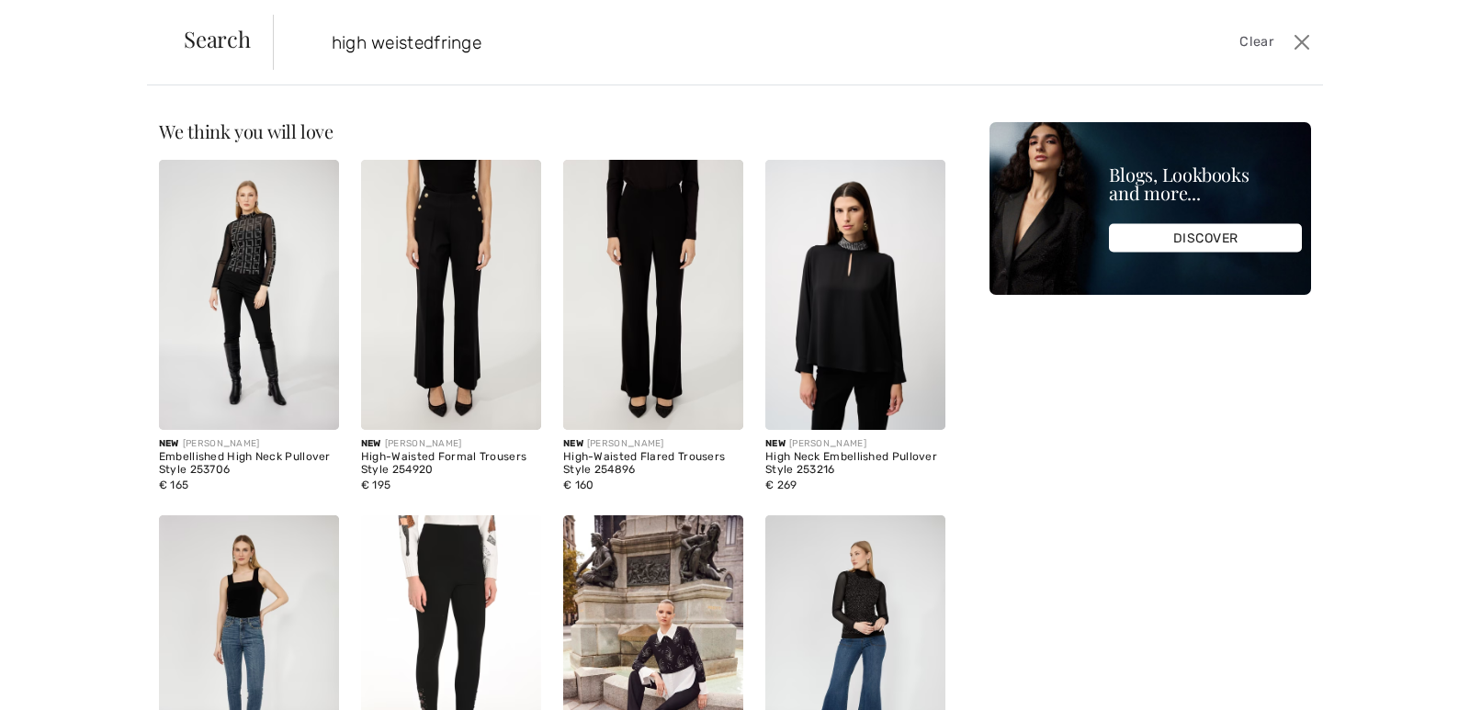
click at [436, 40] on input "high weistedfringe" at bounding box center [682, 42] width 728 height 55
click at [527, 55] on input "high weisted fringe" at bounding box center [682, 42] width 728 height 55
click at [398, 40] on input "high weisted fringe" at bounding box center [682, 42] width 728 height 55
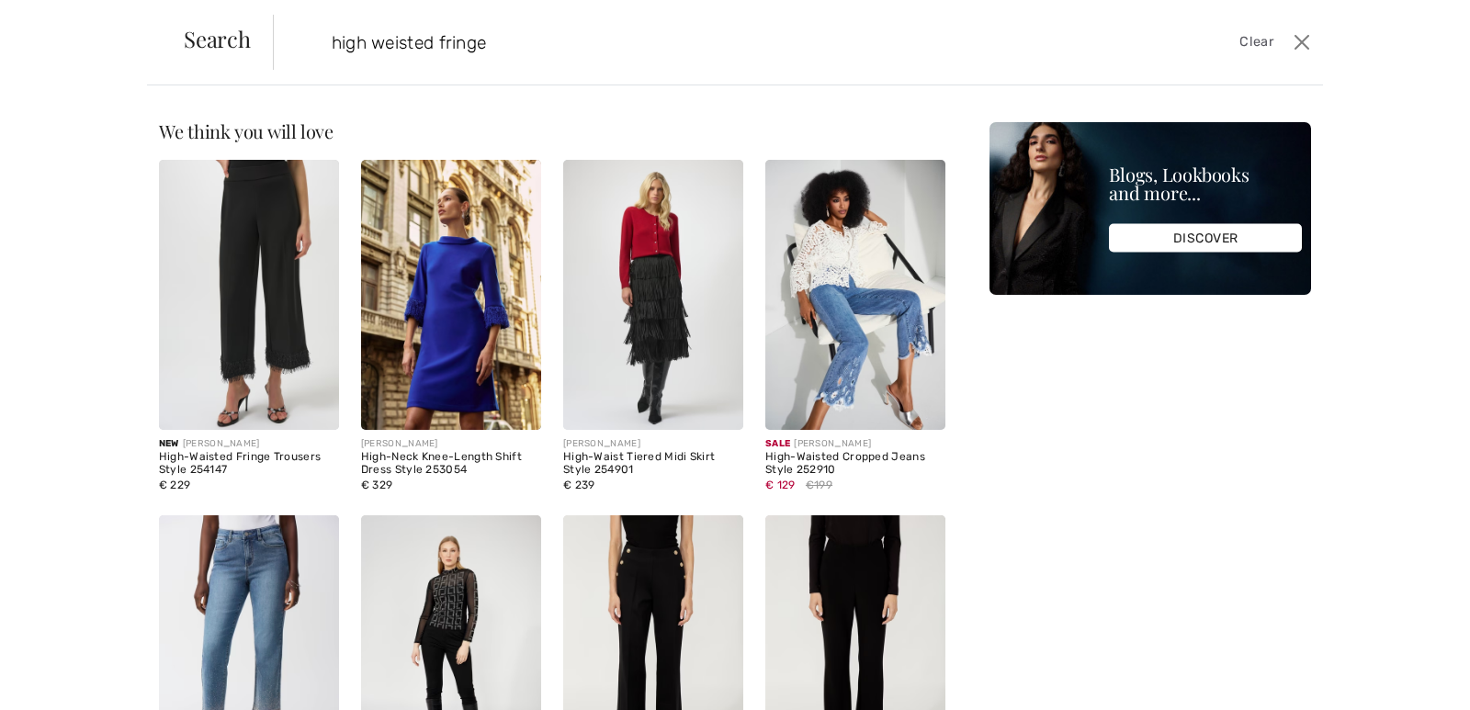
click at [390, 38] on input "high weisted fringe" at bounding box center [682, 42] width 728 height 55
click at [515, 26] on input "high waisted fringe" at bounding box center [682, 42] width 728 height 55
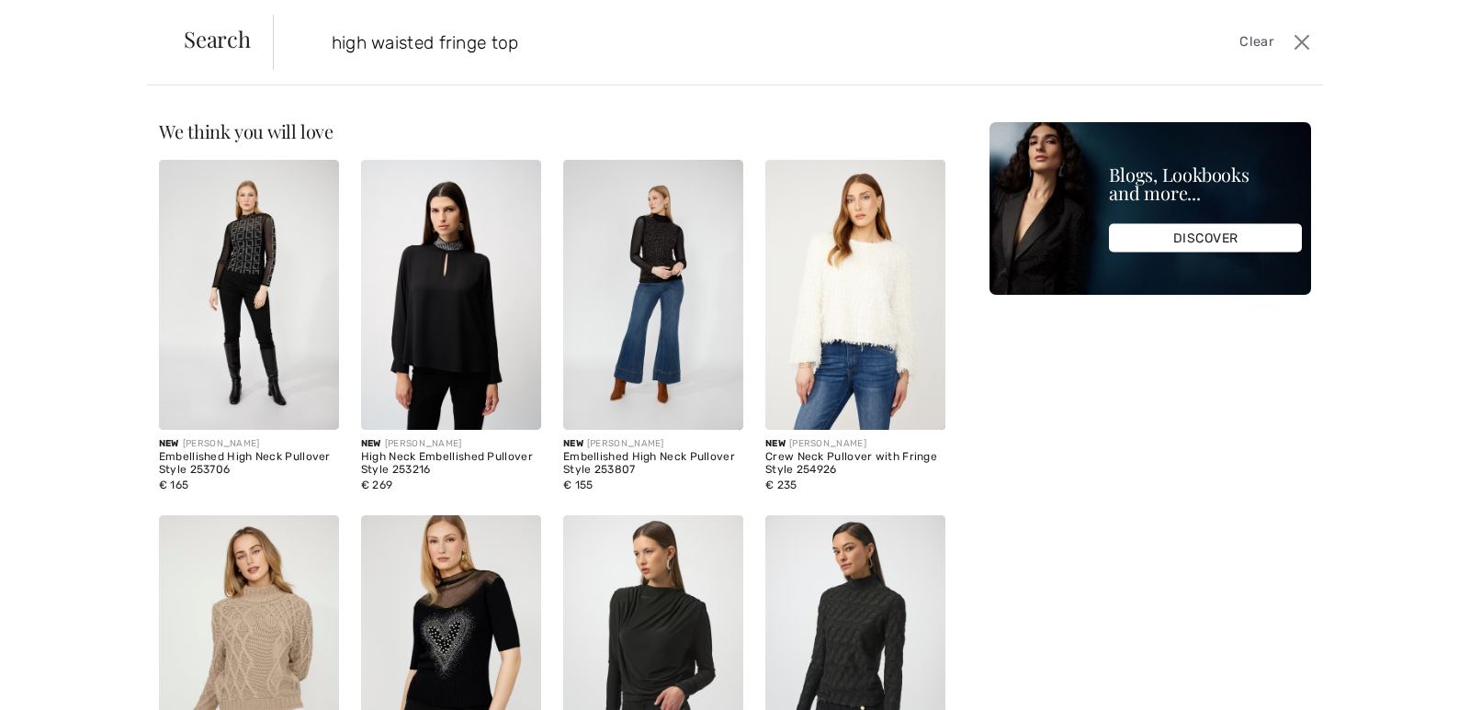
type input "high waisted fringe top"
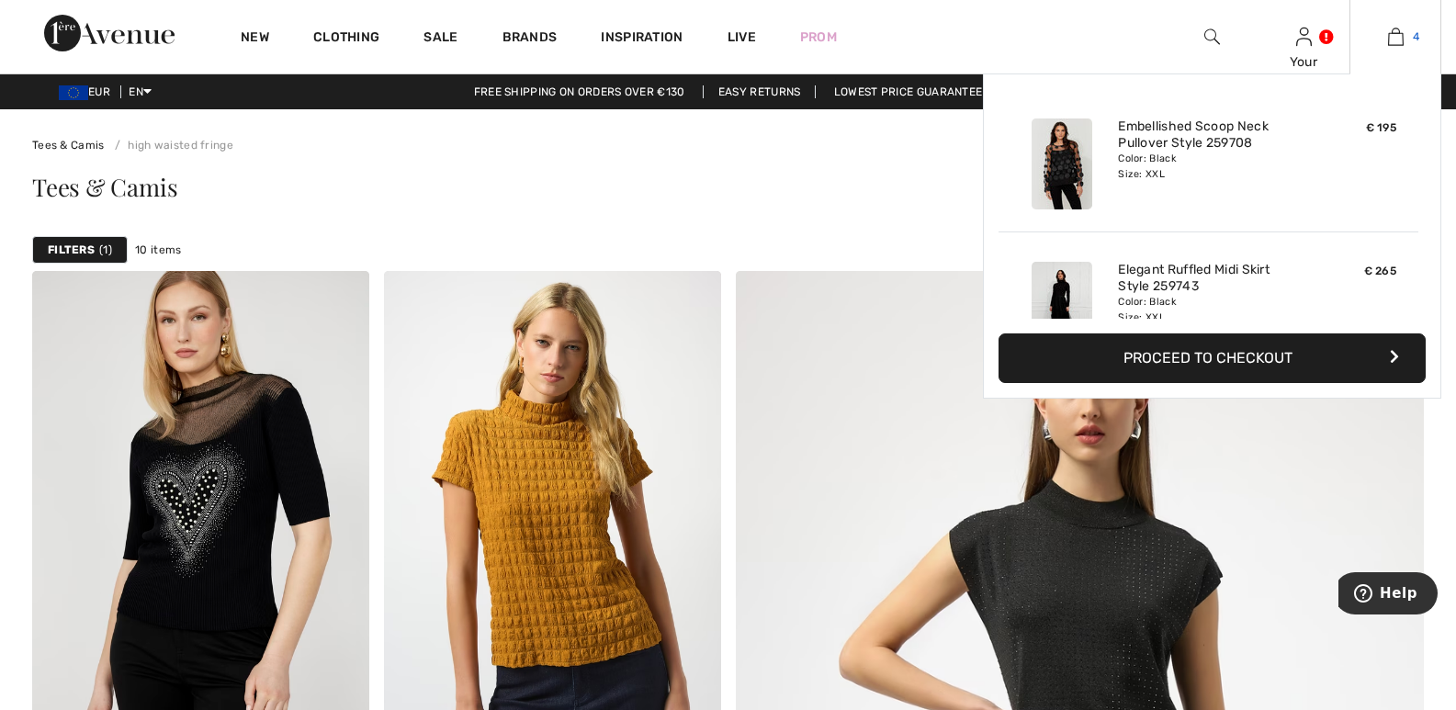
click at [1397, 31] on img at bounding box center [1396, 37] width 16 height 22
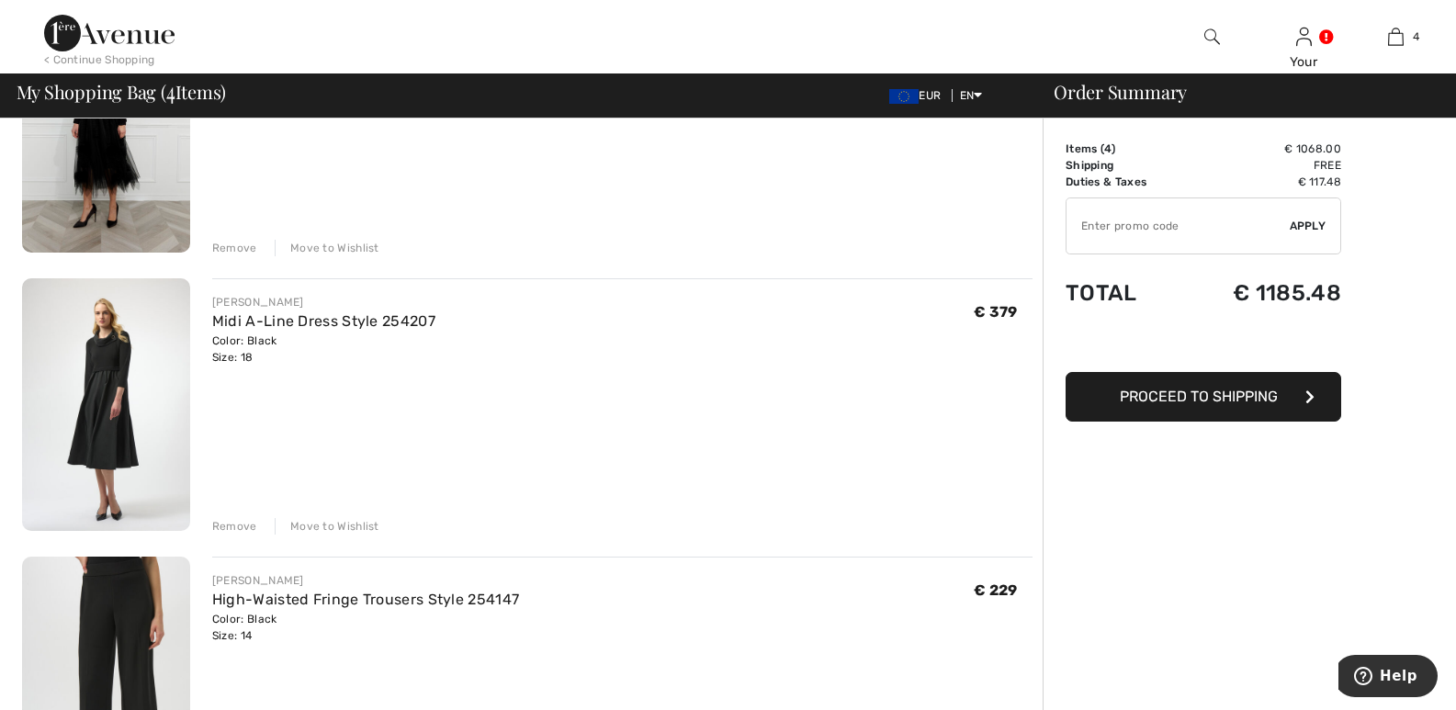
scroll to position [567, 0]
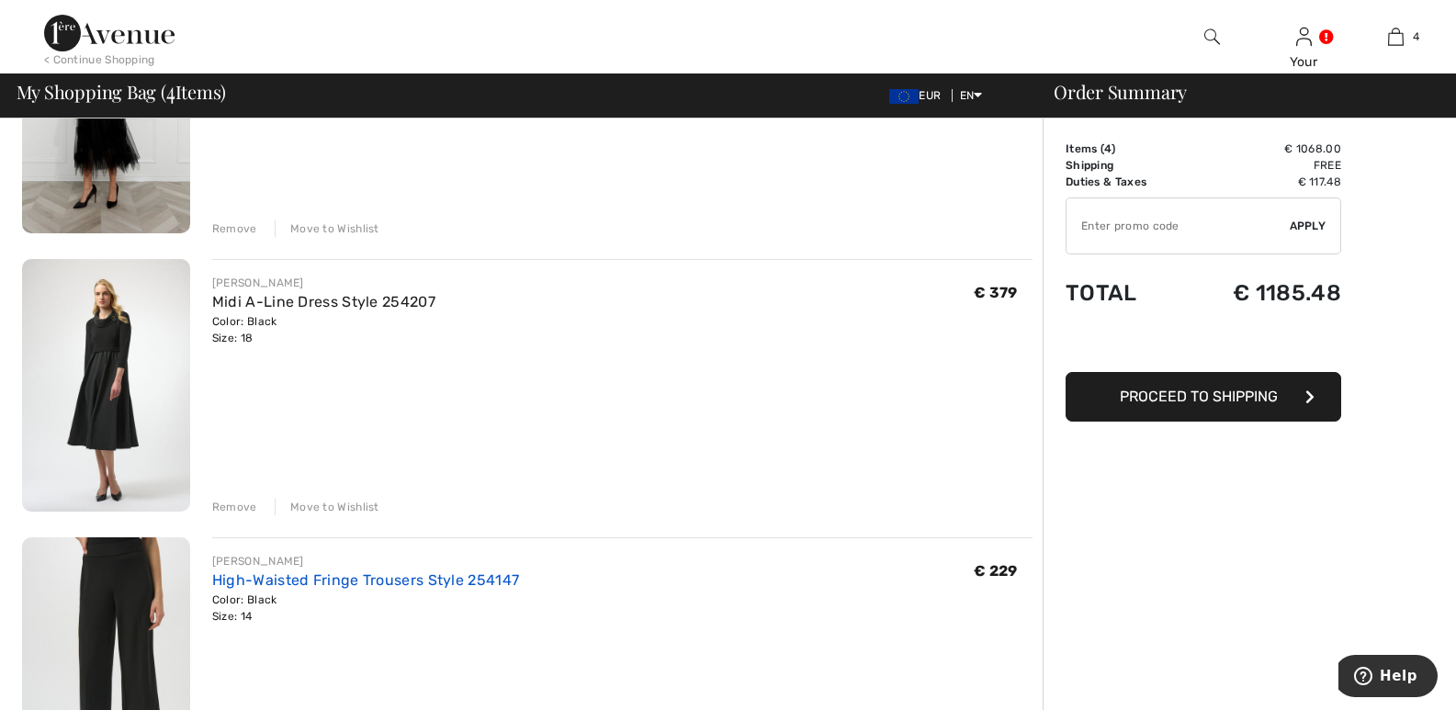
click at [492, 574] on link "High-Waisted Fringe Trousers Style 254147" at bounding box center [365, 579] width 307 height 17
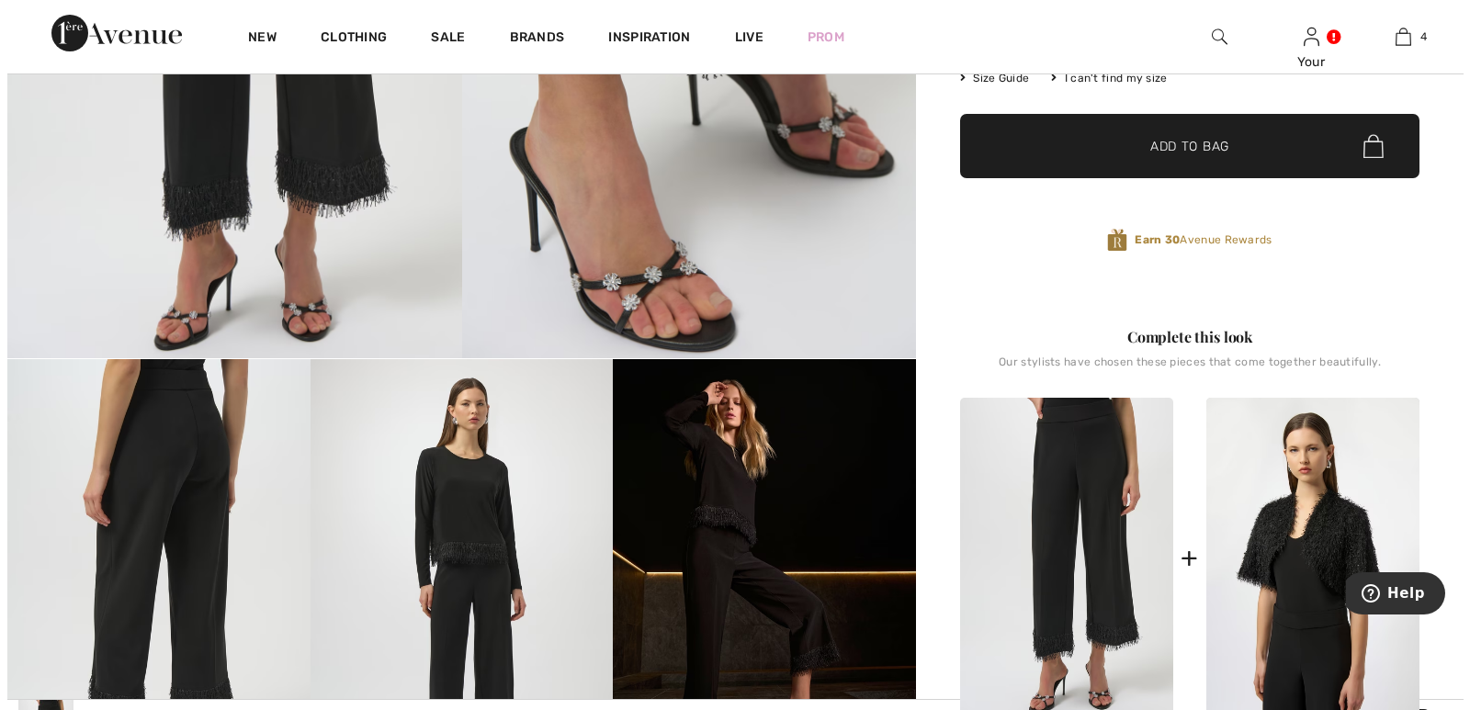
scroll to position [676, 0]
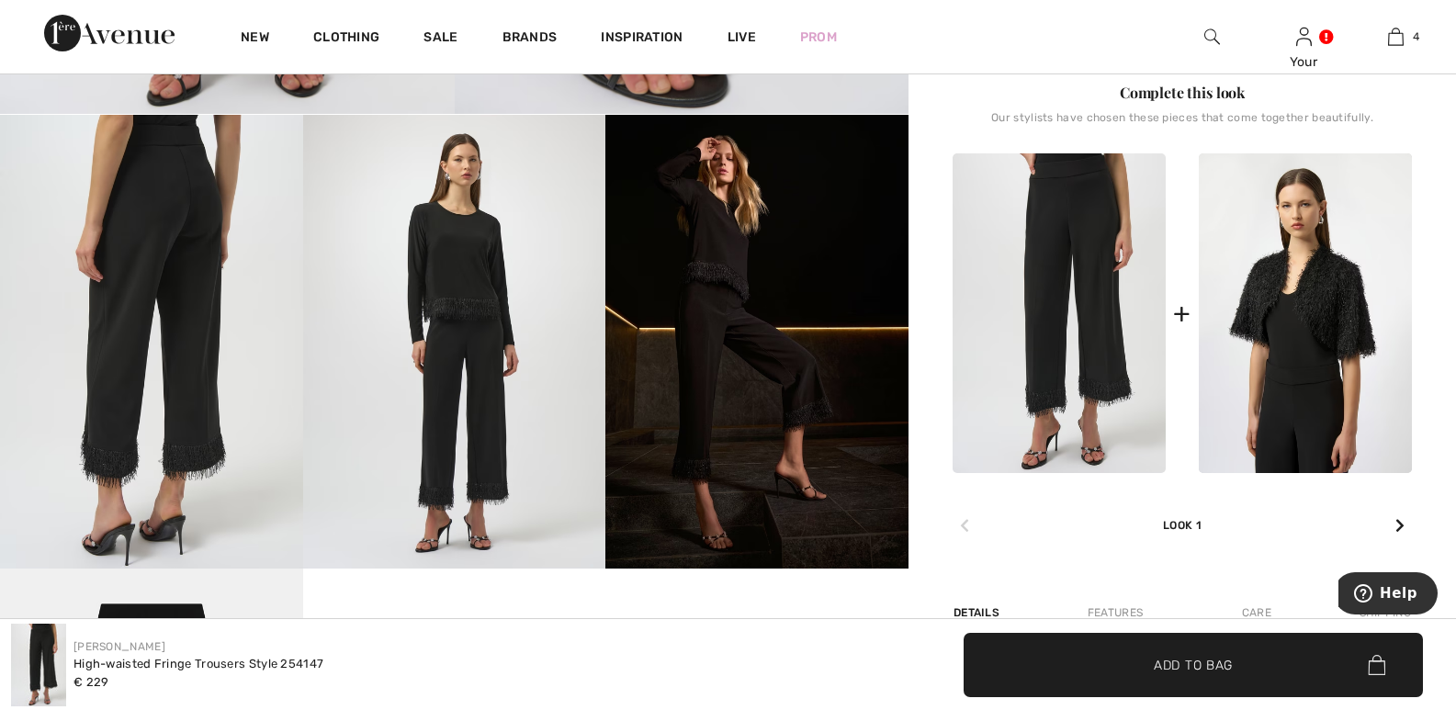
click at [405, 289] on img at bounding box center [454, 342] width 303 height 454
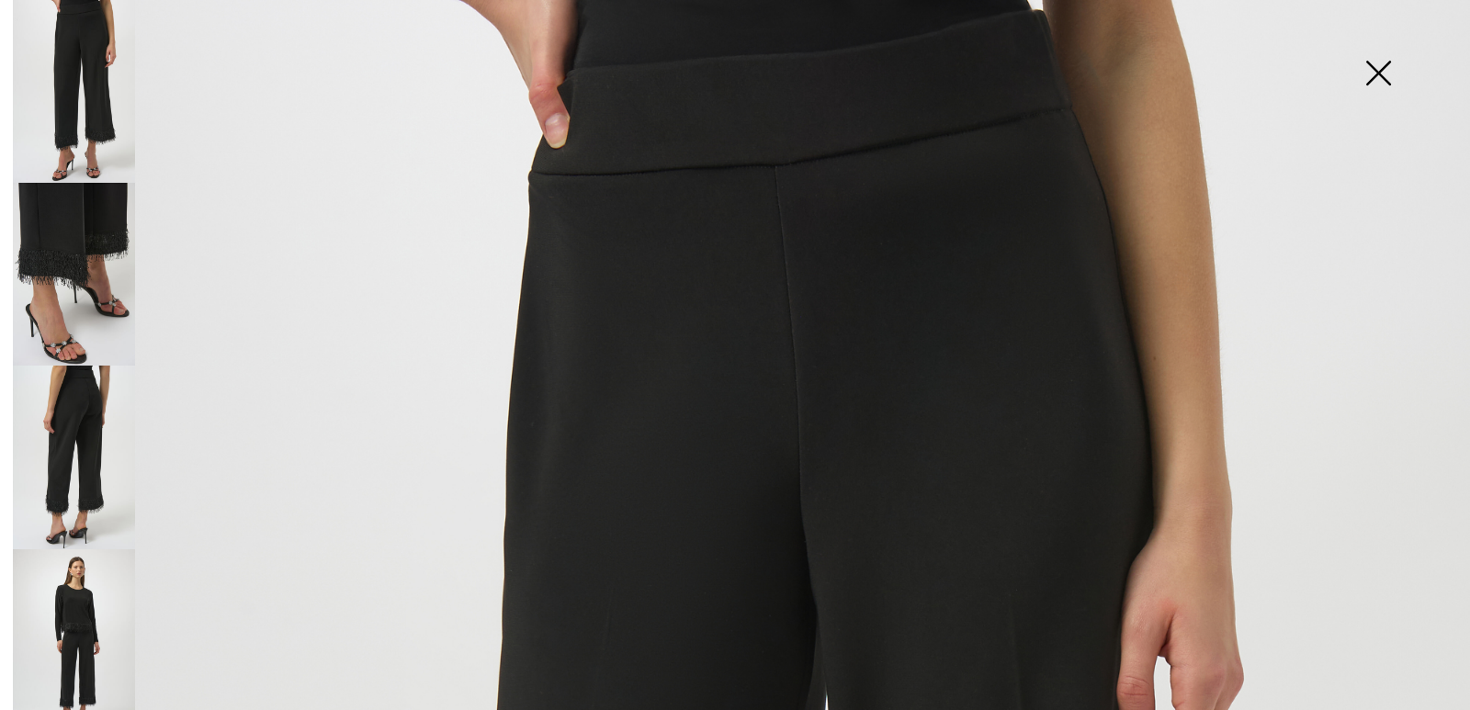
click at [73, 593] on img at bounding box center [74, 640] width 122 height 183
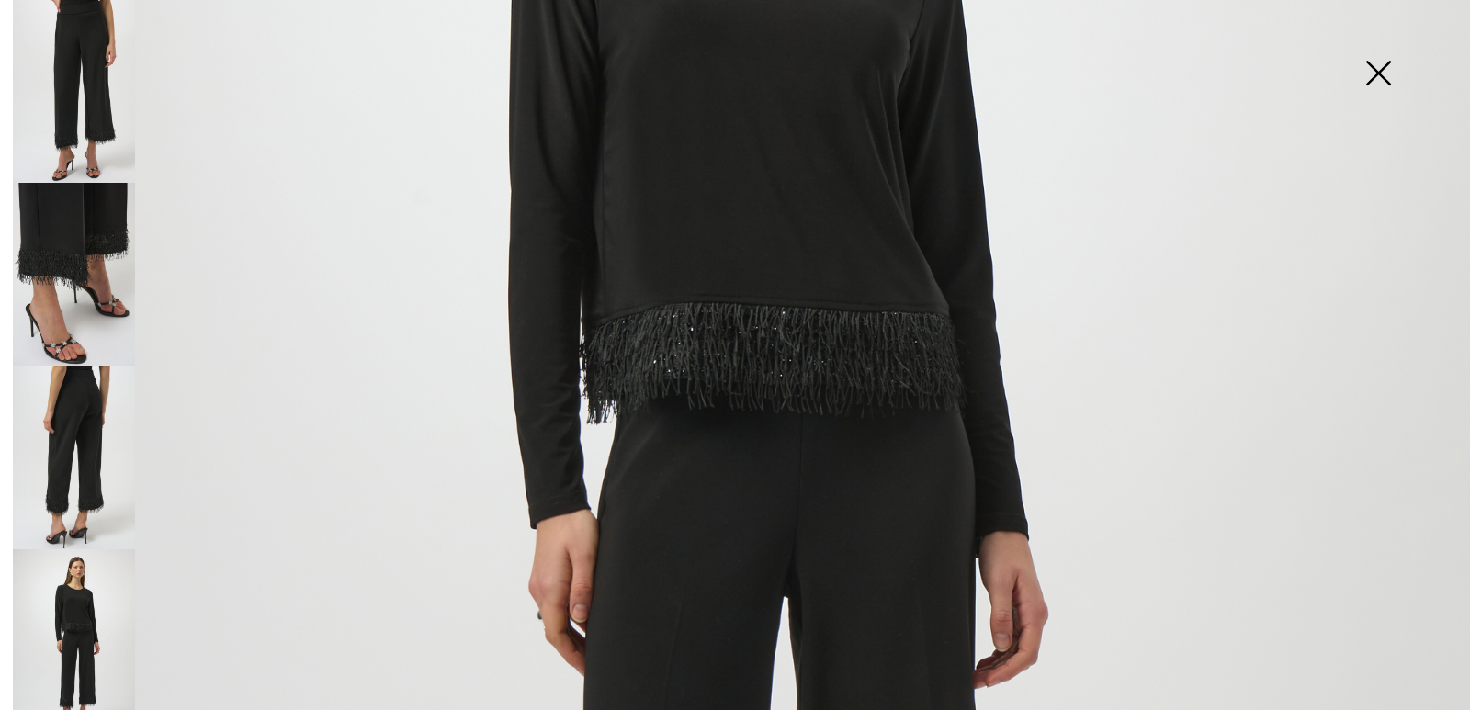
scroll to position [637, 0]
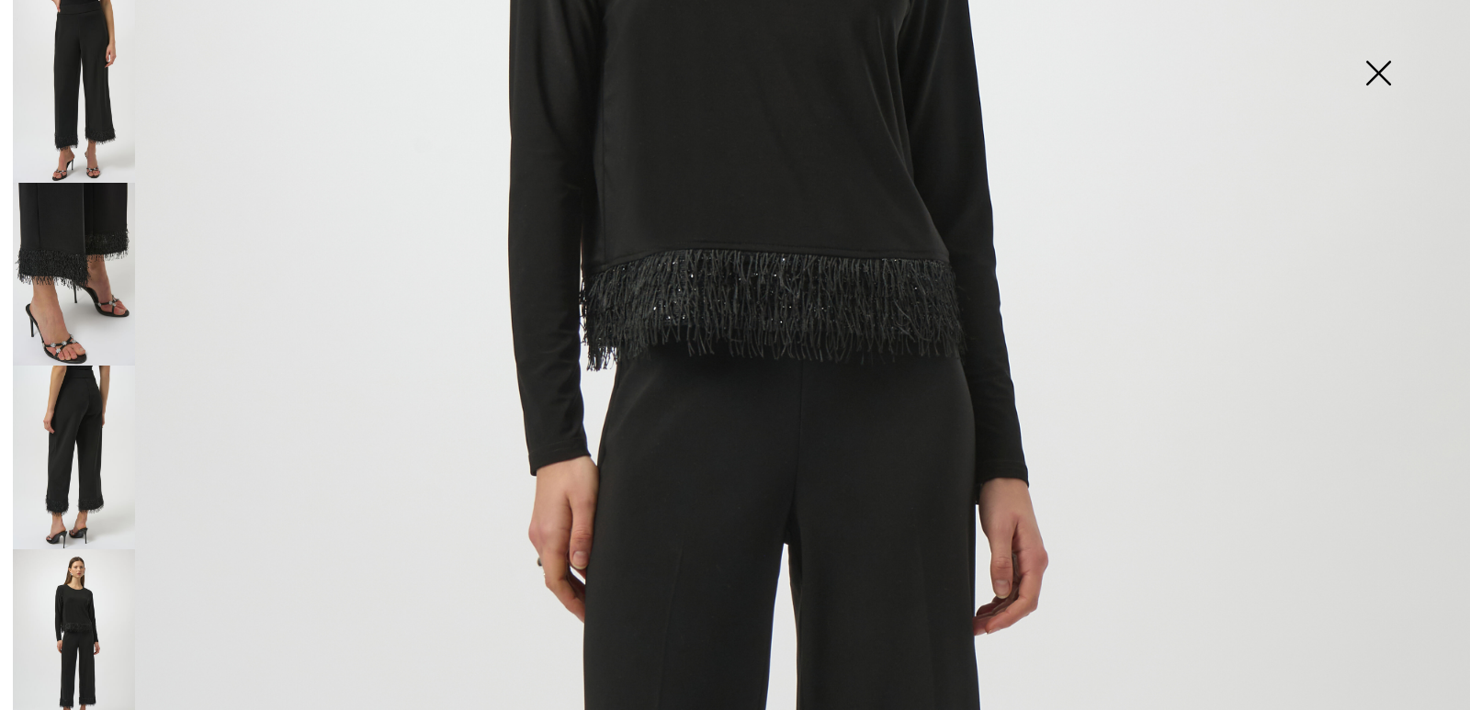
click at [1375, 60] on img at bounding box center [1378, 75] width 92 height 95
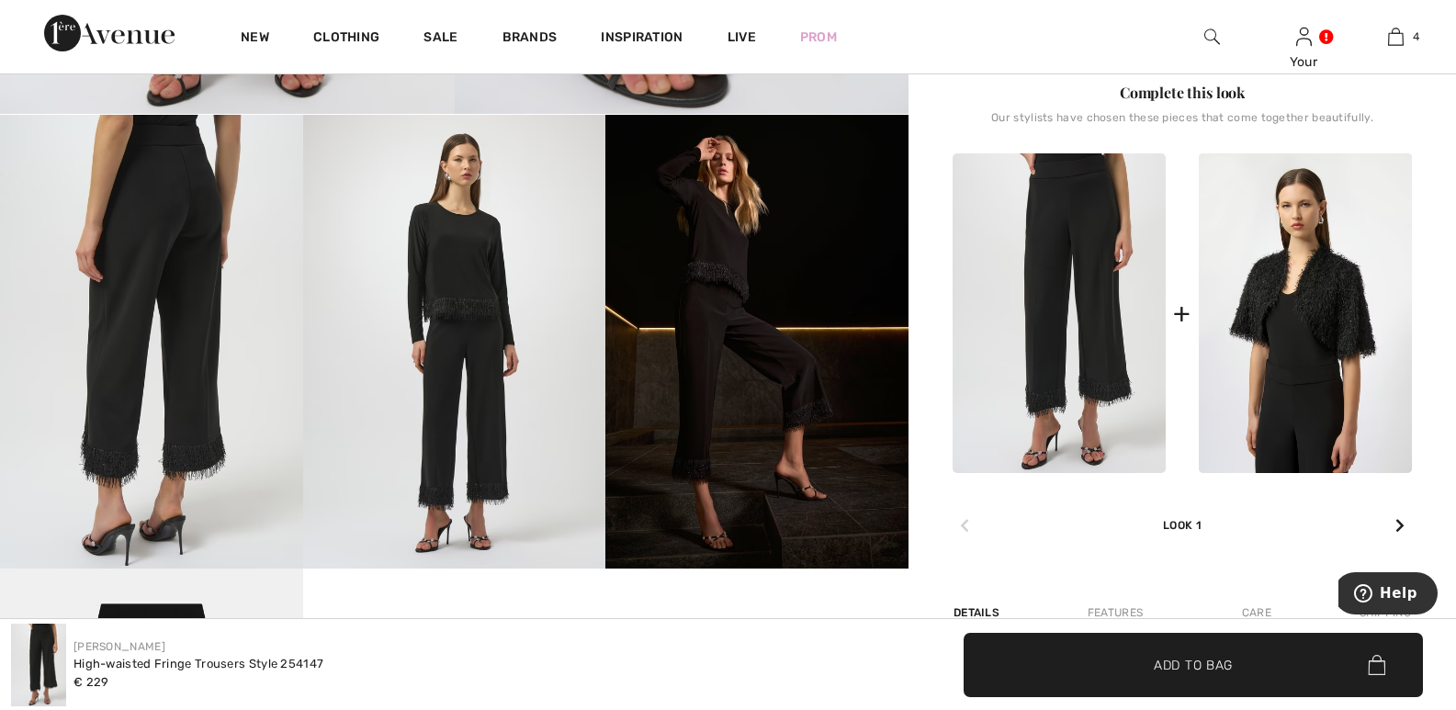
click at [461, 281] on img at bounding box center [454, 342] width 303 height 454
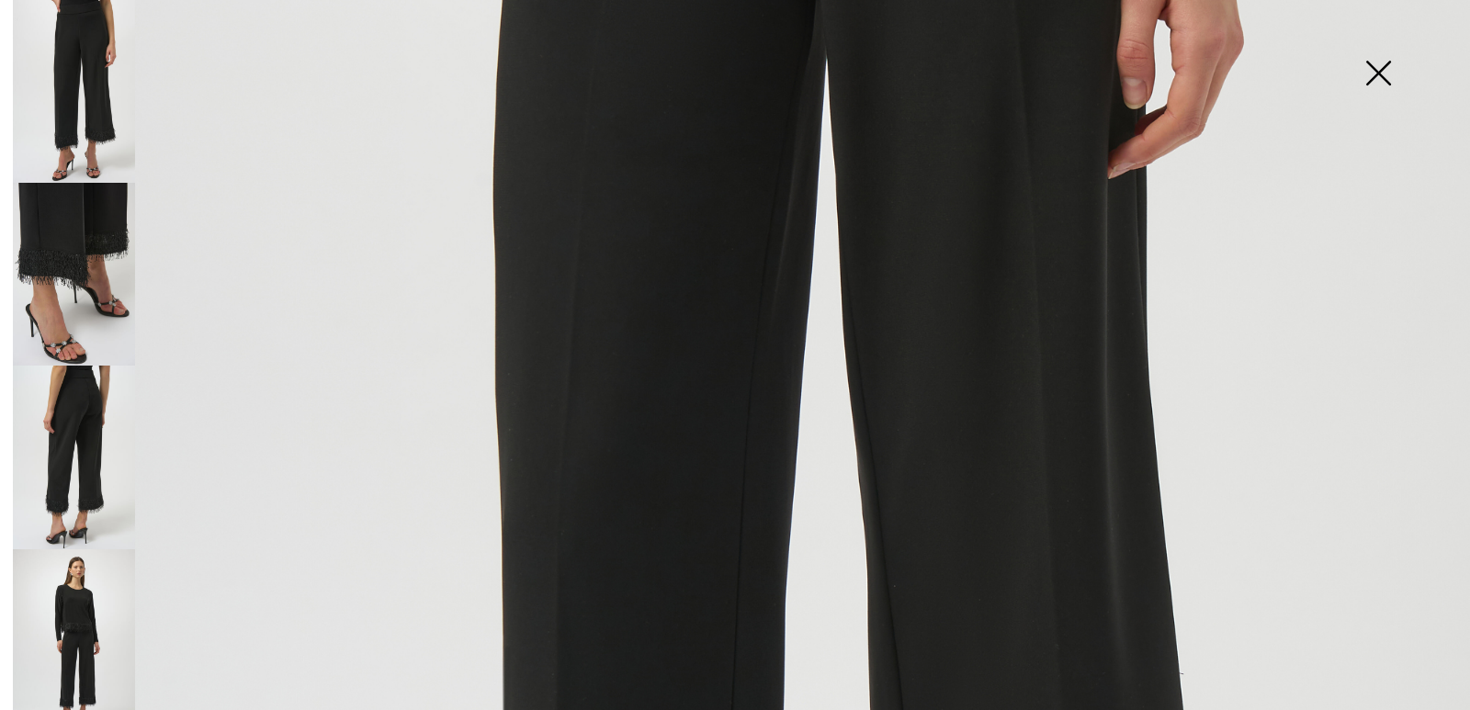
click at [98, 573] on img at bounding box center [74, 640] width 122 height 183
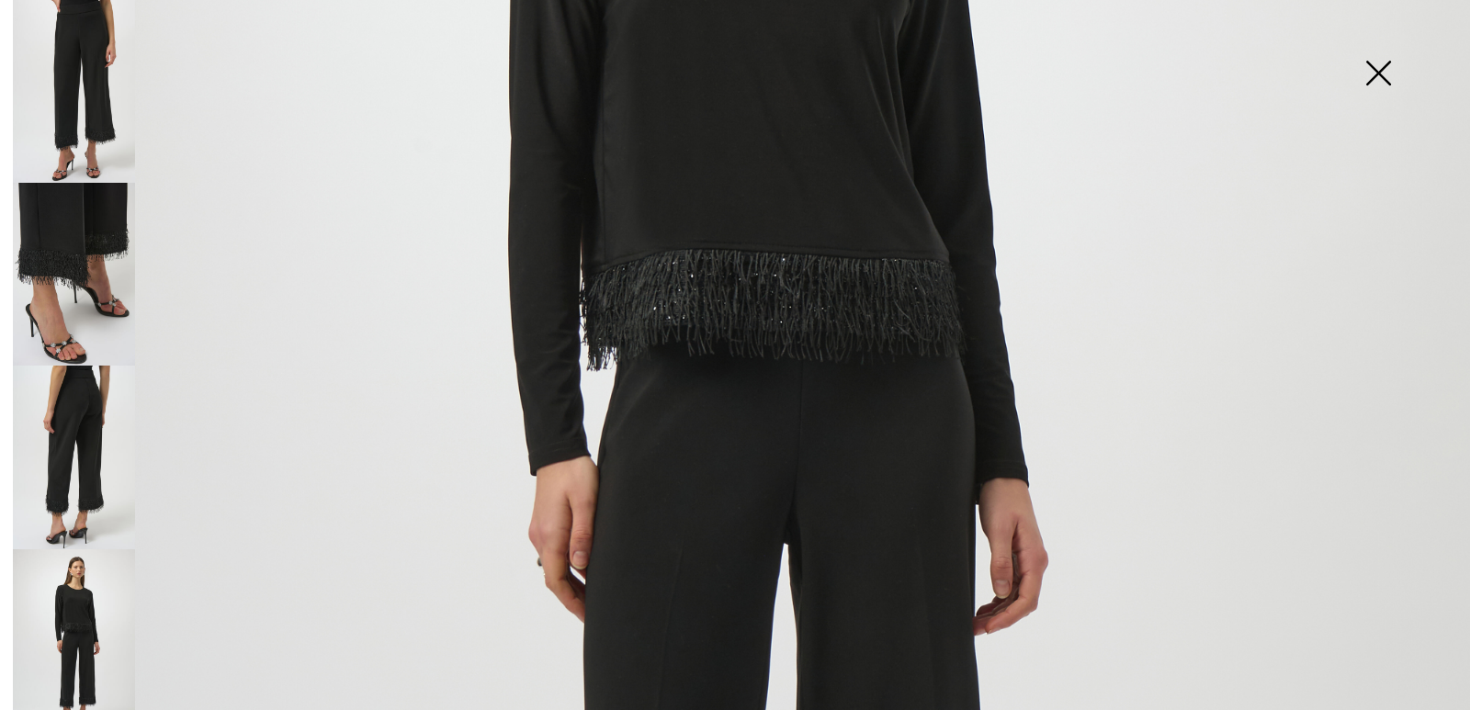
click at [722, 238] on img at bounding box center [735, 464] width 1470 height 2203
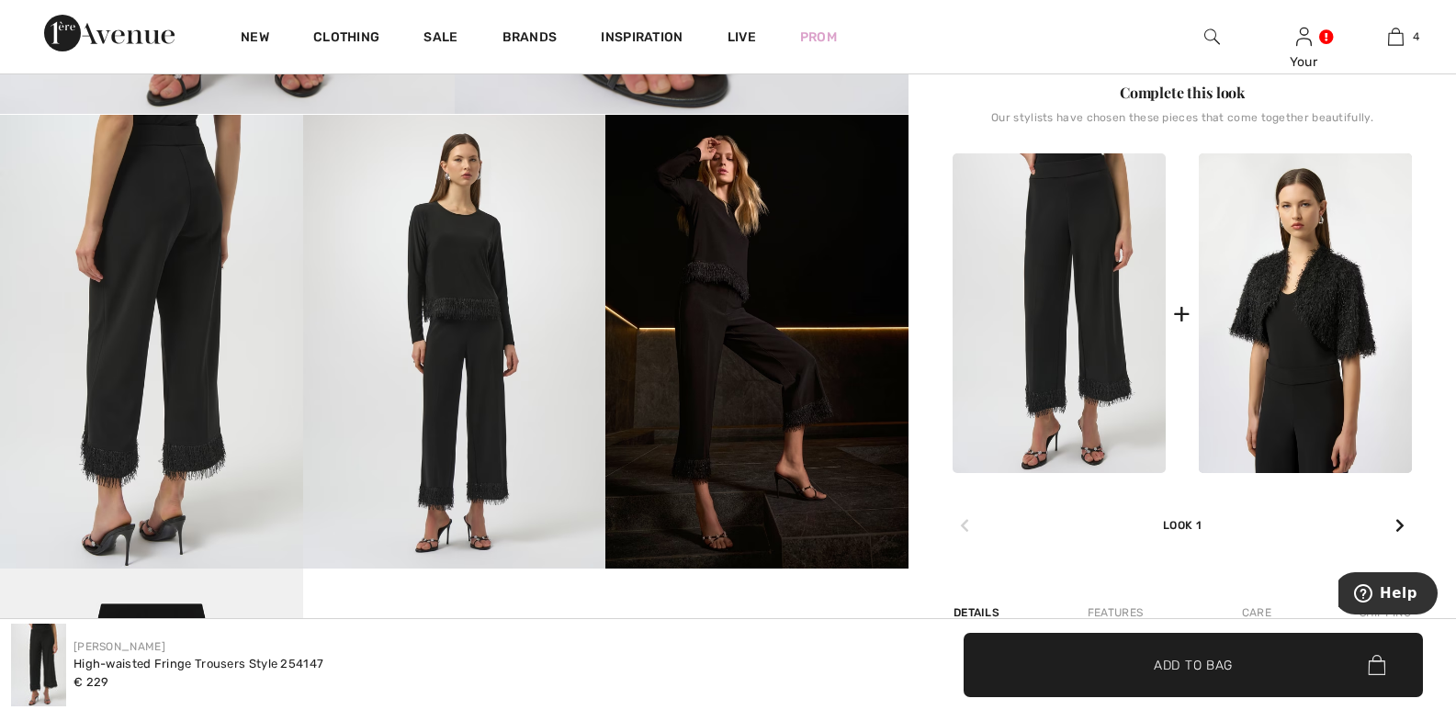
click at [729, 234] on img at bounding box center [756, 342] width 303 height 454
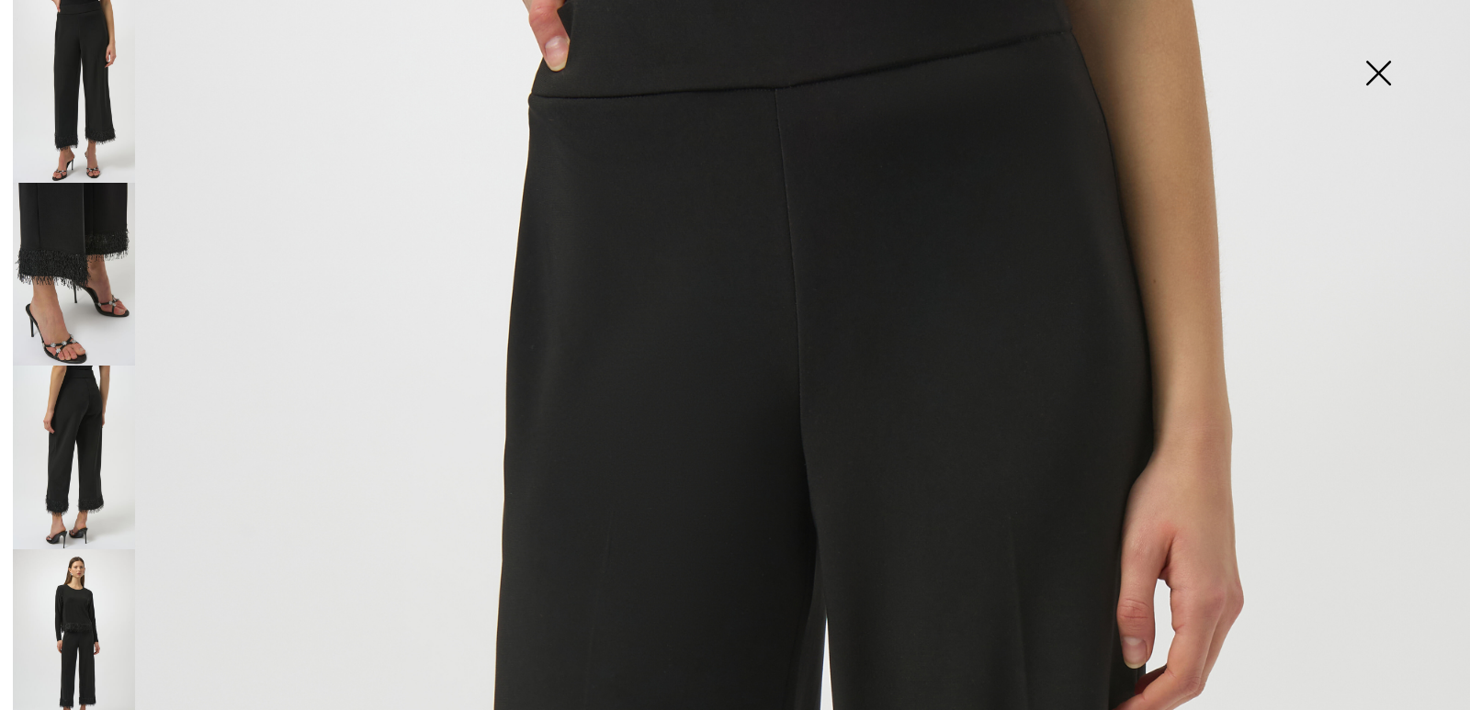
scroll to position [0, 0]
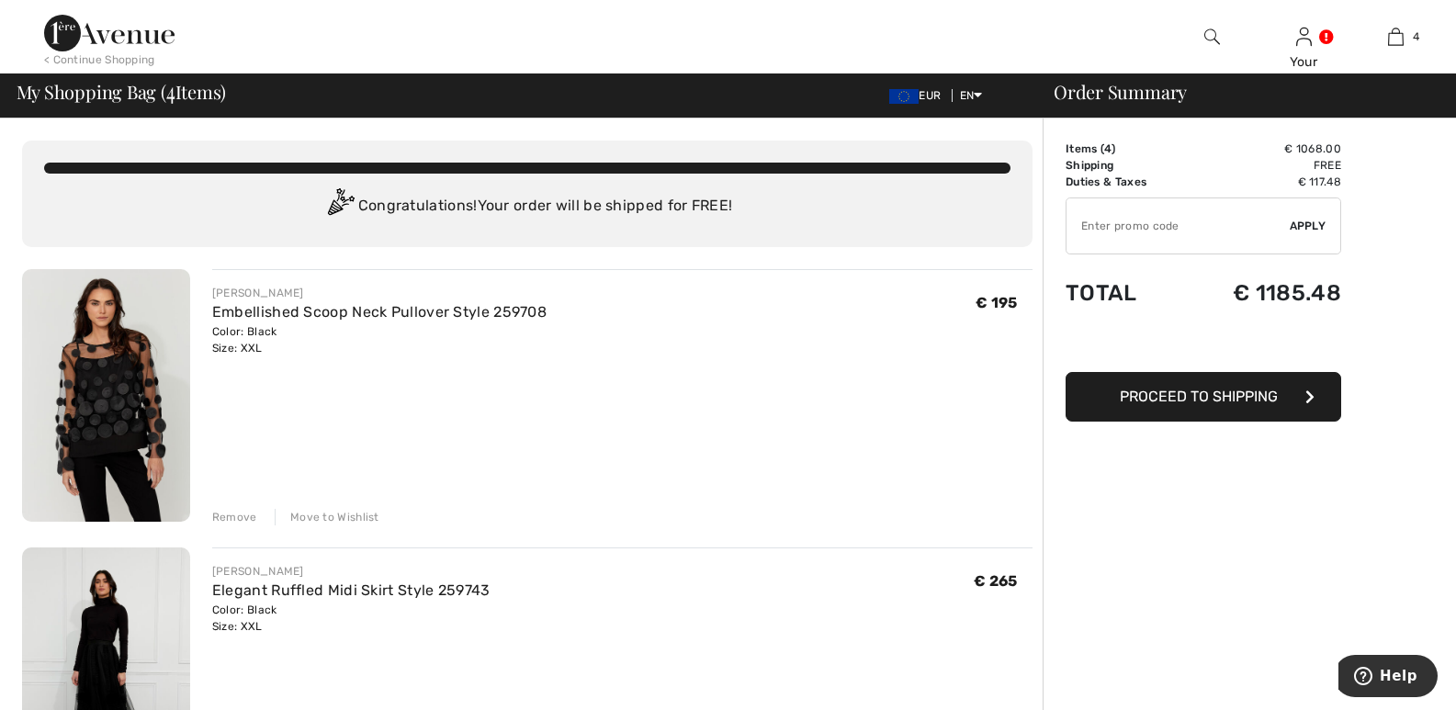
click at [1092, 213] on input "TEXT" at bounding box center [1178, 225] width 223 height 55
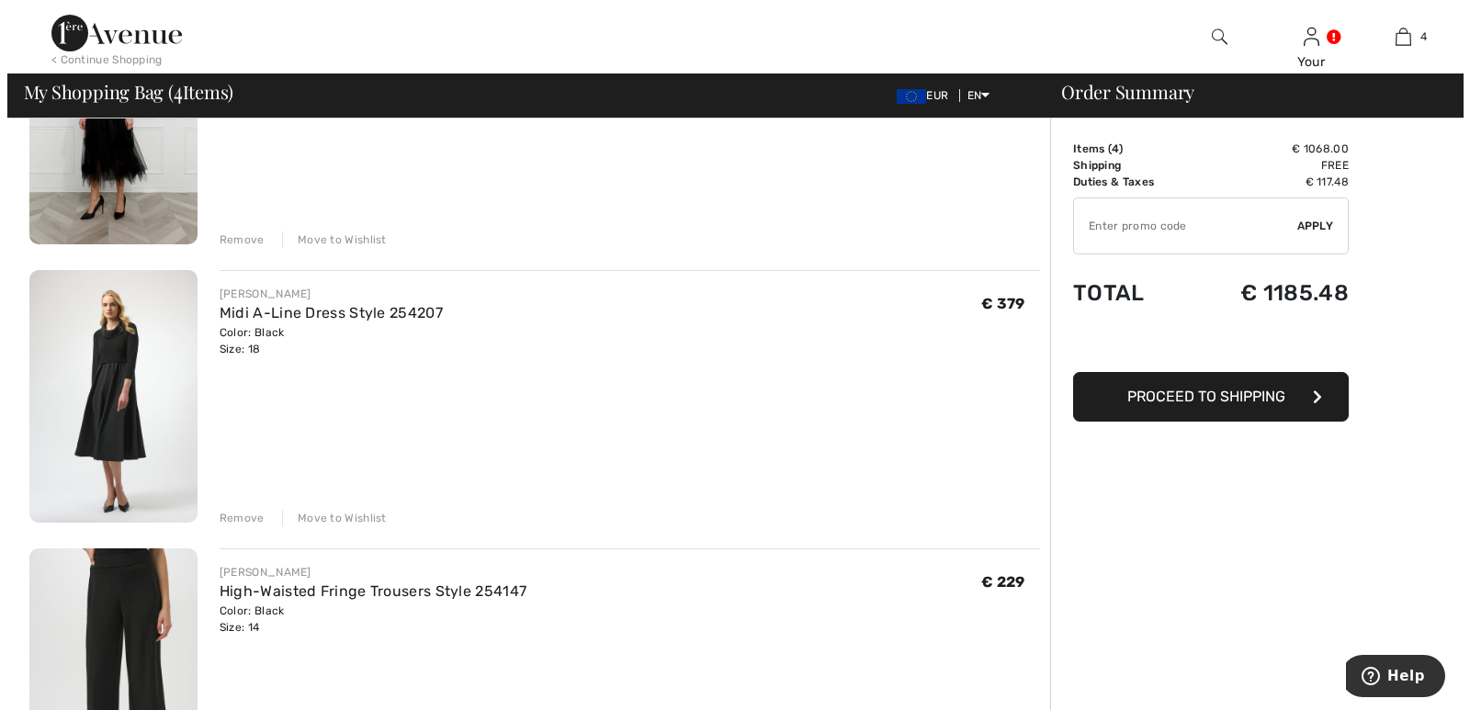
scroll to position [596, 0]
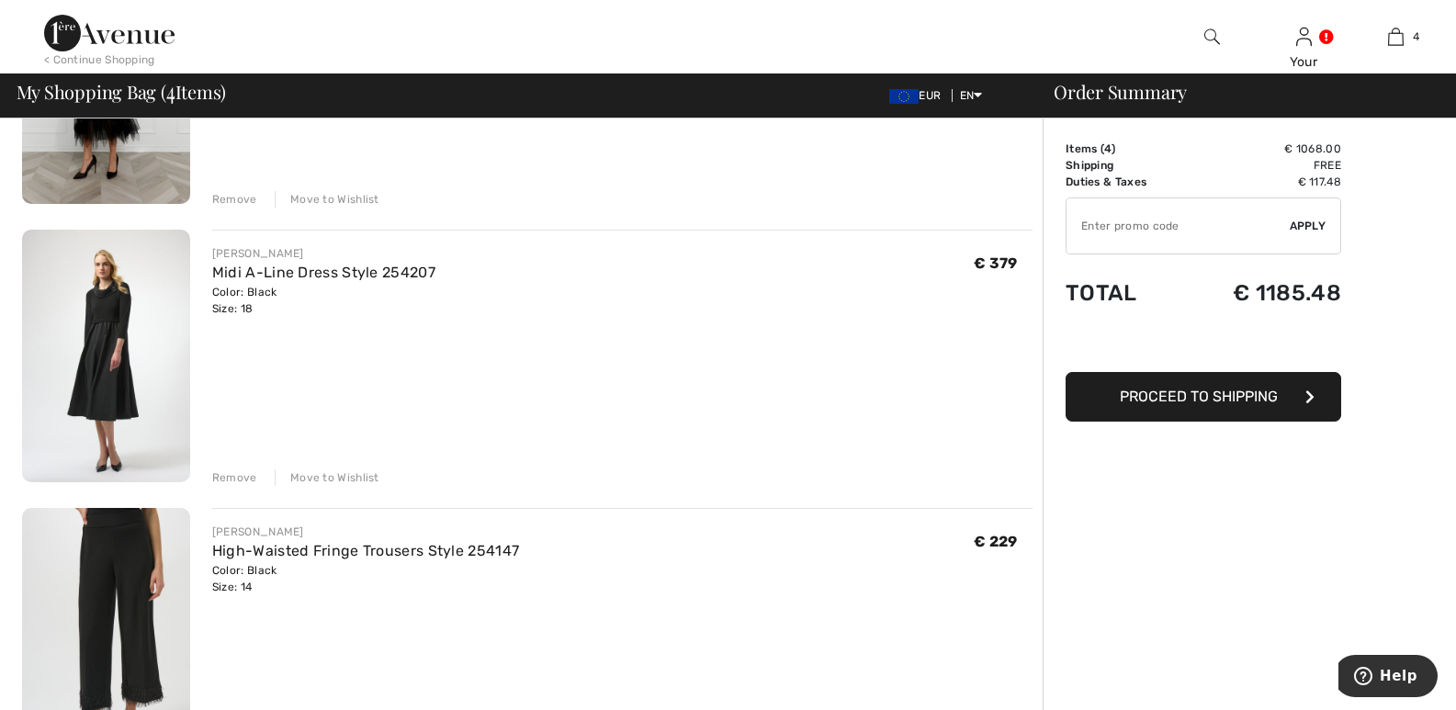
click at [228, 473] on div "Remove" at bounding box center [234, 477] width 45 height 17
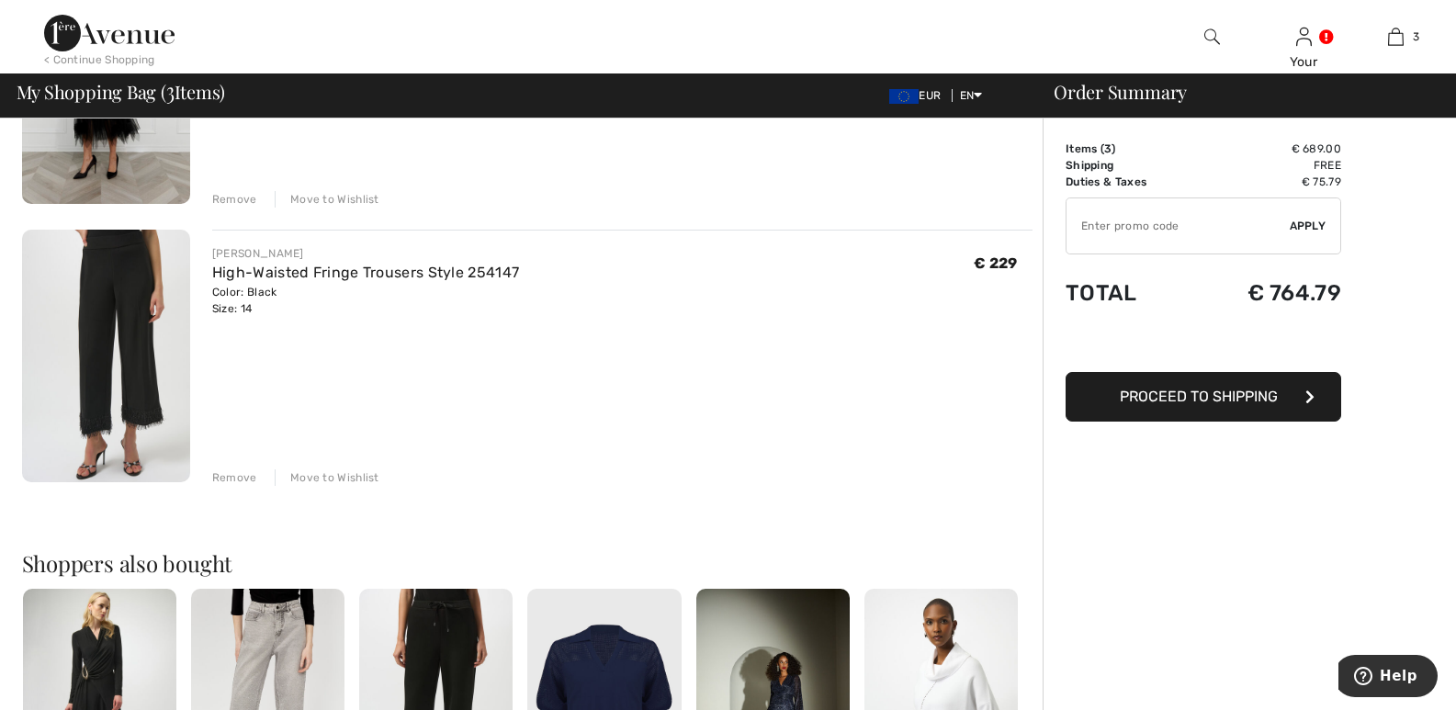
click at [343, 476] on div "Move to Wishlist" at bounding box center [327, 477] width 105 height 17
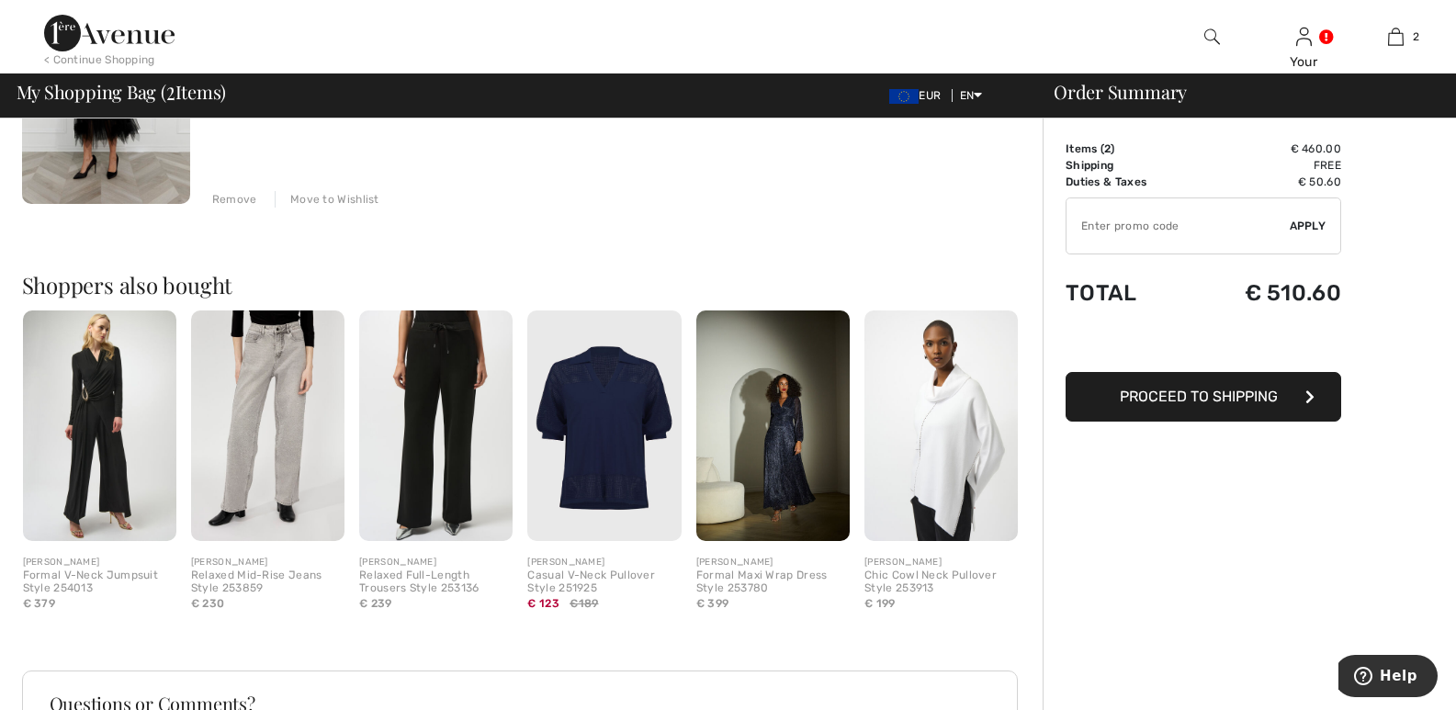
click at [1209, 36] on img at bounding box center [1212, 37] width 16 height 22
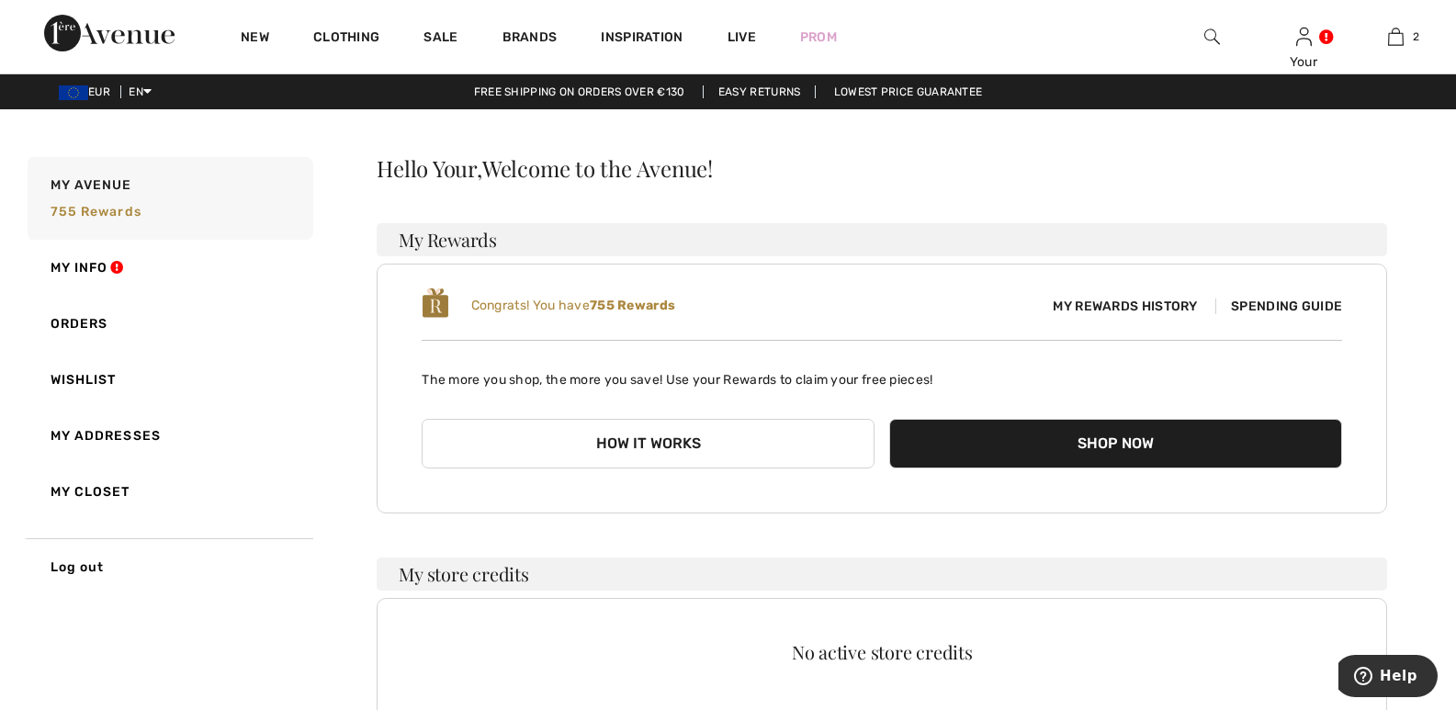
click at [1112, 431] on button "Shop Now" at bounding box center [1115, 444] width 453 height 50
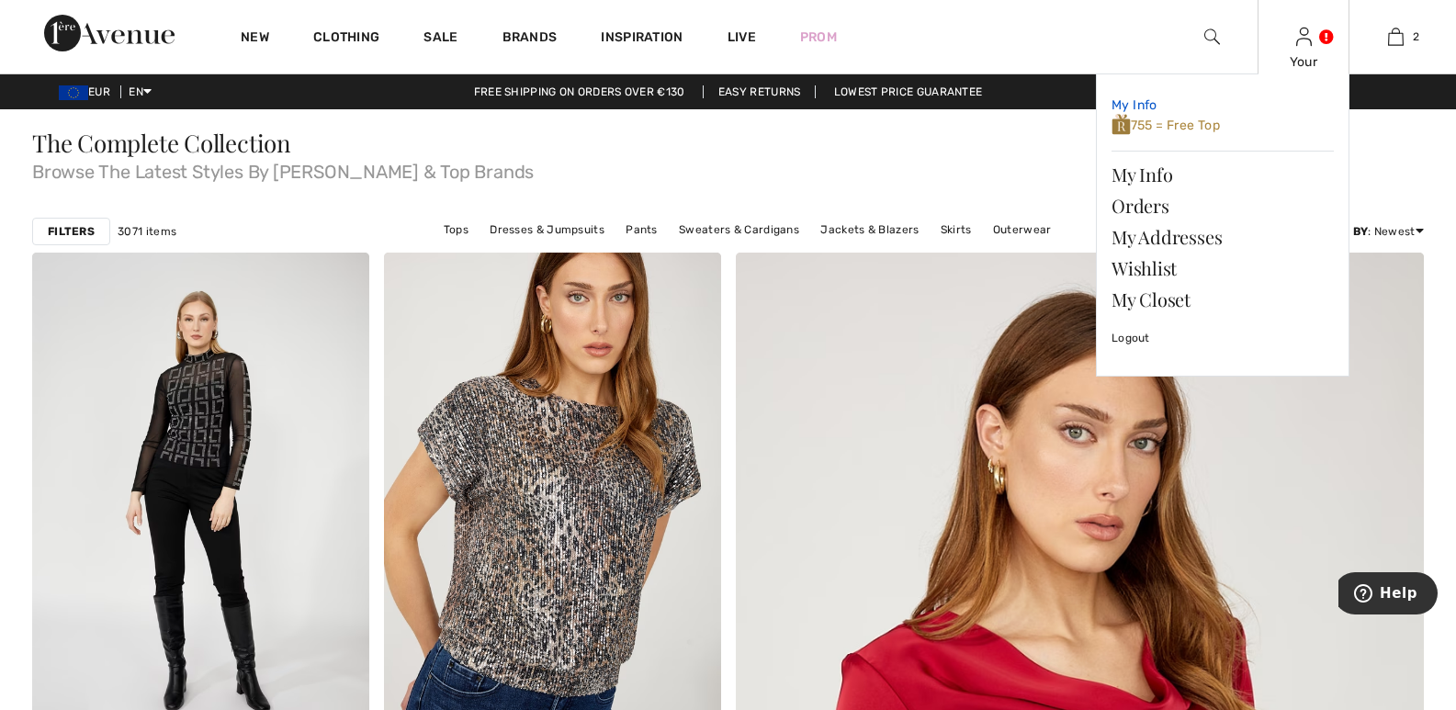
click at [1197, 120] on span "755 = Free Top" at bounding box center [1166, 126] width 108 height 16
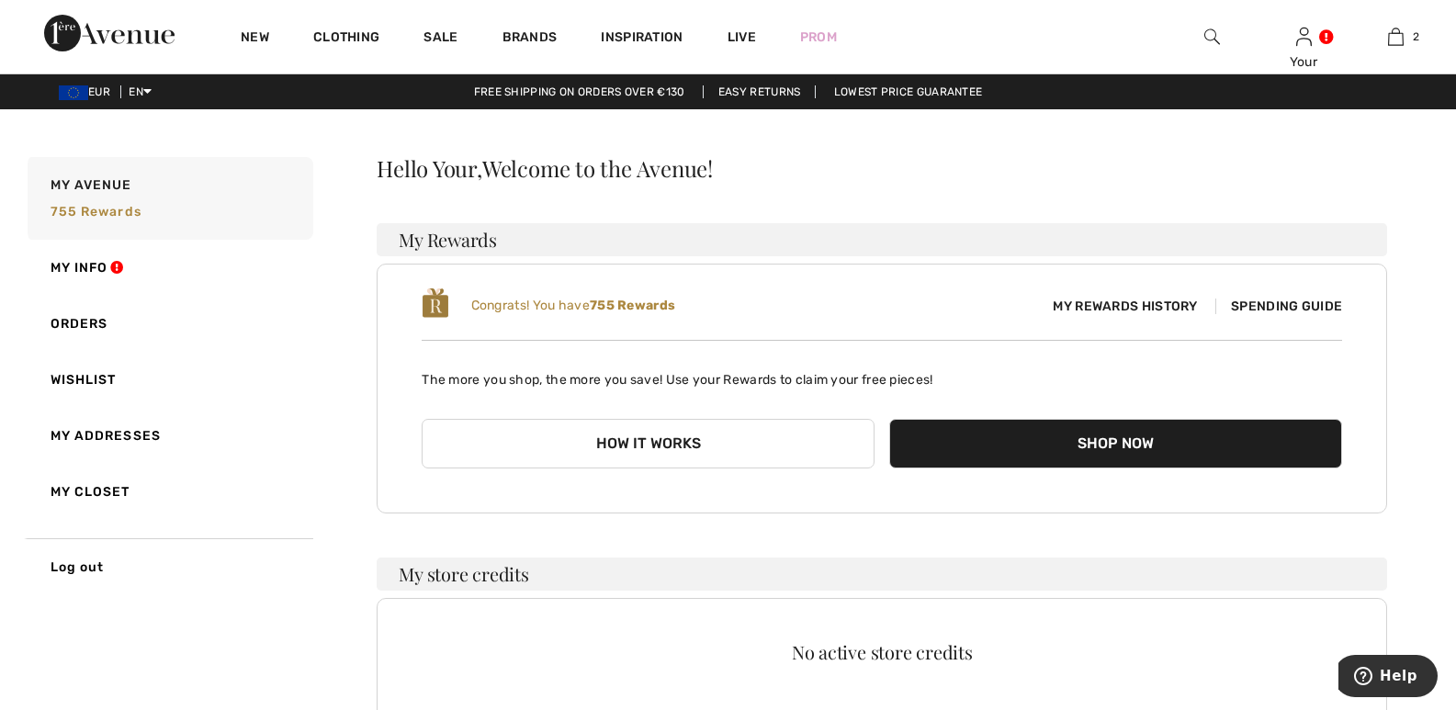
click at [1159, 428] on button "Shop Now" at bounding box center [1115, 444] width 453 height 50
